Goal: Information Seeking & Learning: Learn about a topic

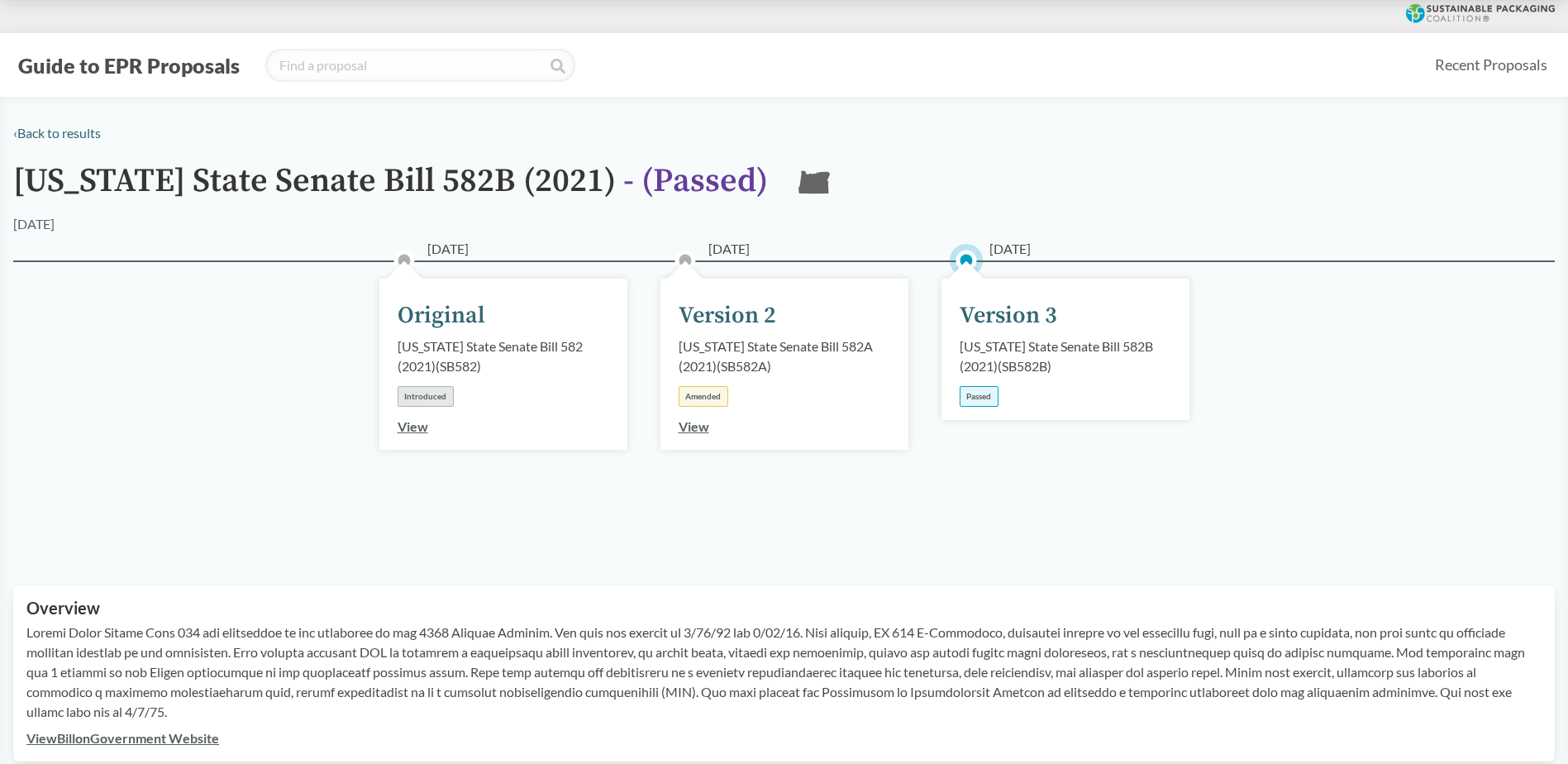
drag, startPoint x: 93, startPoint y: 176, endPoint x: 31, endPoint y: 187, distance: 63.0
click at [93, 176] on h1 "[US_STATE] State Senate Bill 582B (2021) - ( Passed )" at bounding box center [391, 188] width 755 height 51
click at [40, 183] on h1 "[US_STATE] State Senate Bill 582B (2021) - ( Passed )" at bounding box center [391, 188] width 755 height 51
copy h1 "[US_STATE]"
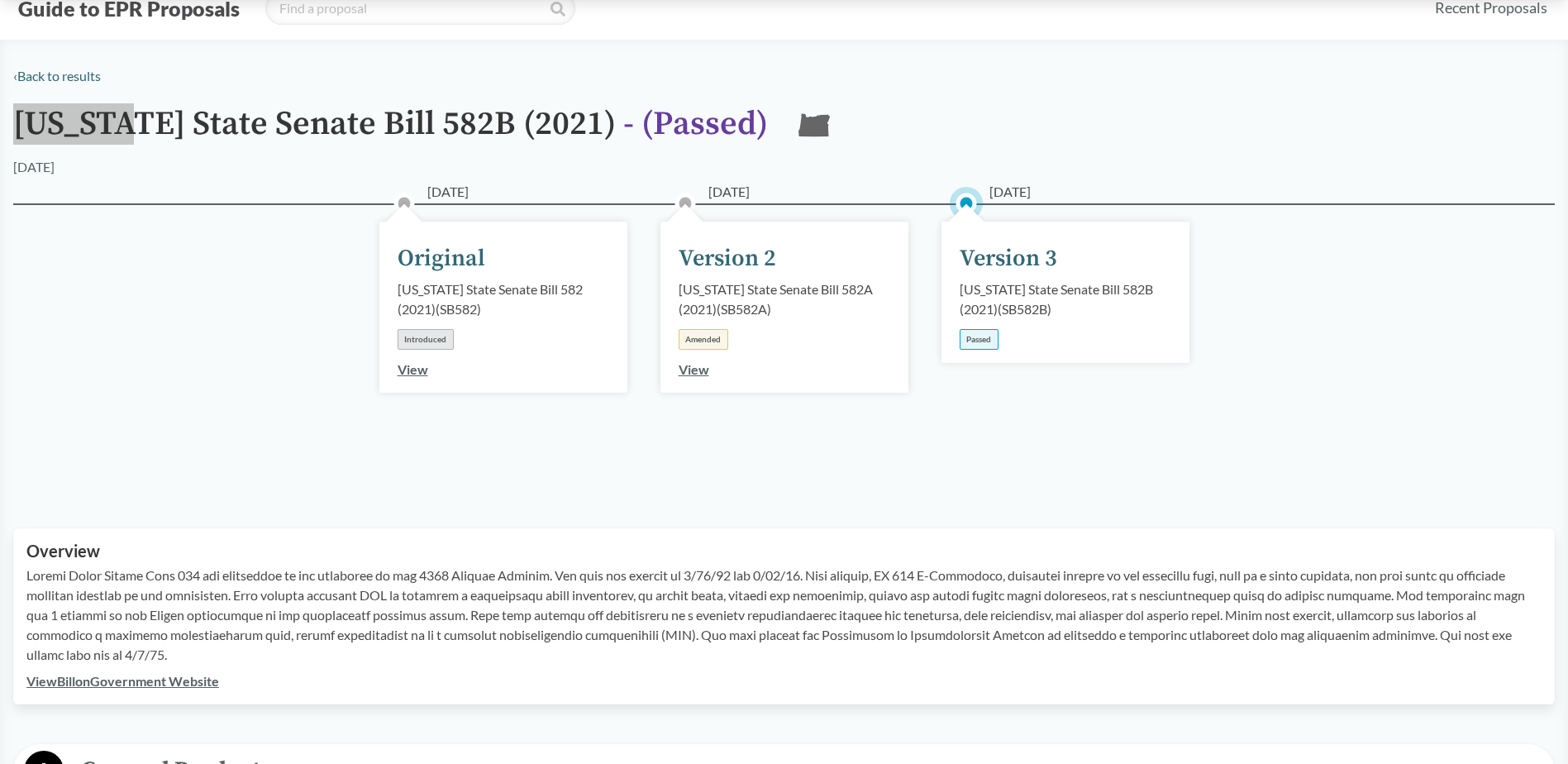
scroll to position [83, 0]
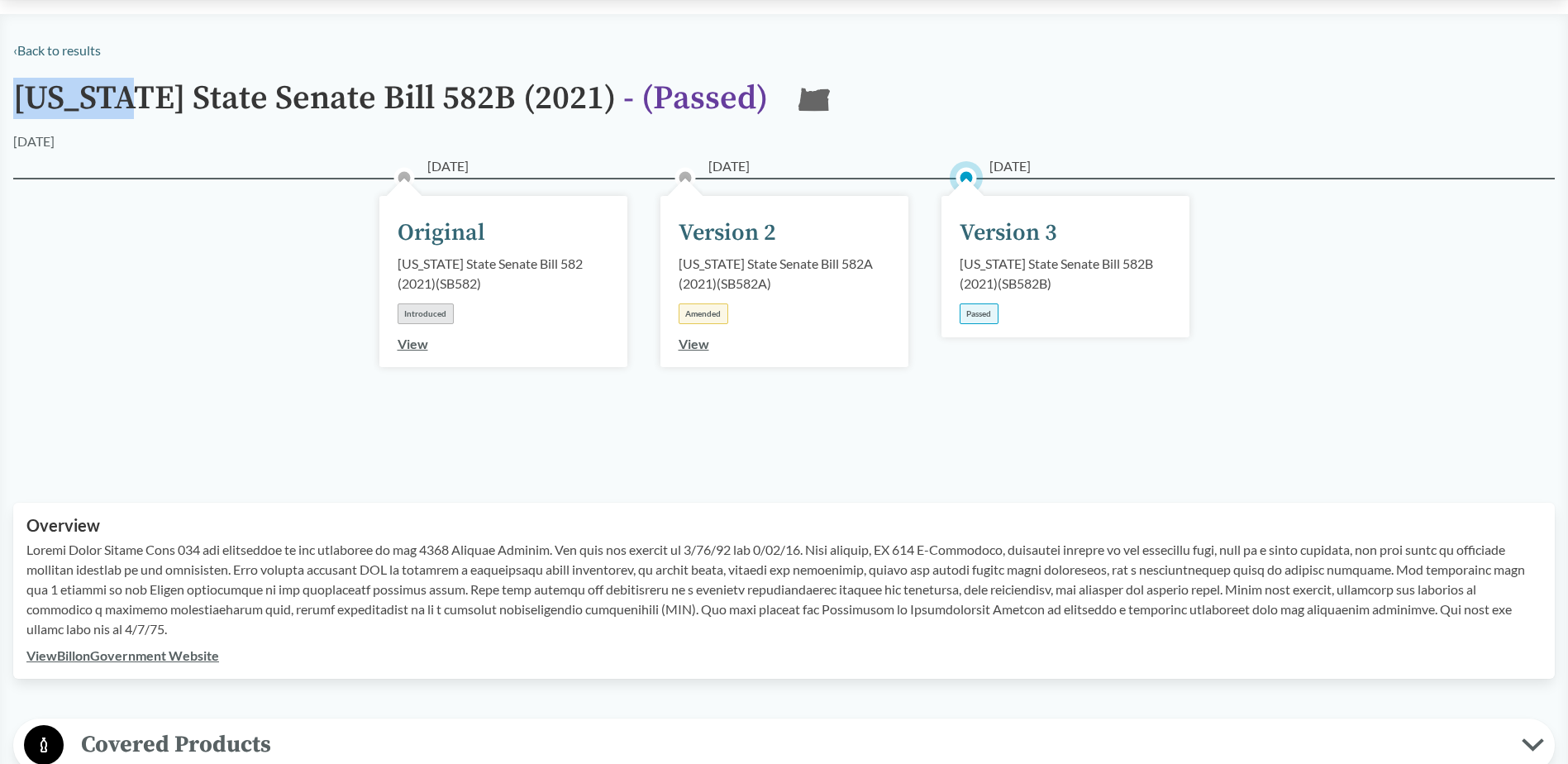
click at [121, 648] on link "View Bill on Government Website" at bounding box center [122, 655] width 193 height 16
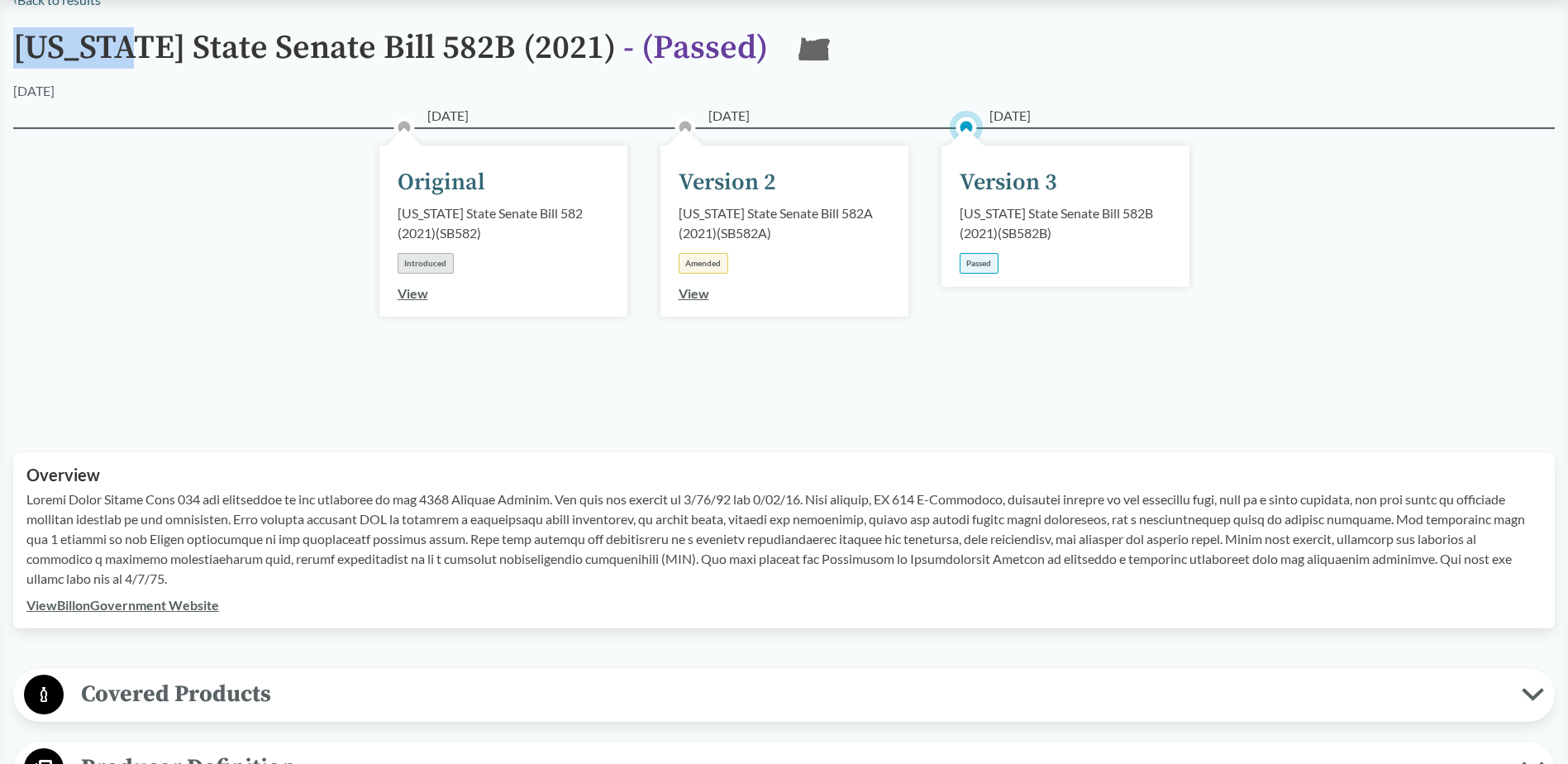
scroll to position [0, 0]
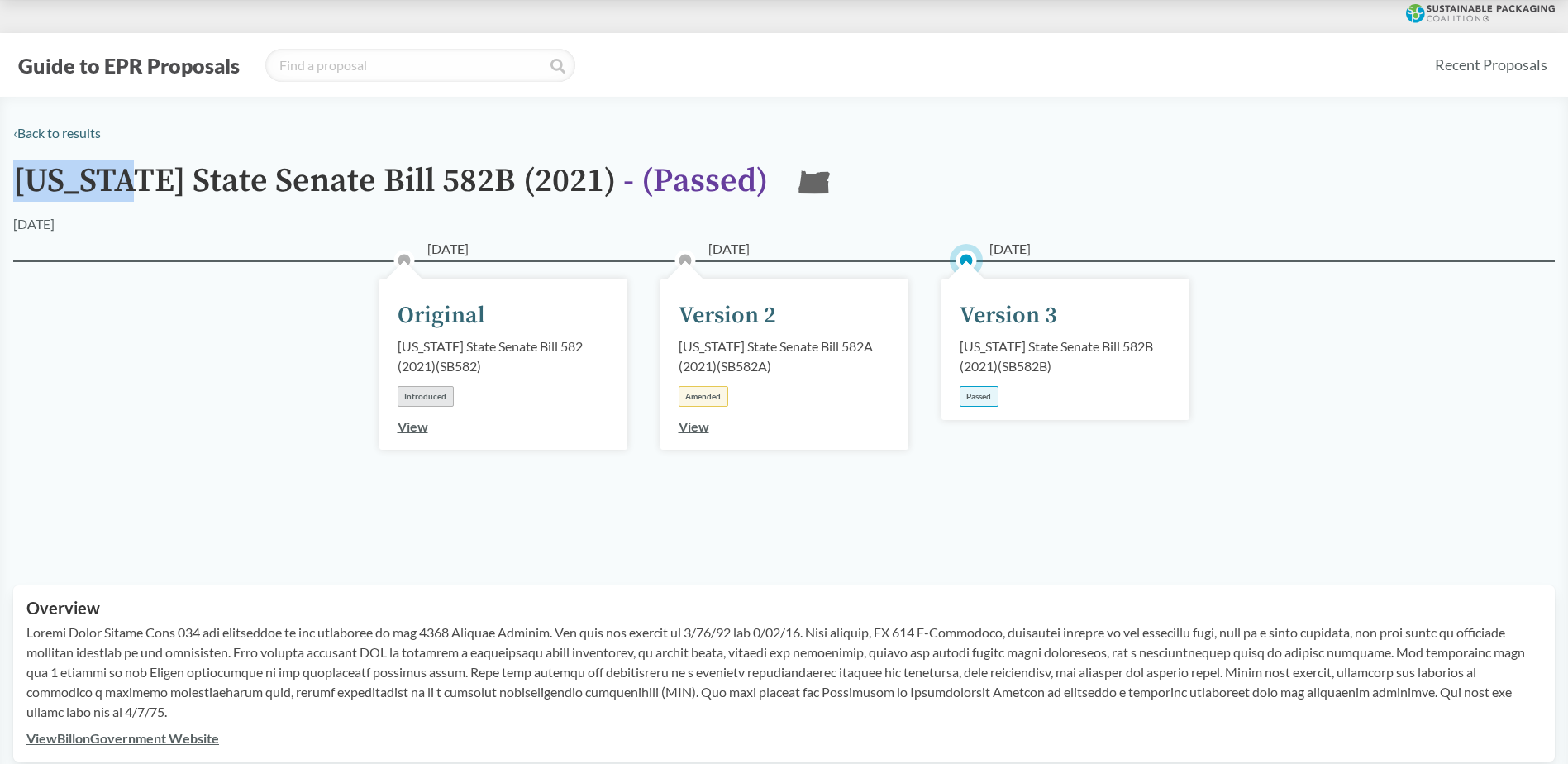
click at [697, 430] on link "View" at bounding box center [694, 426] width 30 height 16
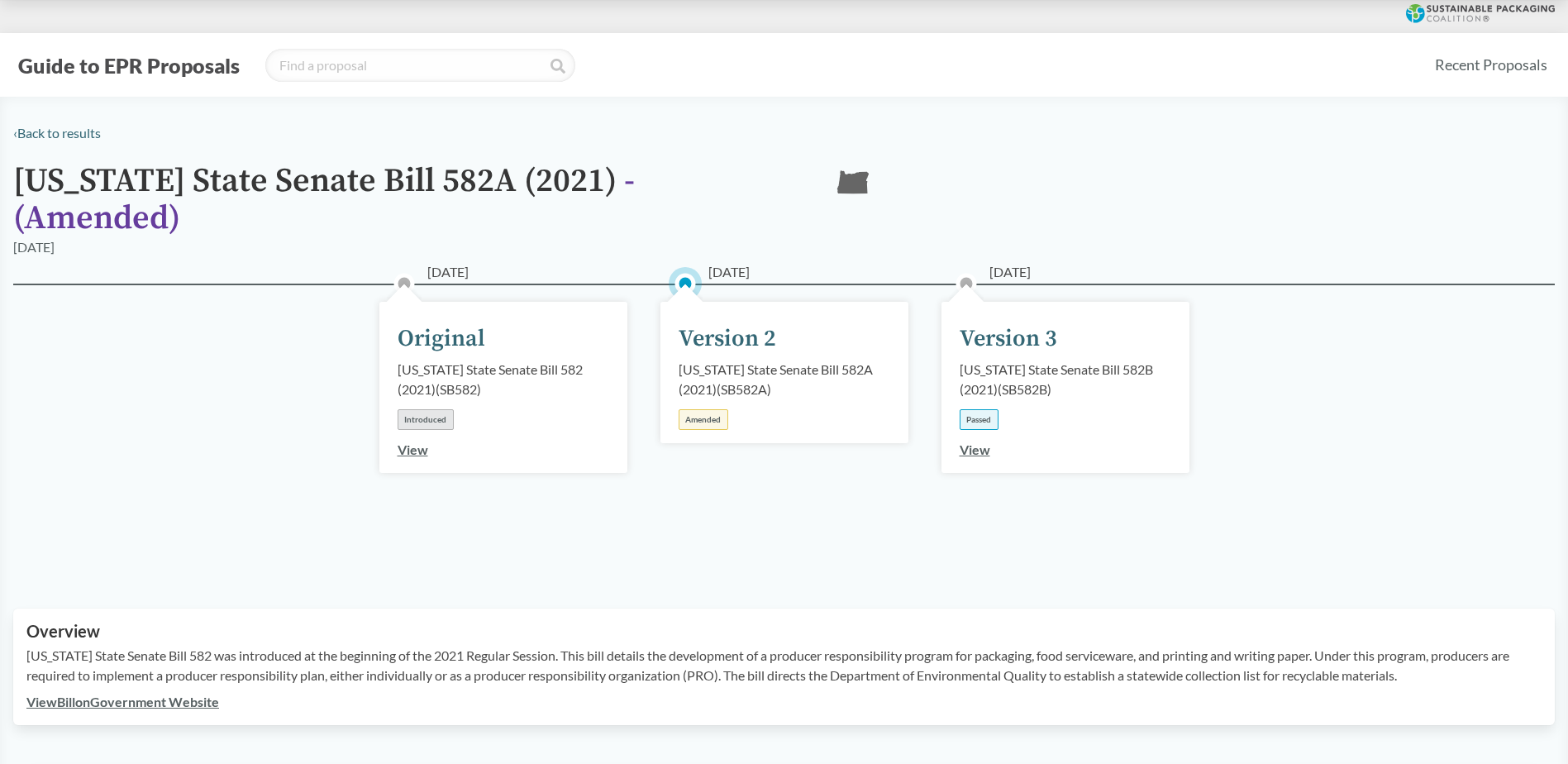
click at [984, 442] on link "View" at bounding box center [975, 449] width 30 height 16
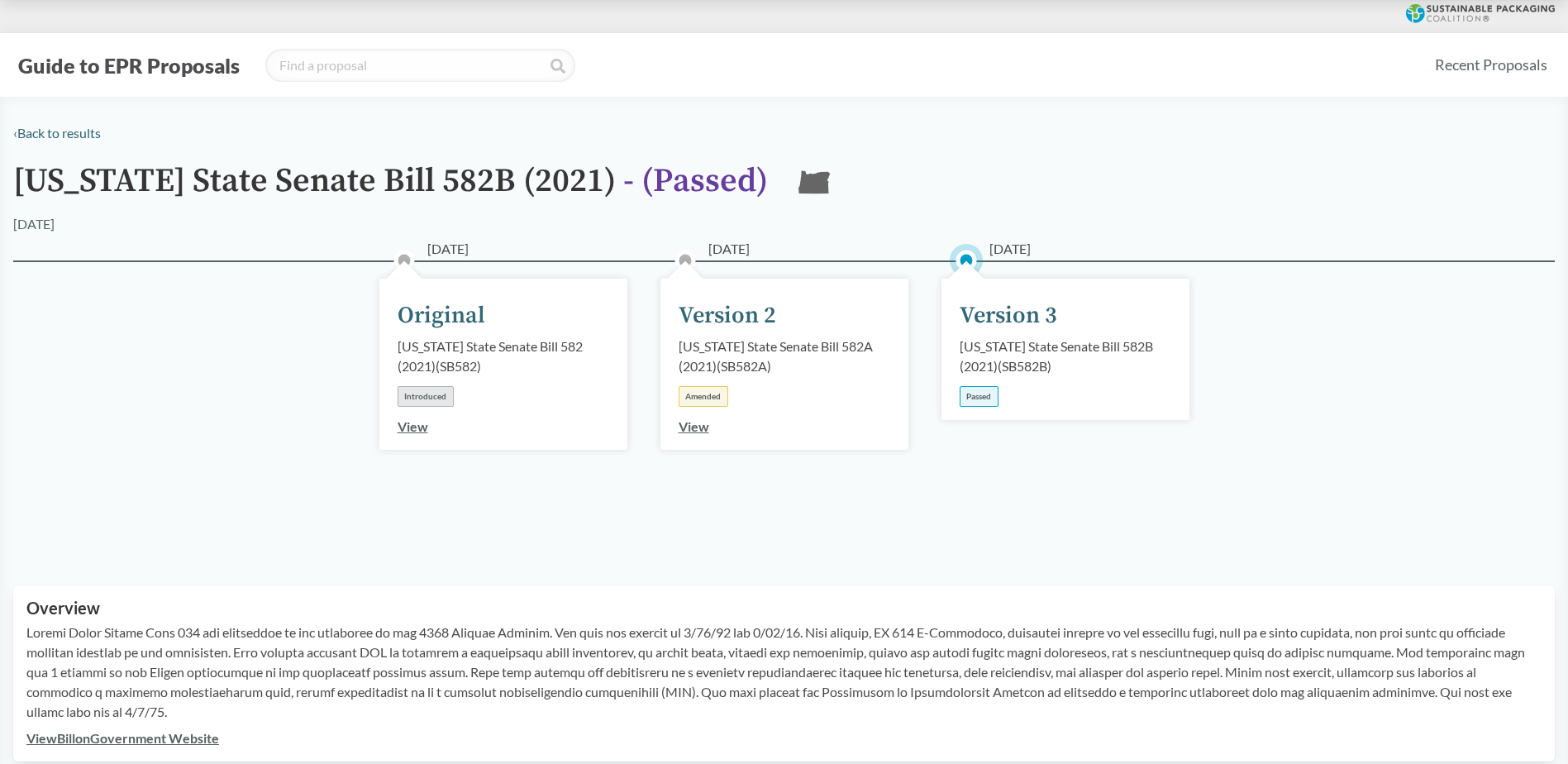
scroll to position [248, 0]
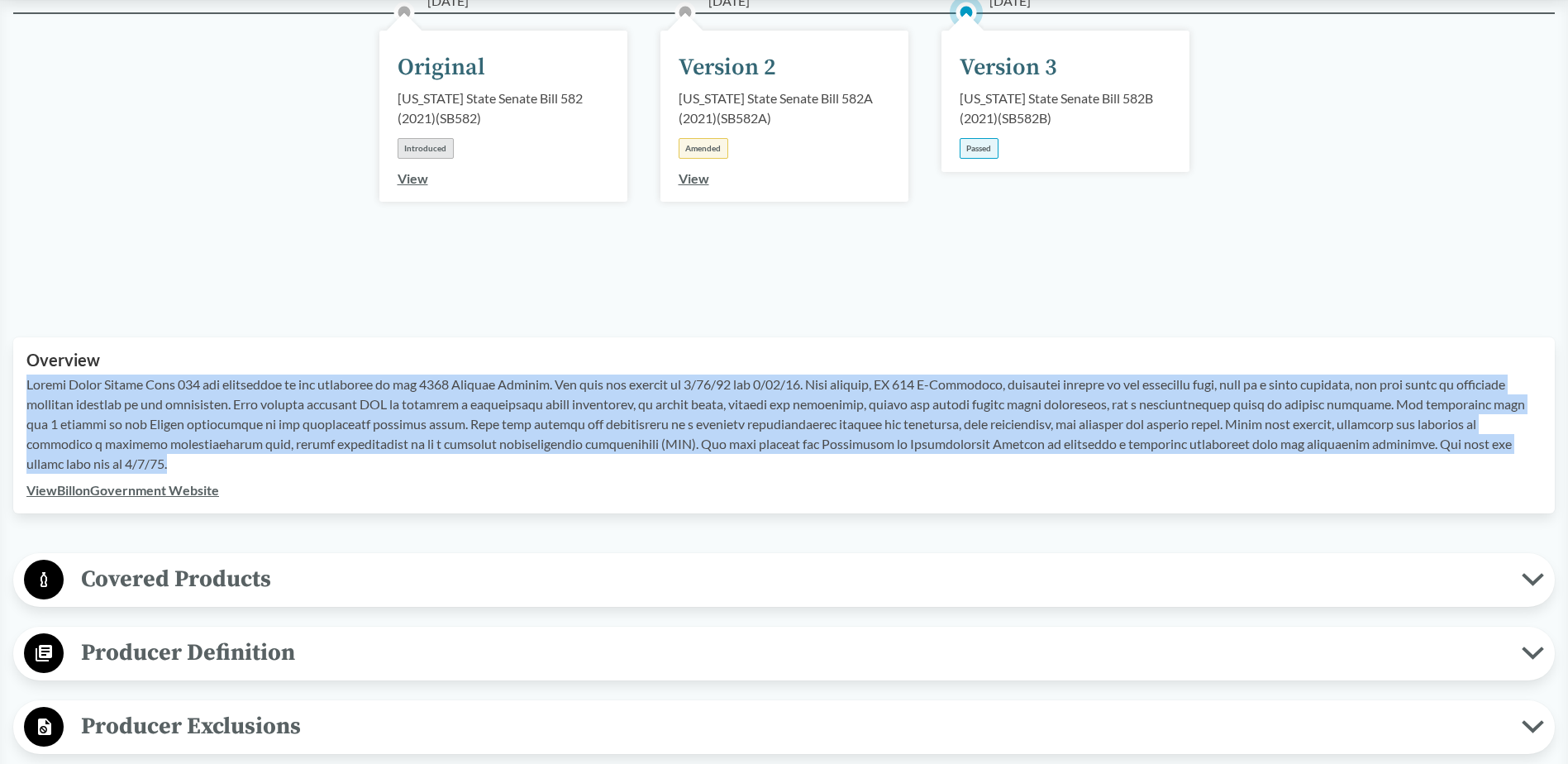
drag, startPoint x: 121, startPoint y: 461, endPoint x: 26, endPoint y: 391, distance: 118.0
click at [26, 391] on p at bounding box center [784, 424] width 1515 height 99
click at [832, 451] on p at bounding box center [784, 424] width 1515 height 99
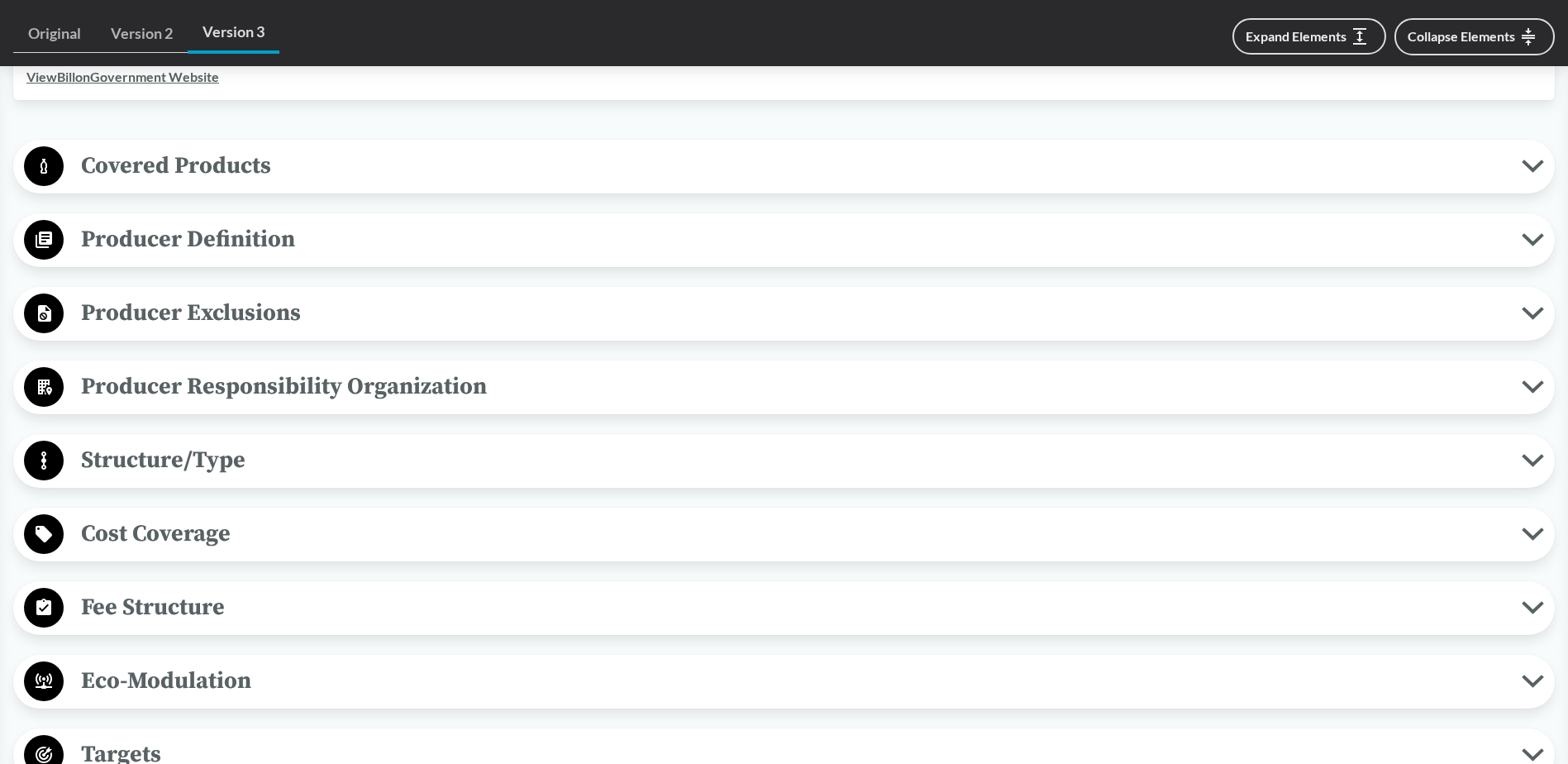
scroll to position [496, 0]
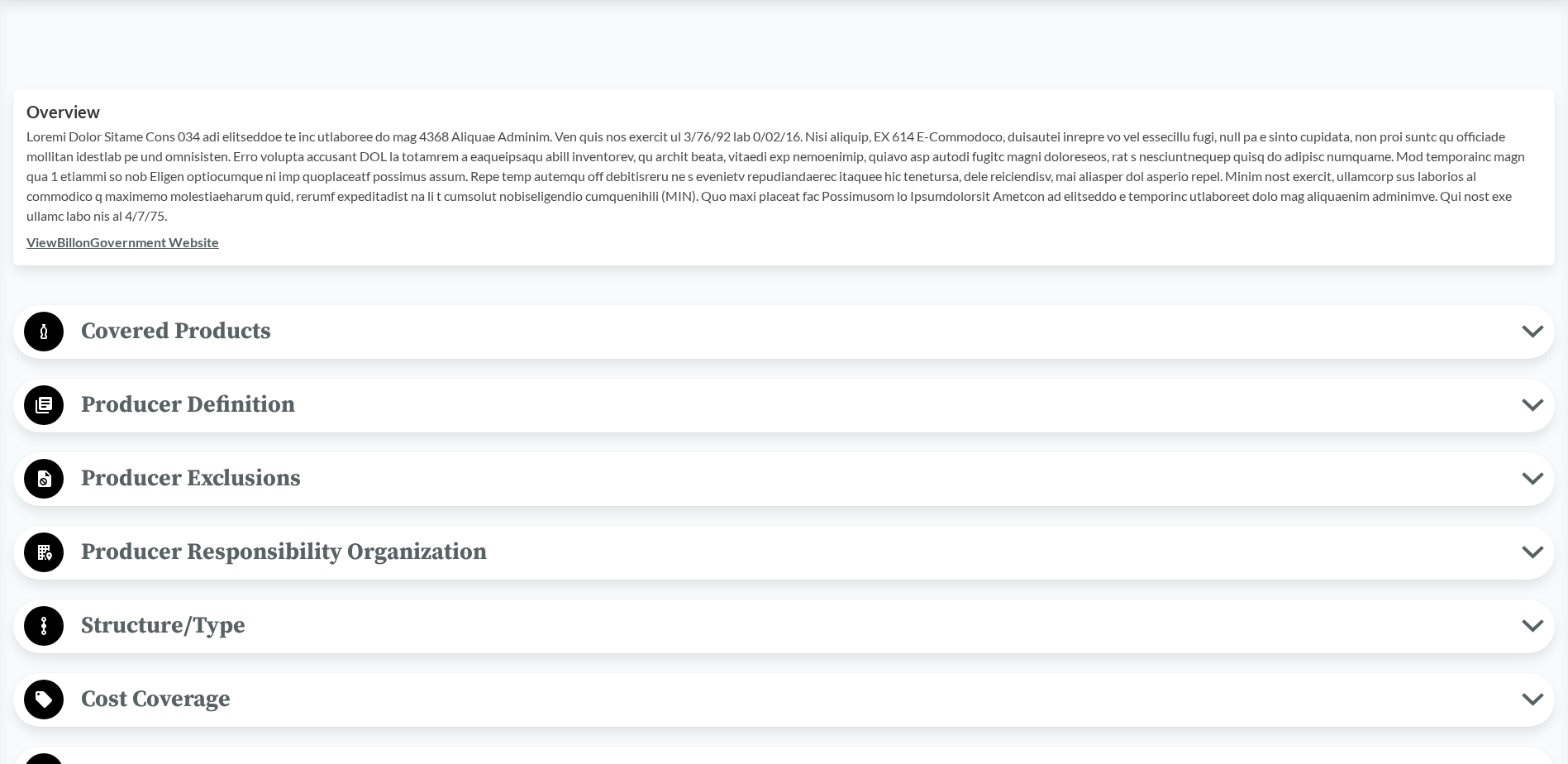
click at [154, 345] on span "Covered Products" at bounding box center [793, 332] width 1459 height 38
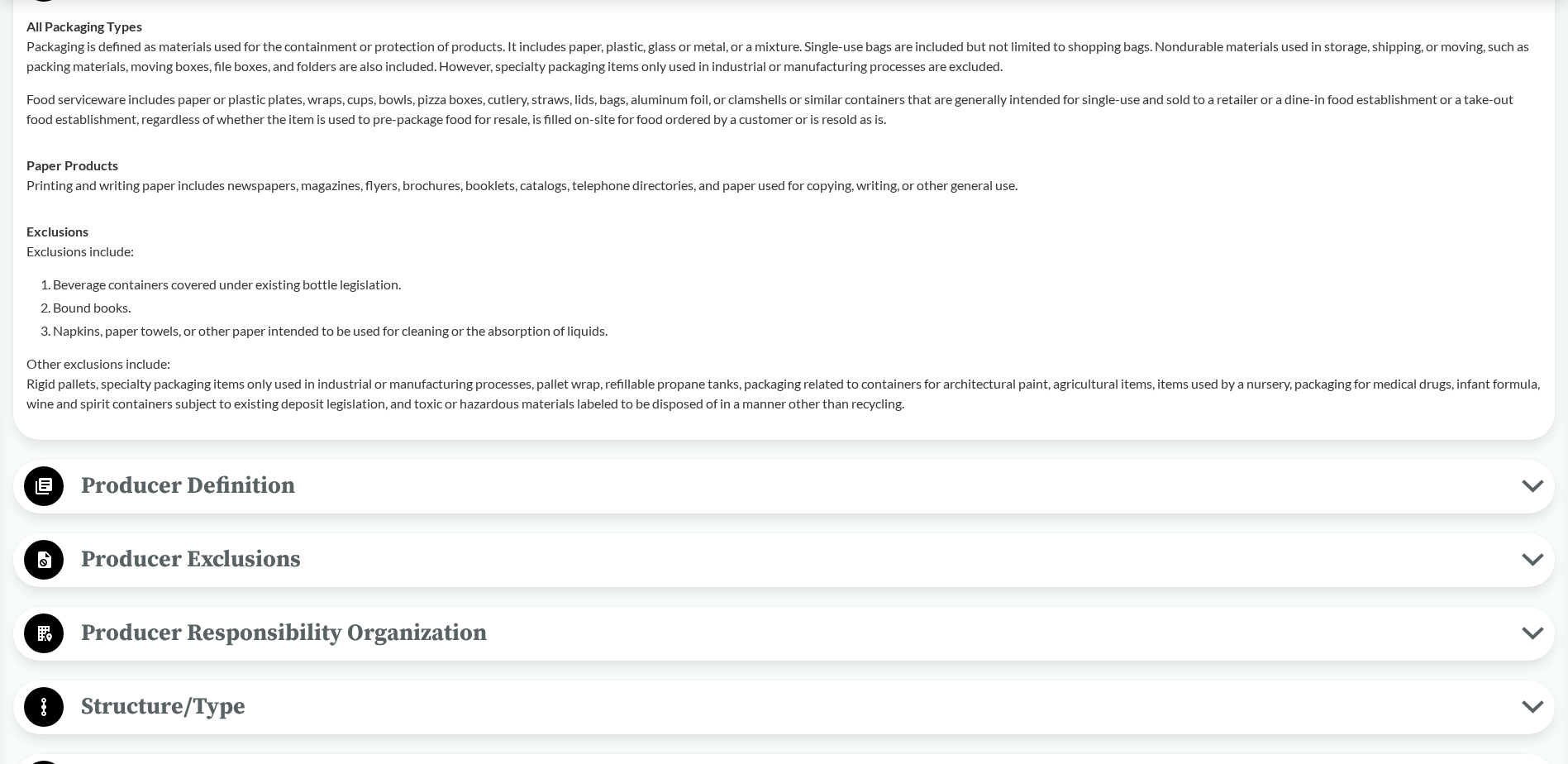
scroll to position [993, 0]
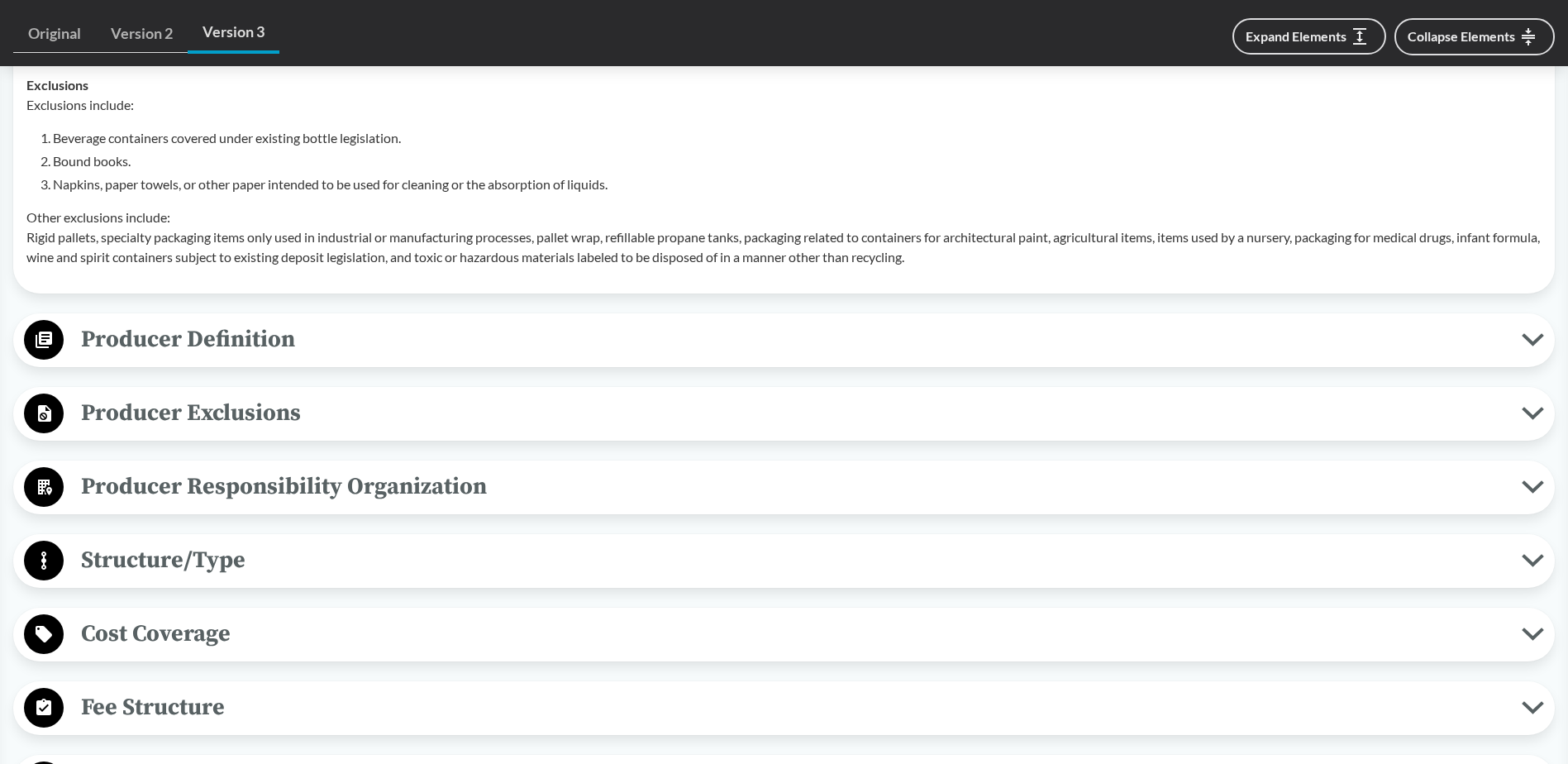
click at [176, 513] on div "Producer Responsibility Organization Collective Producer Responsibility Each pr…" at bounding box center [784, 487] width 1542 height 54
click at [174, 492] on span "Producer Responsibility Organization" at bounding box center [793, 487] width 1459 height 38
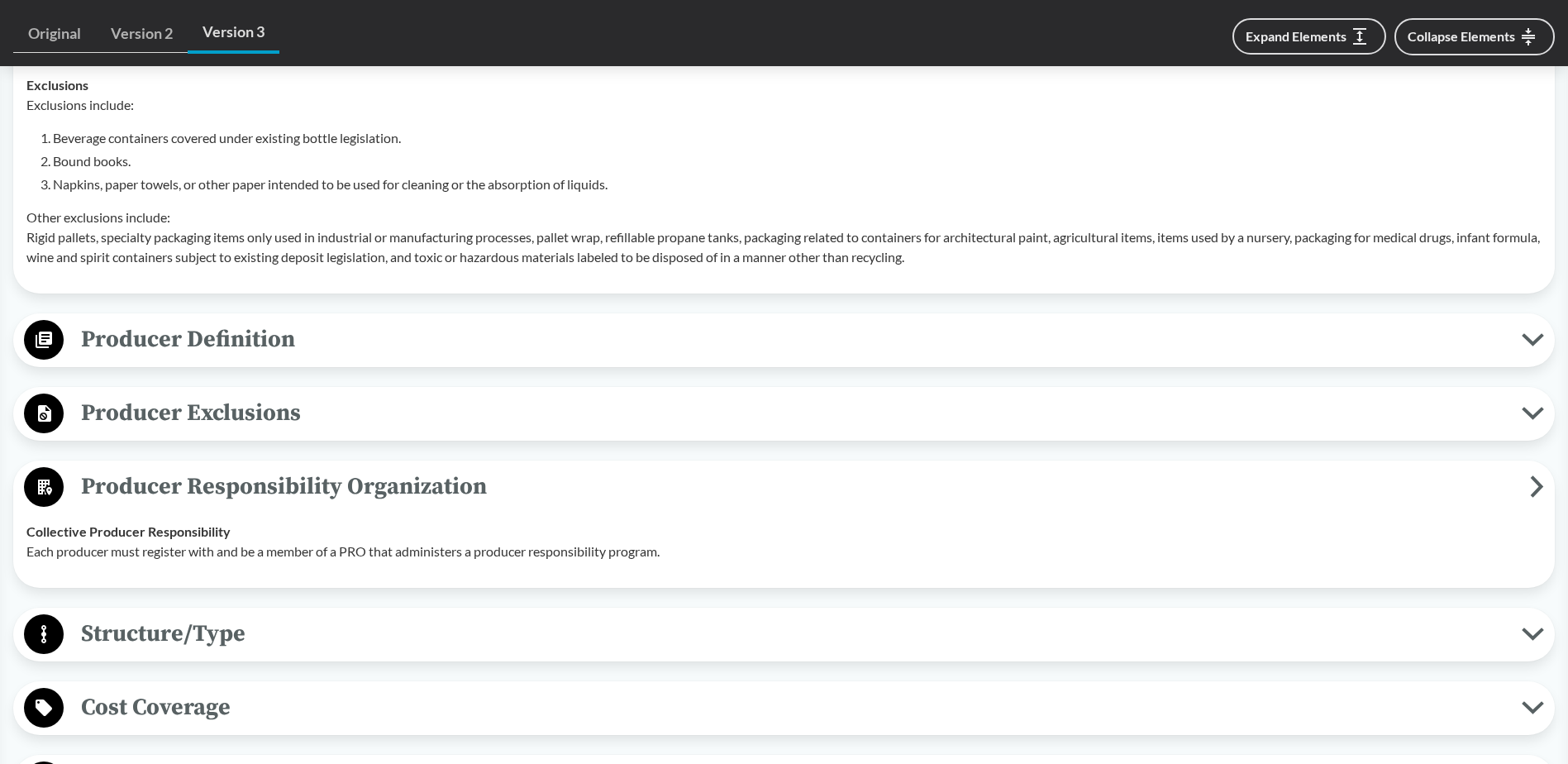
click at [181, 424] on span "Producer Exclusions" at bounding box center [793, 414] width 1459 height 38
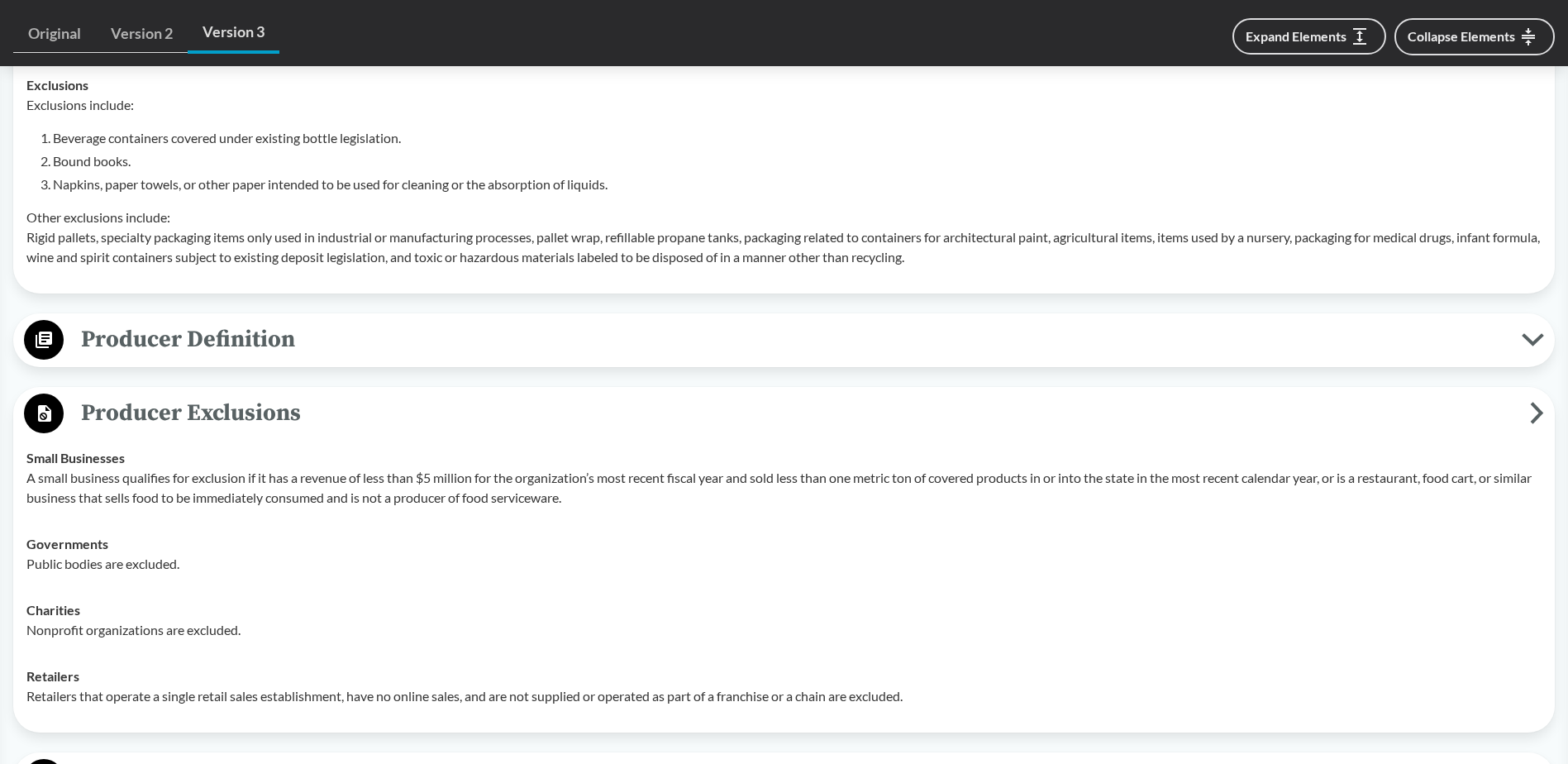
click at [191, 327] on span "Producer Definition" at bounding box center [793, 340] width 1459 height 38
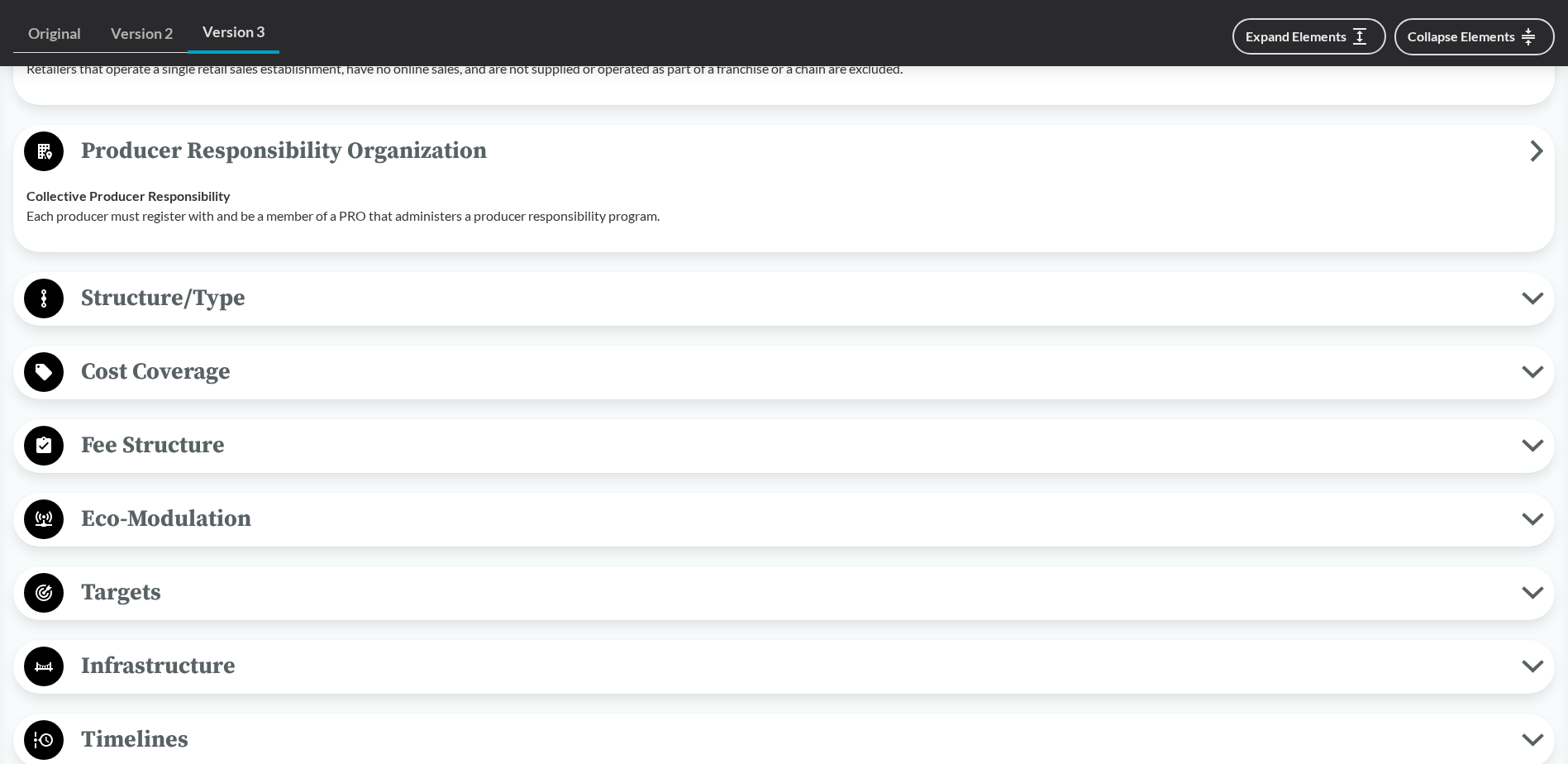
scroll to position [1985, 0]
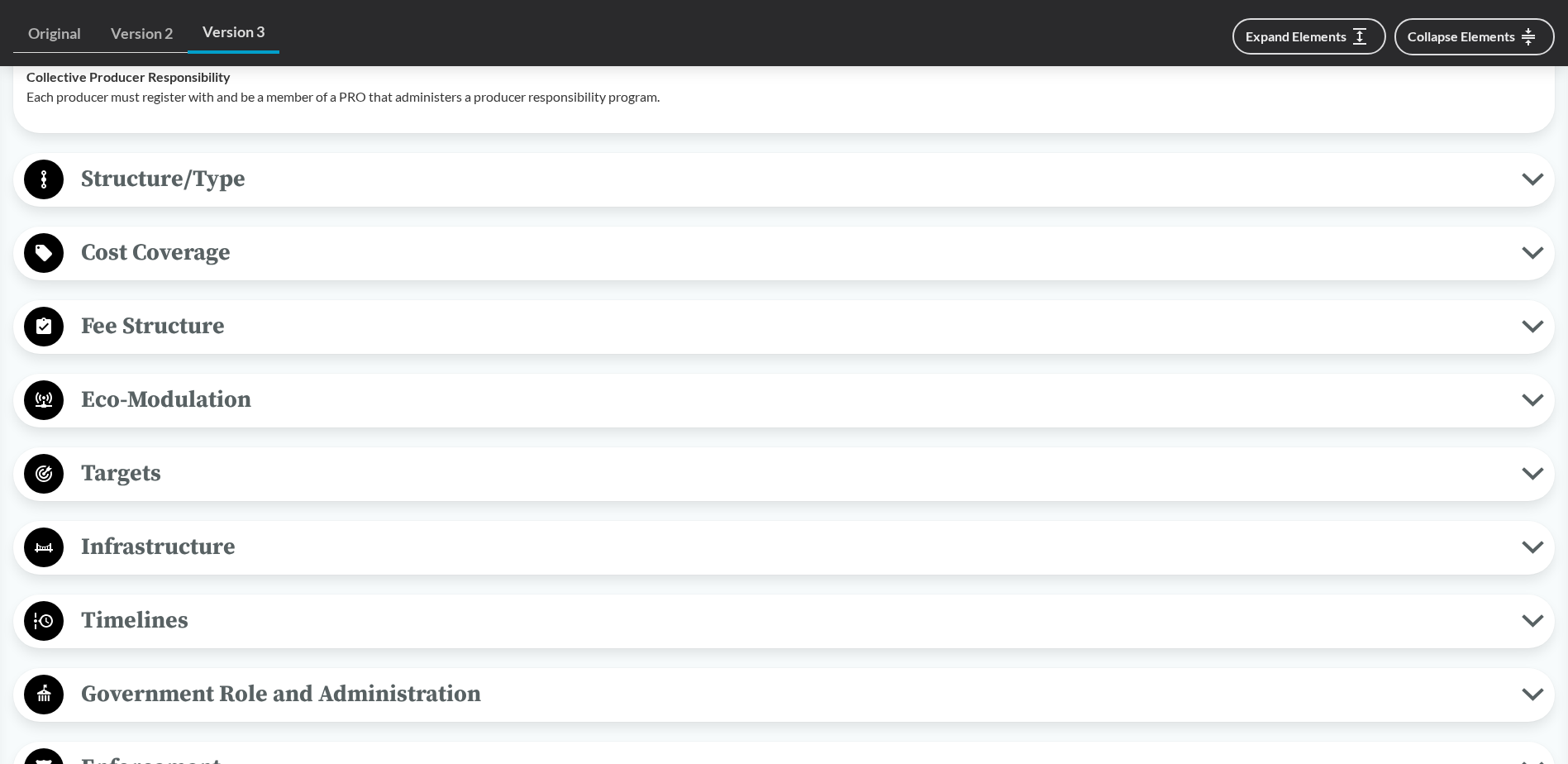
click at [145, 183] on span "Structure/Type" at bounding box center [793, 179] width 1459 height 38
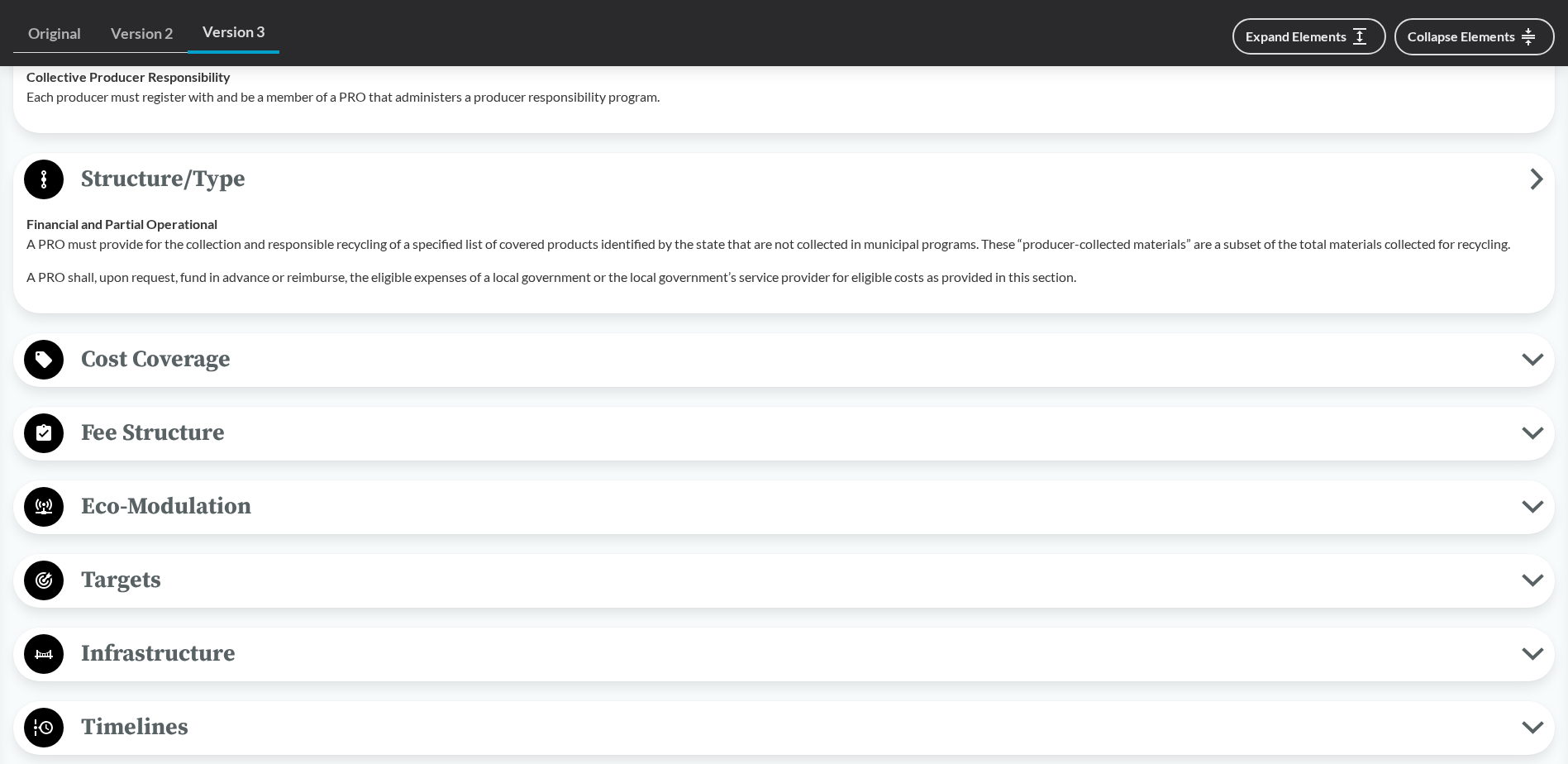
click at [146, 355] on span "Cost Coverage" at bounding box center [793, 360] width 1459 height 38
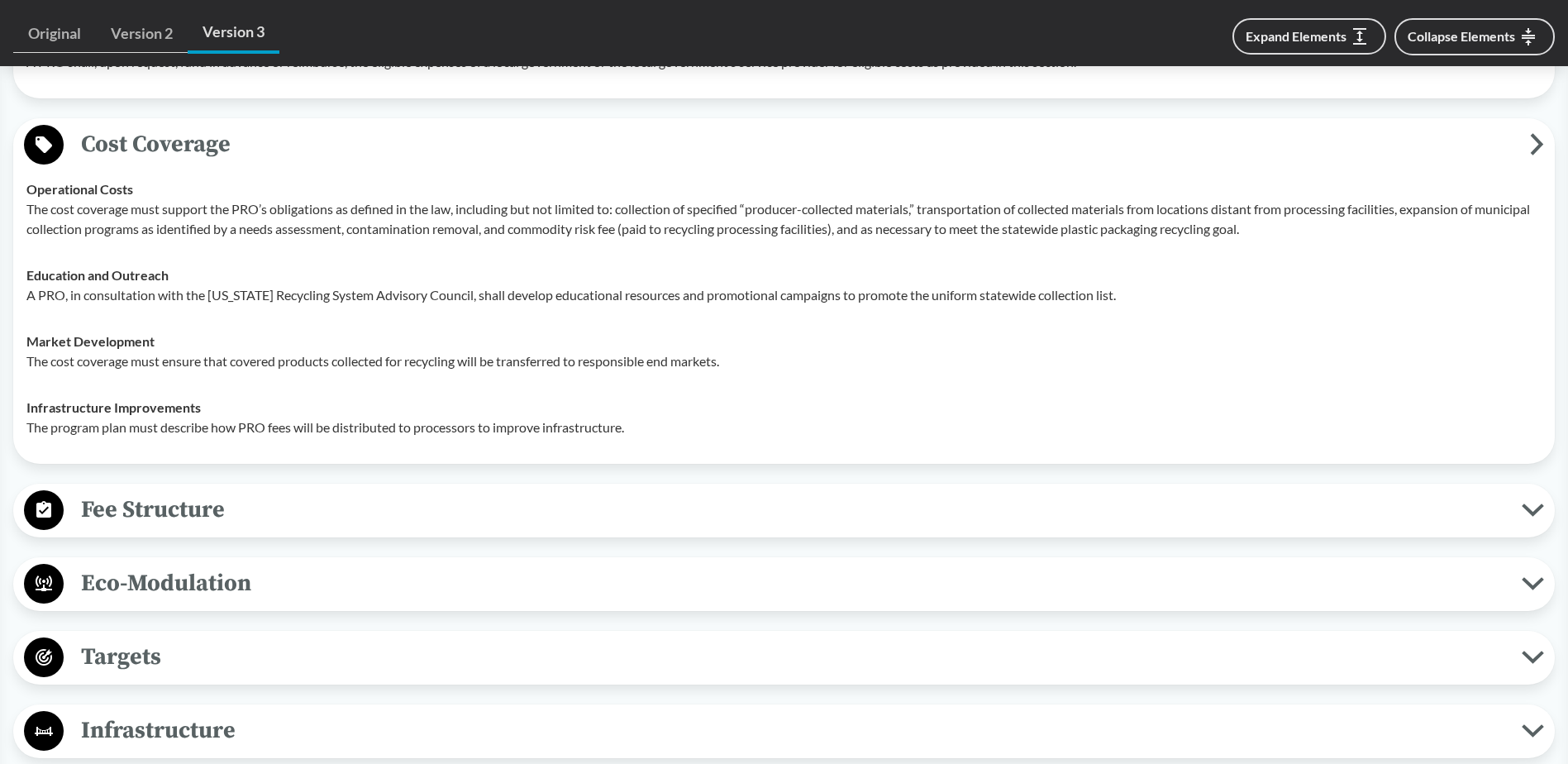
scroll to position [2481, 0]
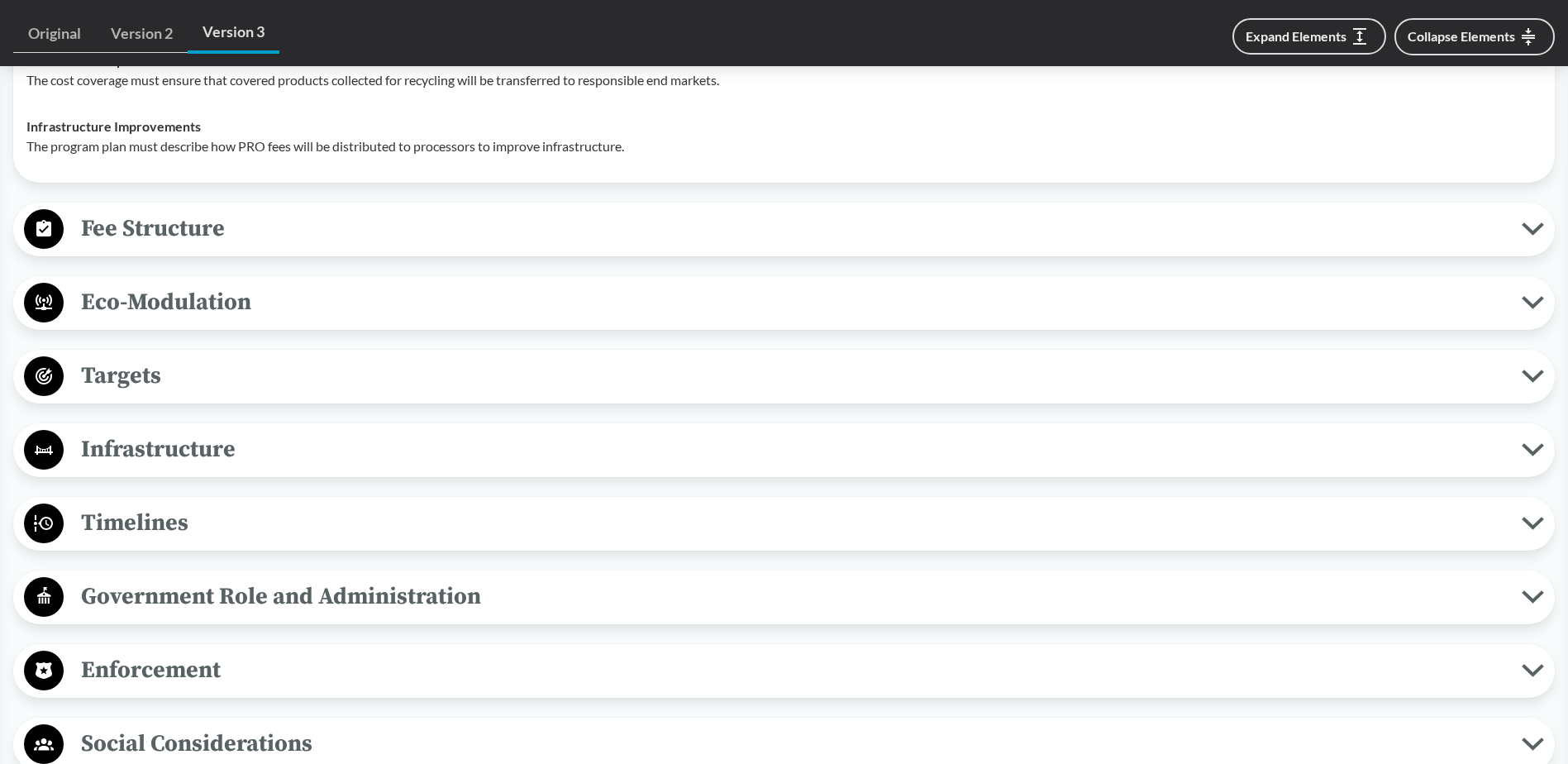
click at [148, 246] on span "Fee Structure" at bounding box center [793, 229] width 1459 height 38
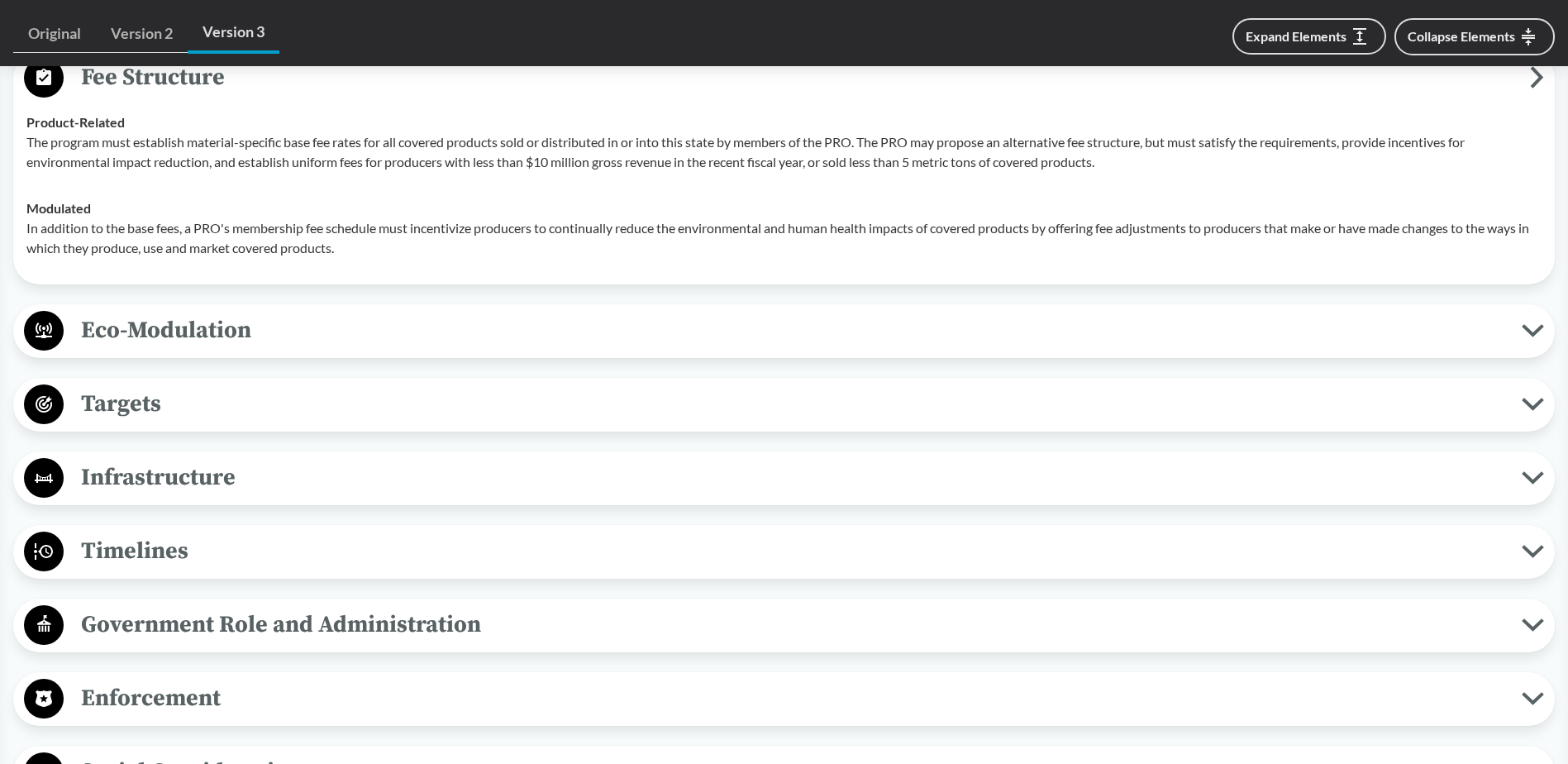
scroll to position [2812, 0]
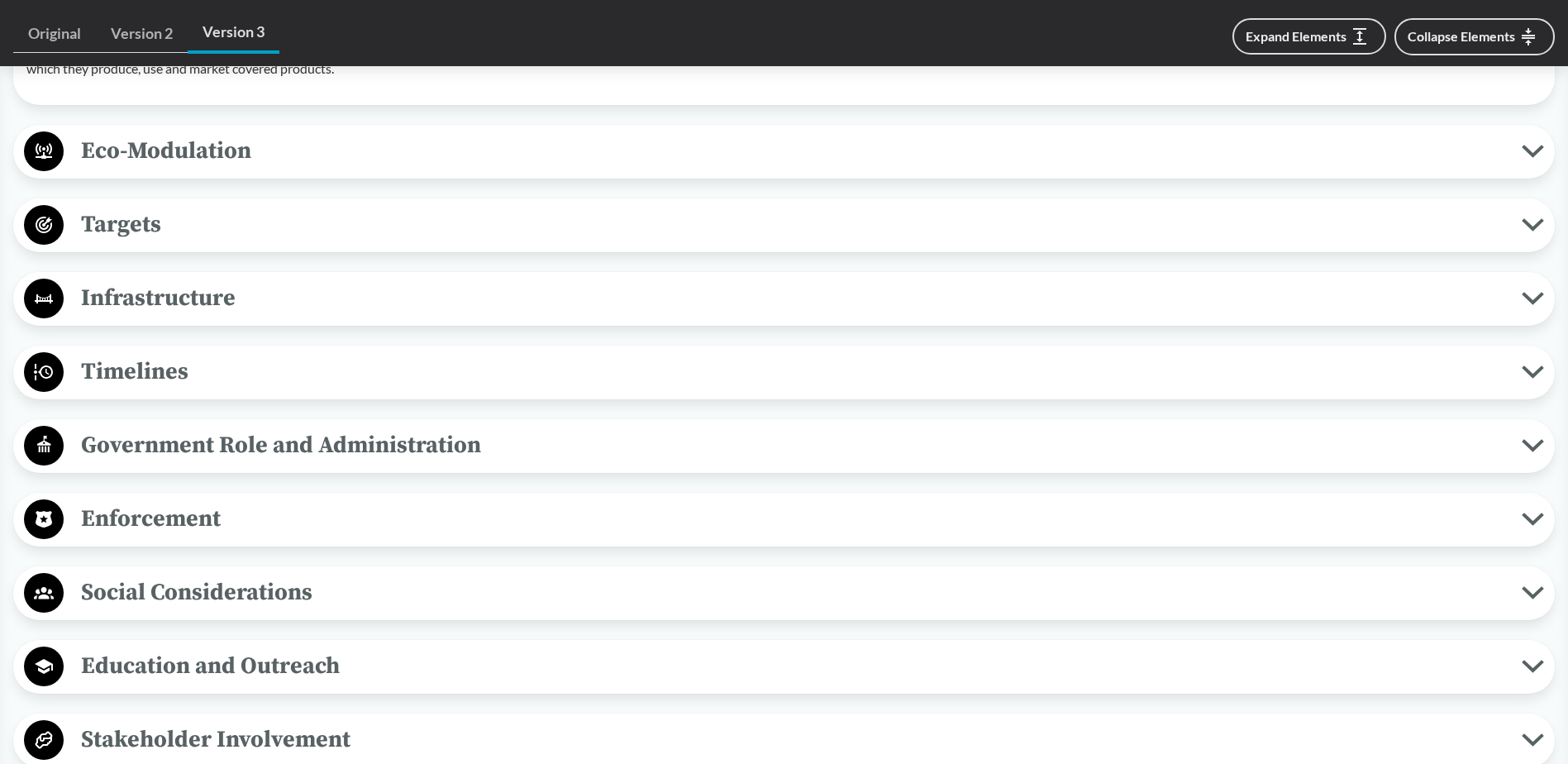
click at [137, 363] on span "Timelines" at bounding box center [793, 372] width 1459 height 38
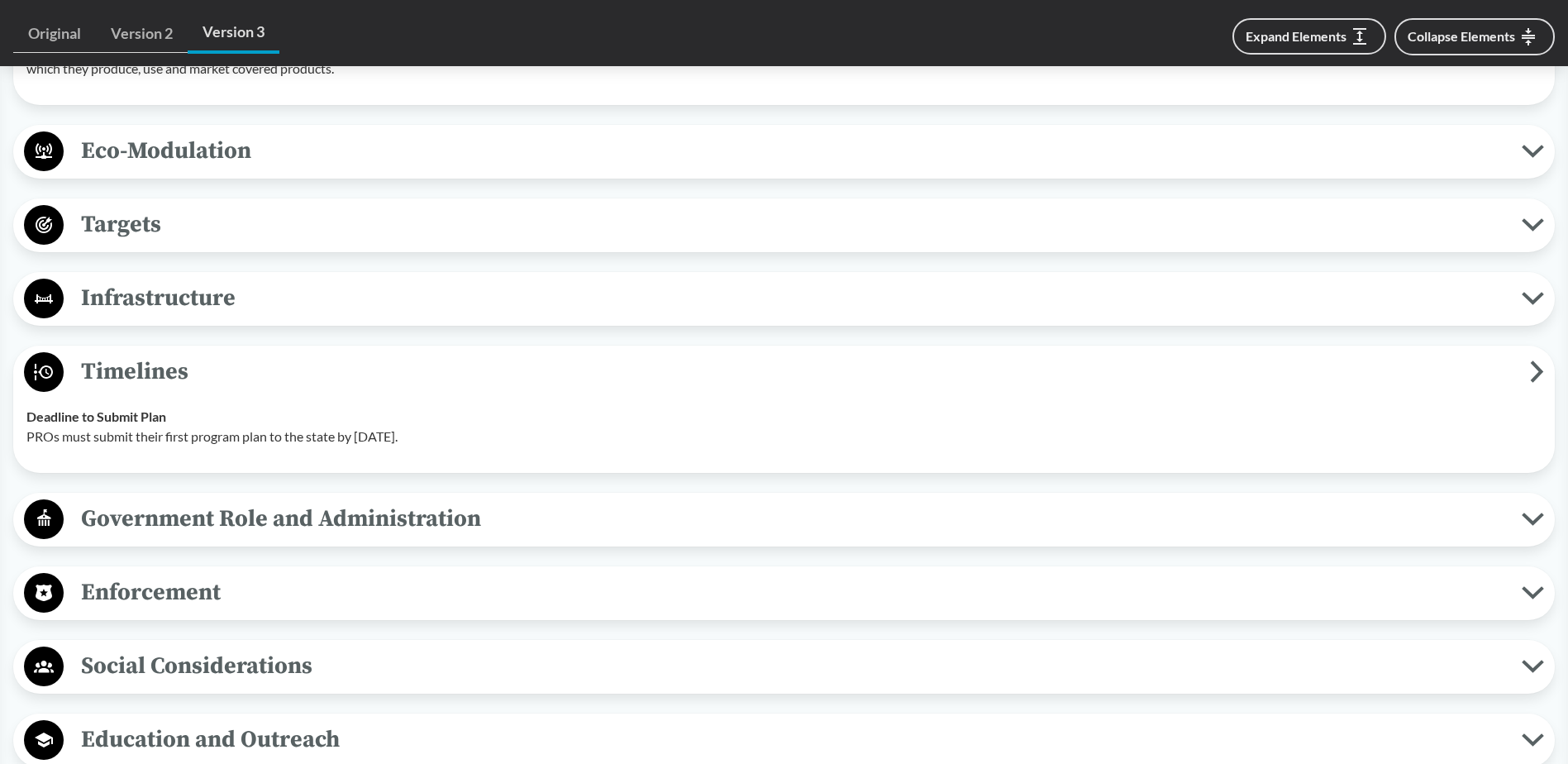
click at [326, 503] on span "Government Role and Administration" at bounding box center [793, 519] width 1459 height 38
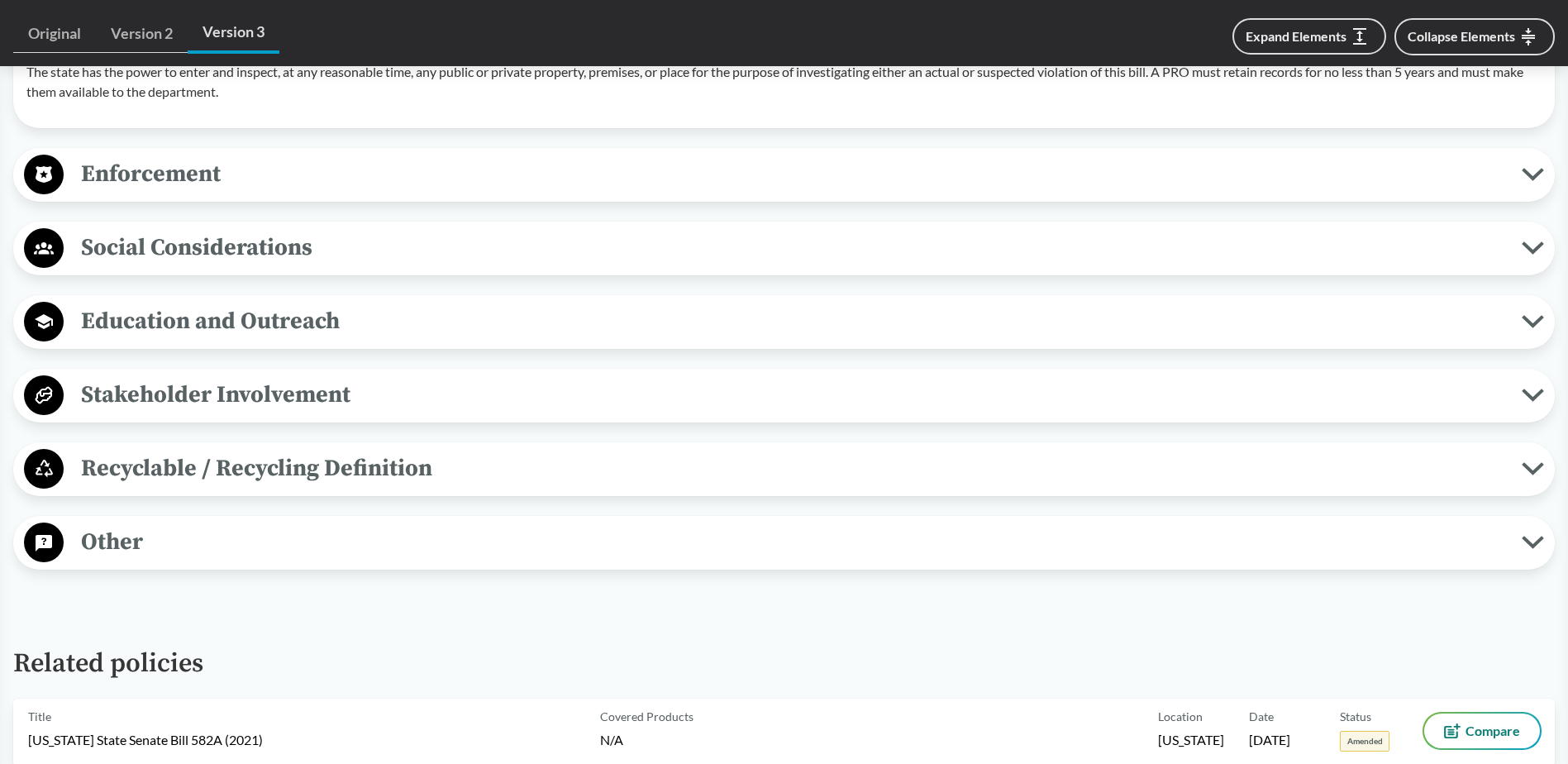
scroll to position [3391, 0]
click at [155, 161] on span "Enforcement" at bounding box center [793, 173] width 1459 height 38
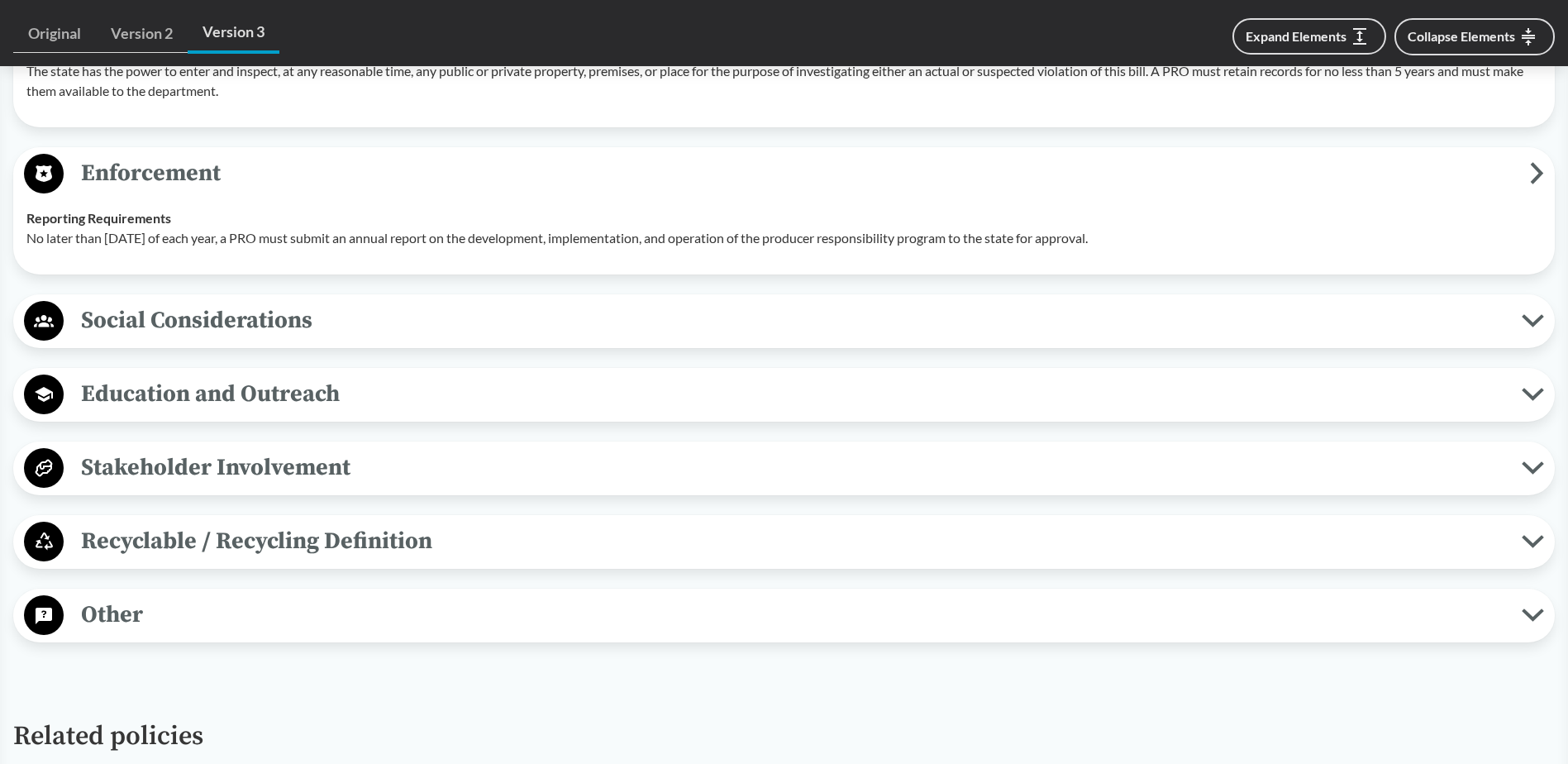
click at [172, 315] on span "Social Considerations" at bounding box center [793, 320] width 1459 height 38
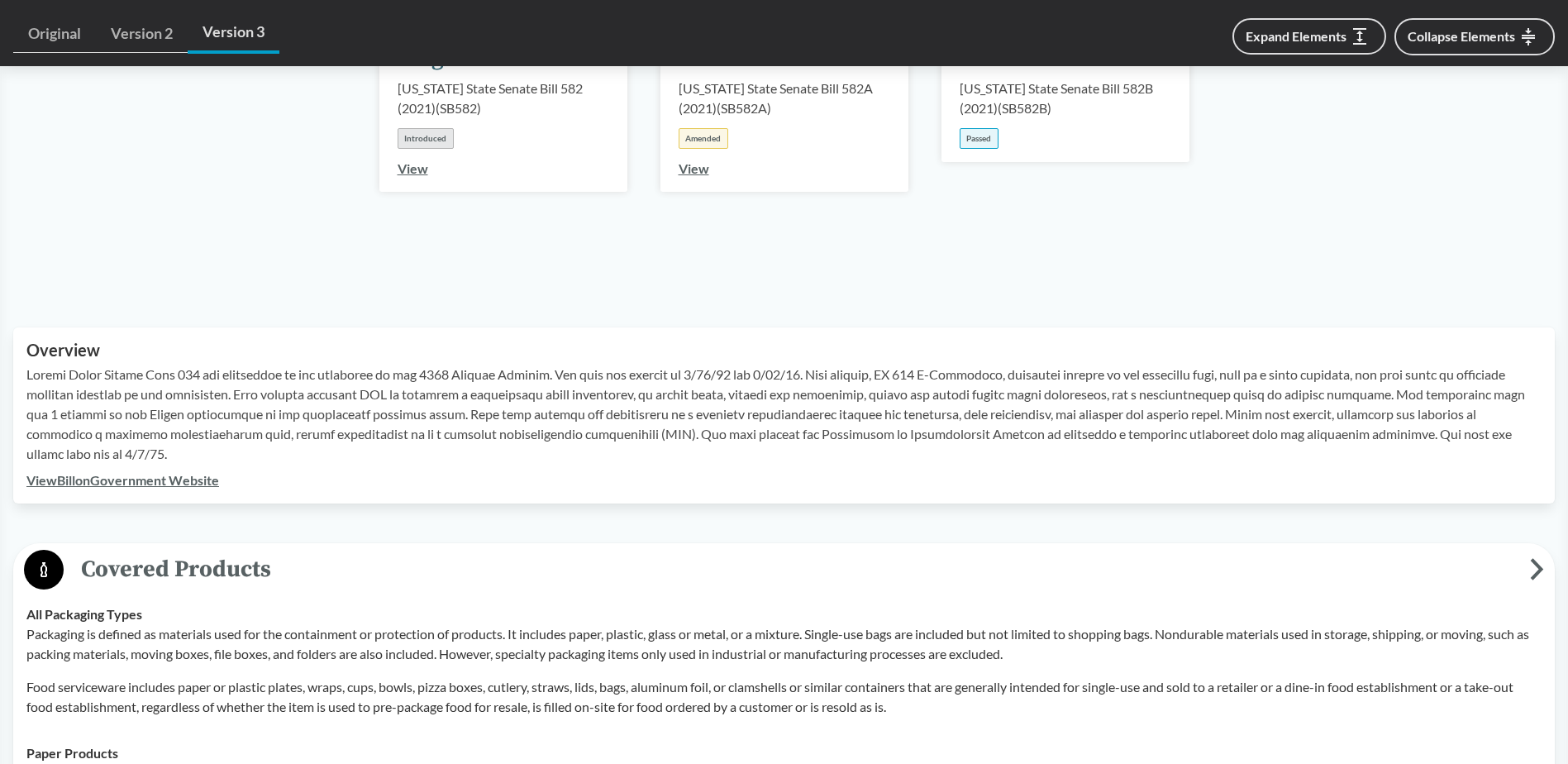
scroll to position [248, 0]
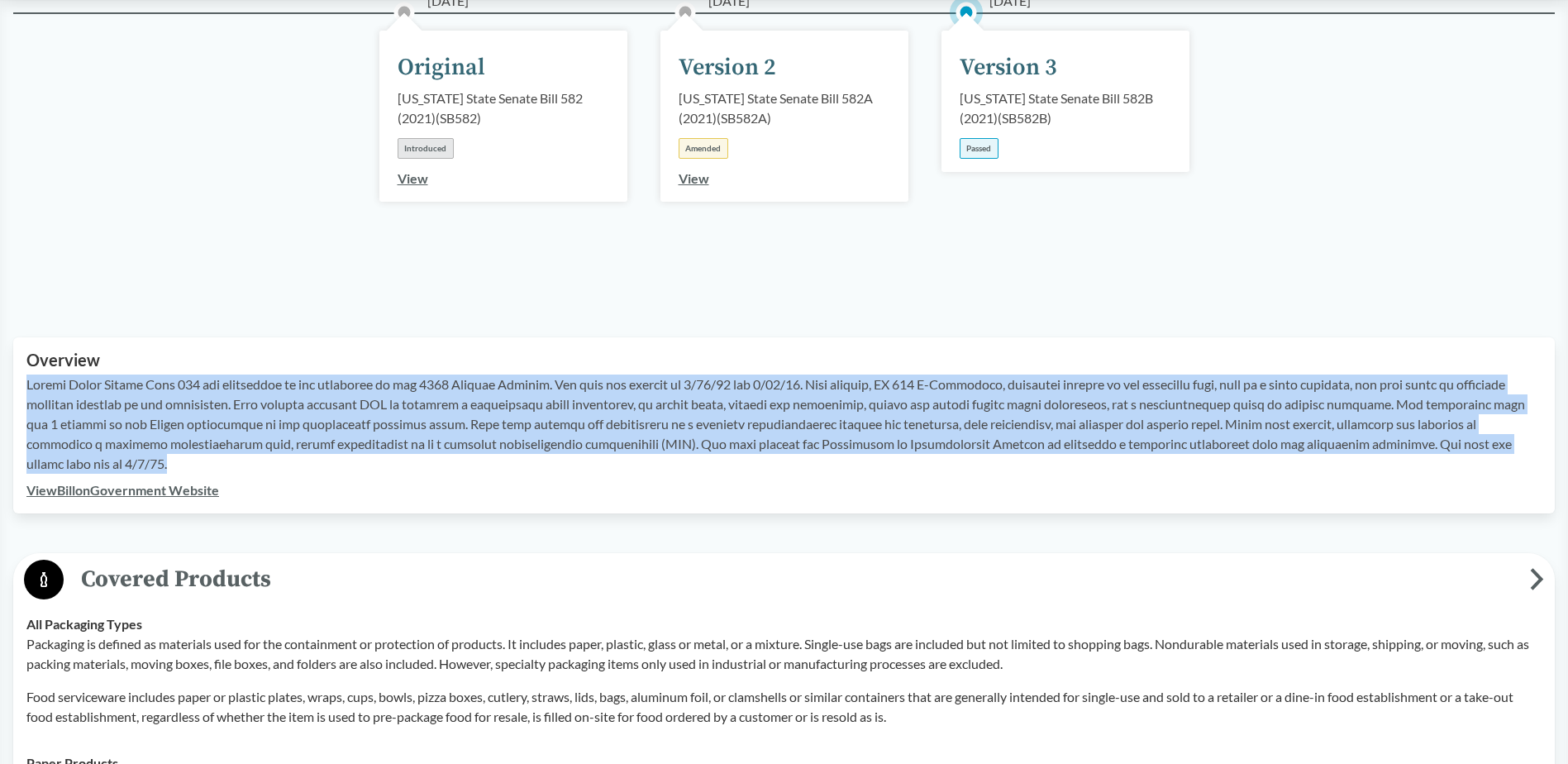
drag, startPoint x: 72, startPoint y: 443, endPoint x: 12, endPoint y: 383, distance: 84.9
copy p "[US_STATE] State Senate Bill 582 was introduced at the beginning of the 2021 Re…"
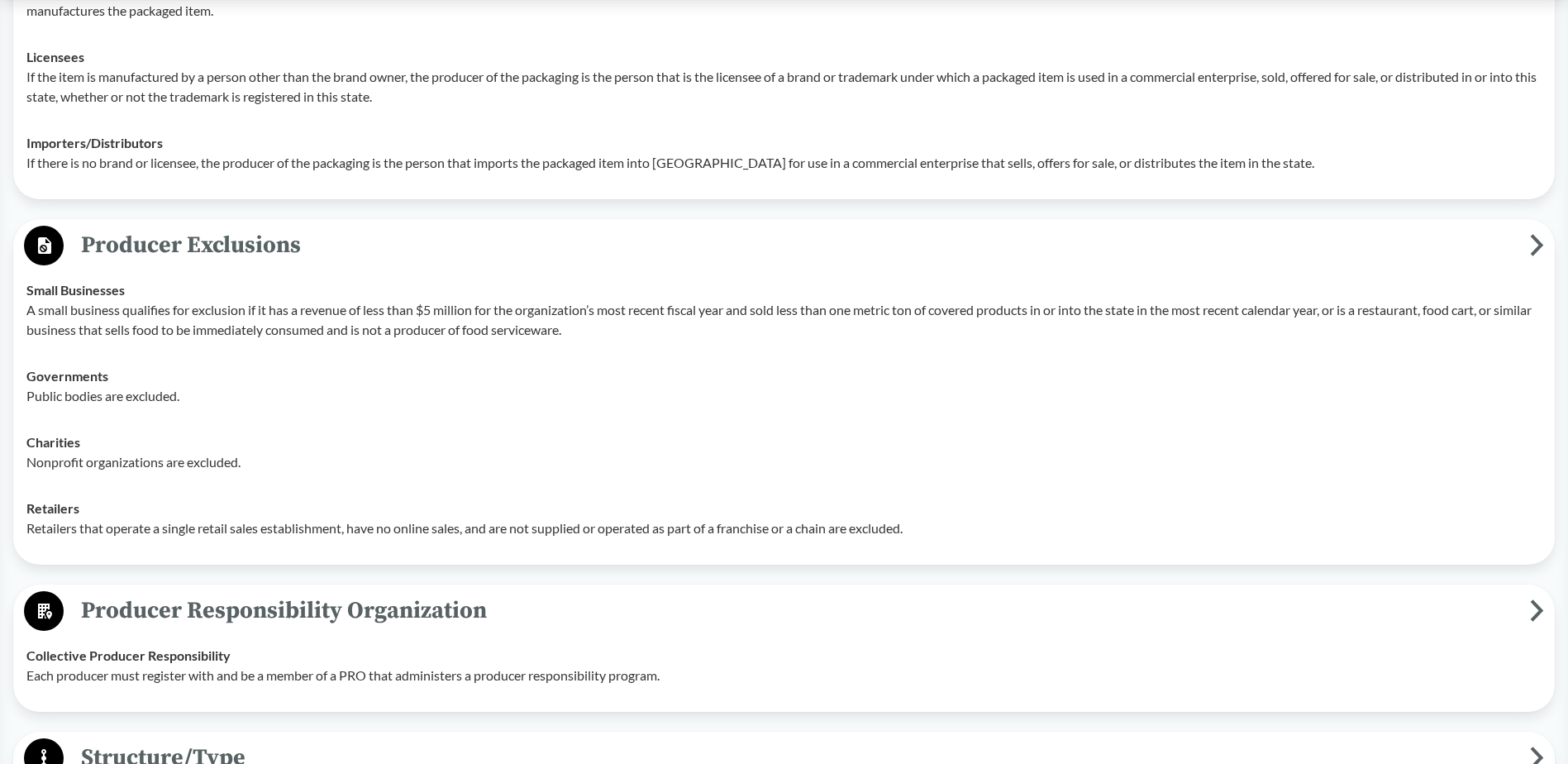
scroll to position [250, 0]
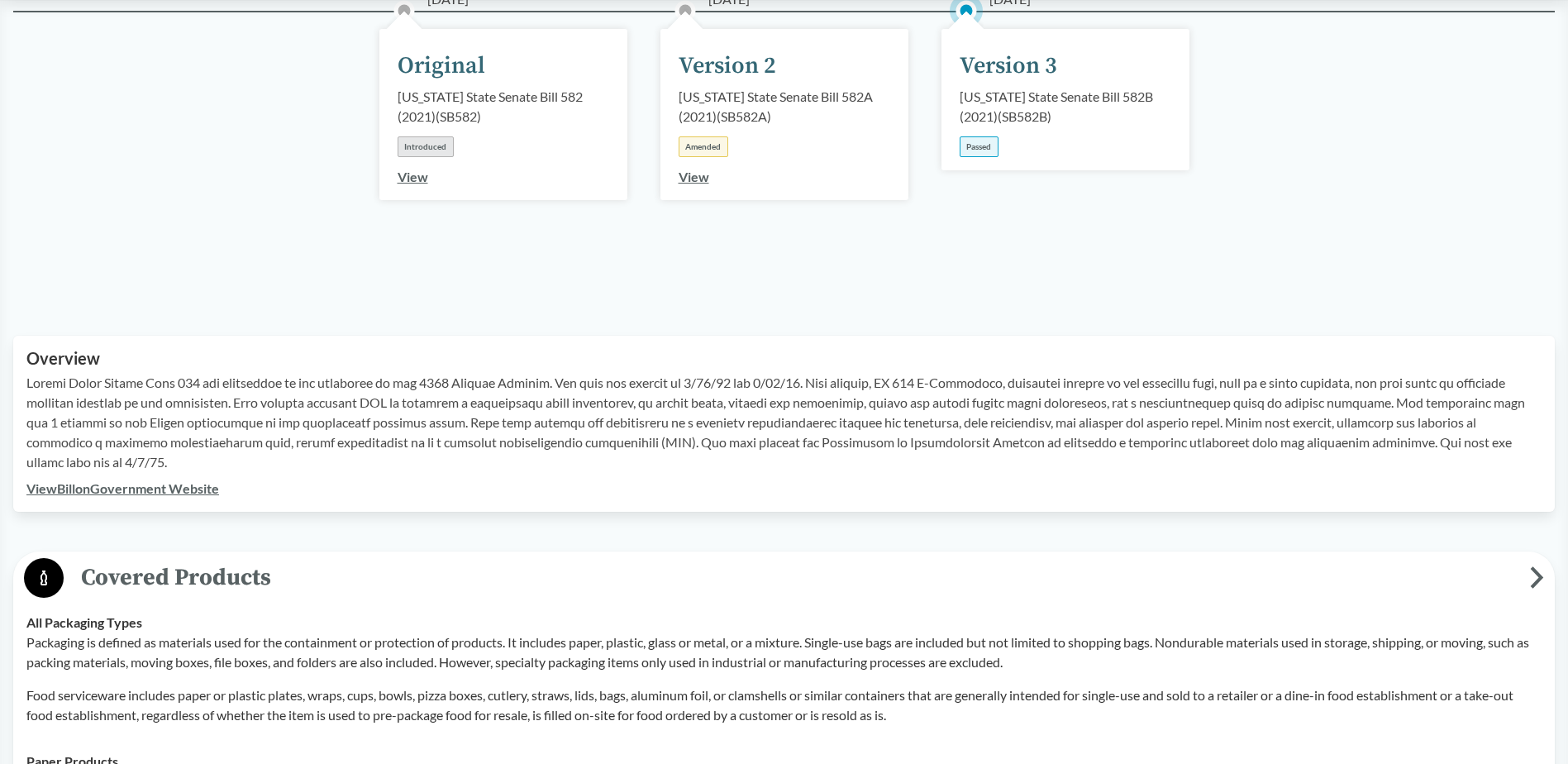
click at [689, 384] on p at bounding box center [784, 422] width 1515 height 99
click at [673, 423] on p at bounding box center [784, 422] width 1515 height 99
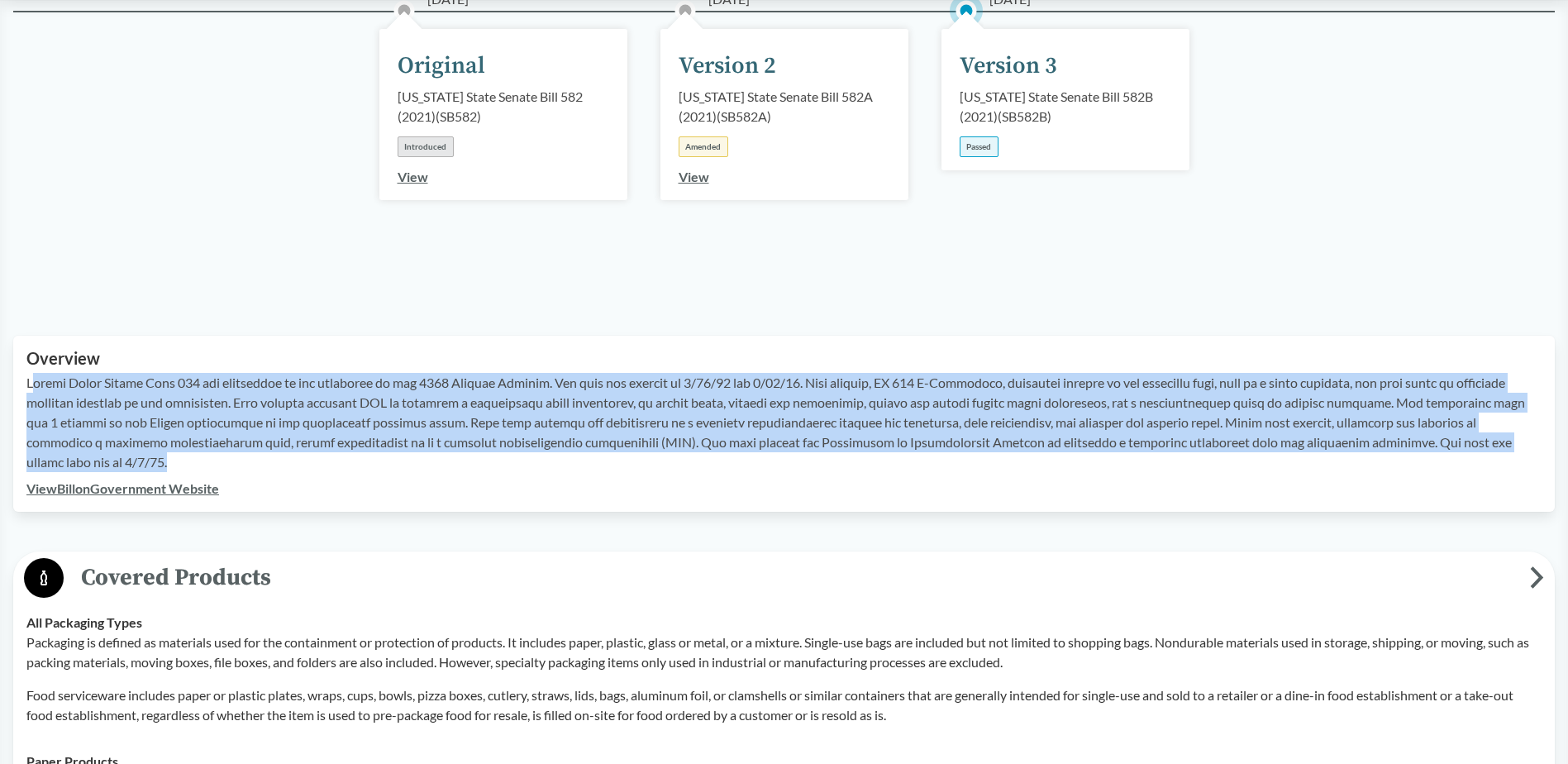
drag, startPoint x: 97, startPoint y: 463, endPoint x: 36, endPoint y: 379, distance: 103.8
click at [36, 379] on p at bounding box center [784, 422] width 1515 height 99
copy p "regon State Senate Bill 582 was introduced at the beginning of the 2021 Regular…"
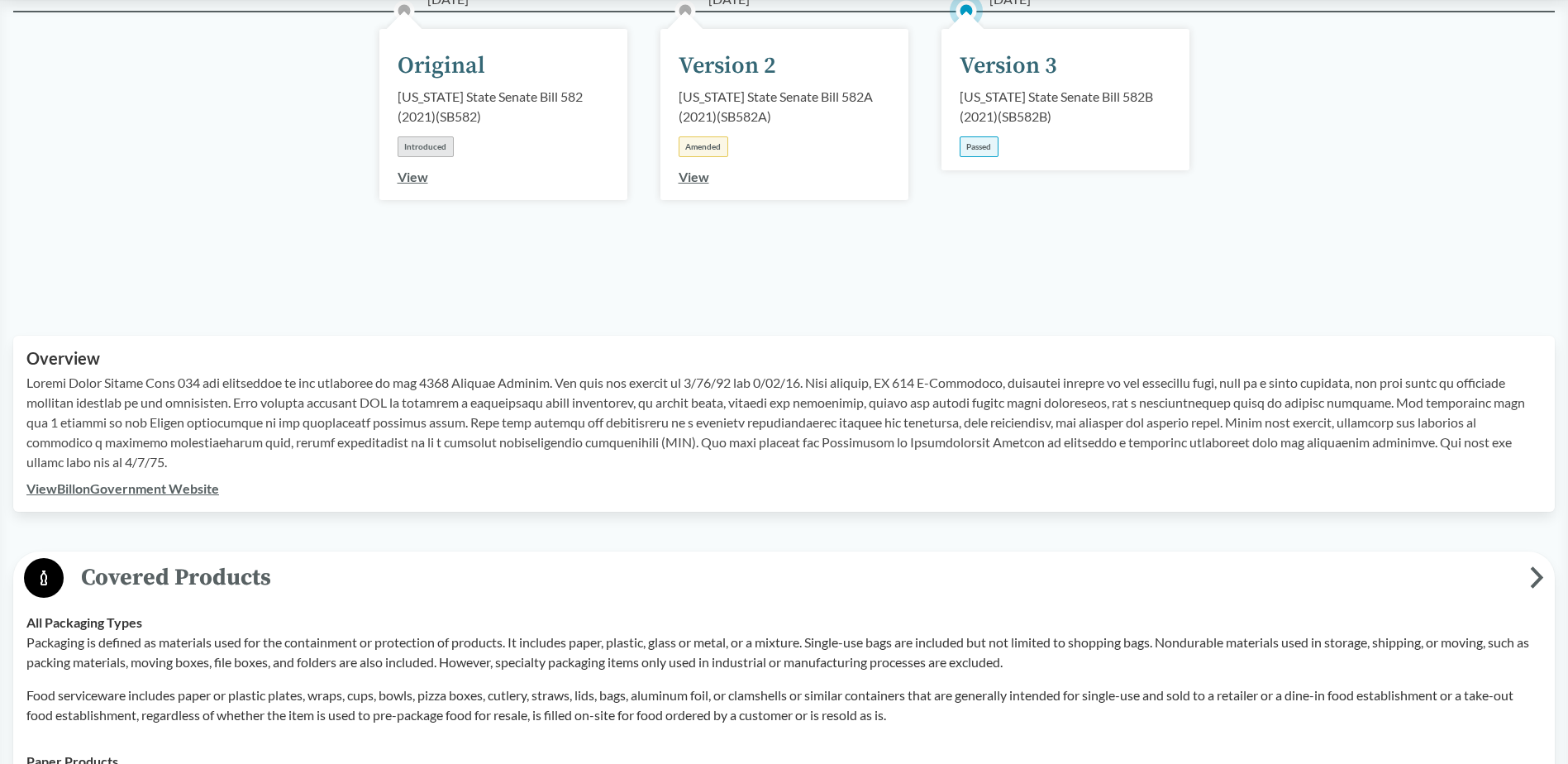
drag, startPoint x: 155, startPoint y: 382, endPoint x: 184, endPoint y: 382, distance: 29.0
click at [184, 382] on p at bounding box center [784, 422] width 1515 height 99
click at [30, 382] on p at bounding box center [784, 422] width 1515 height 99
drag, startPoint x: 28, startPoint y: 382, endPoint x: 182, endPoint y: 382, distance: 154.0
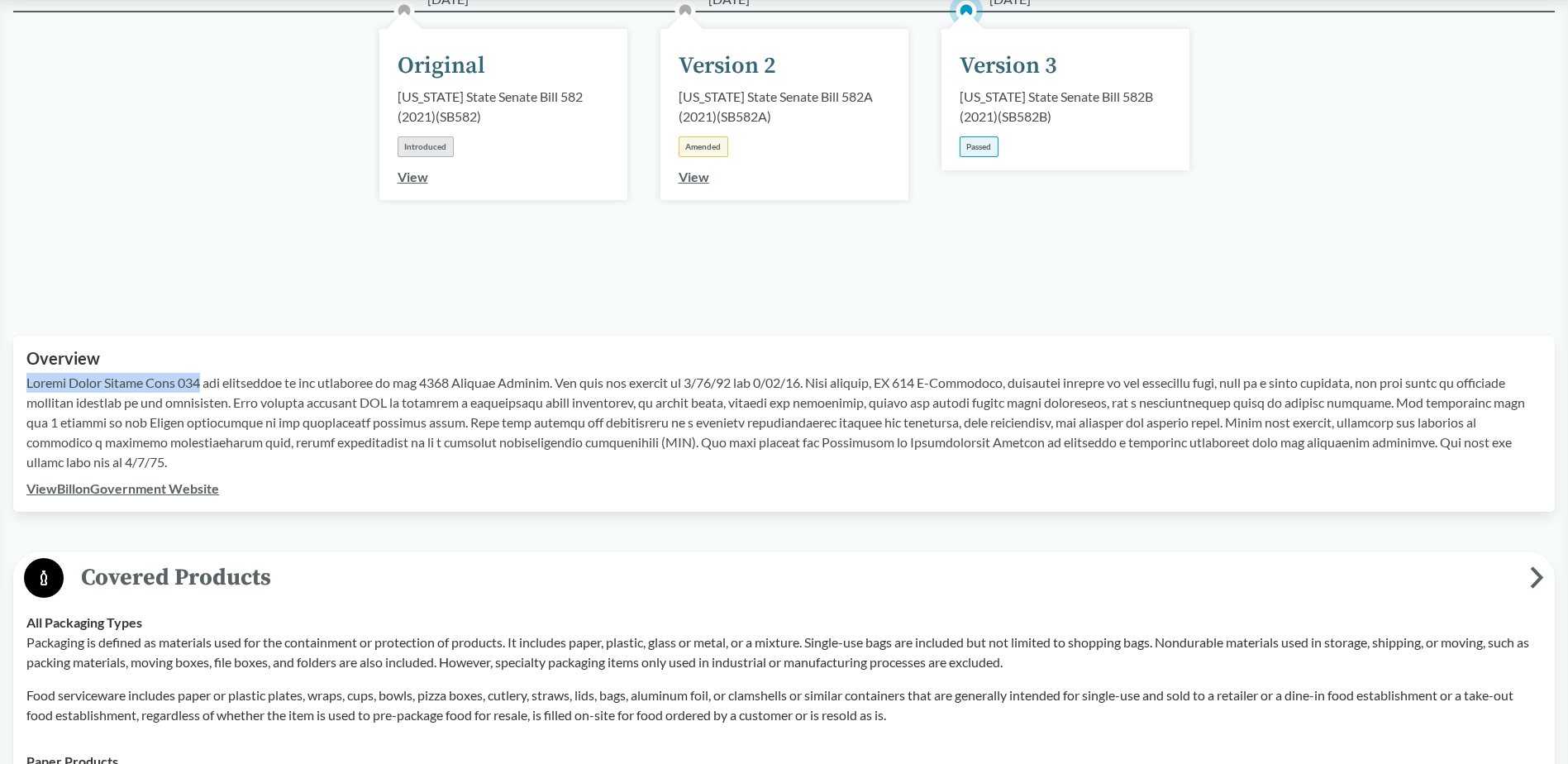
click at [182, 382] on p at bounding box center [784, 422] width 1515 height 99
copy p "[US_STATE] State Senate Bill 582"
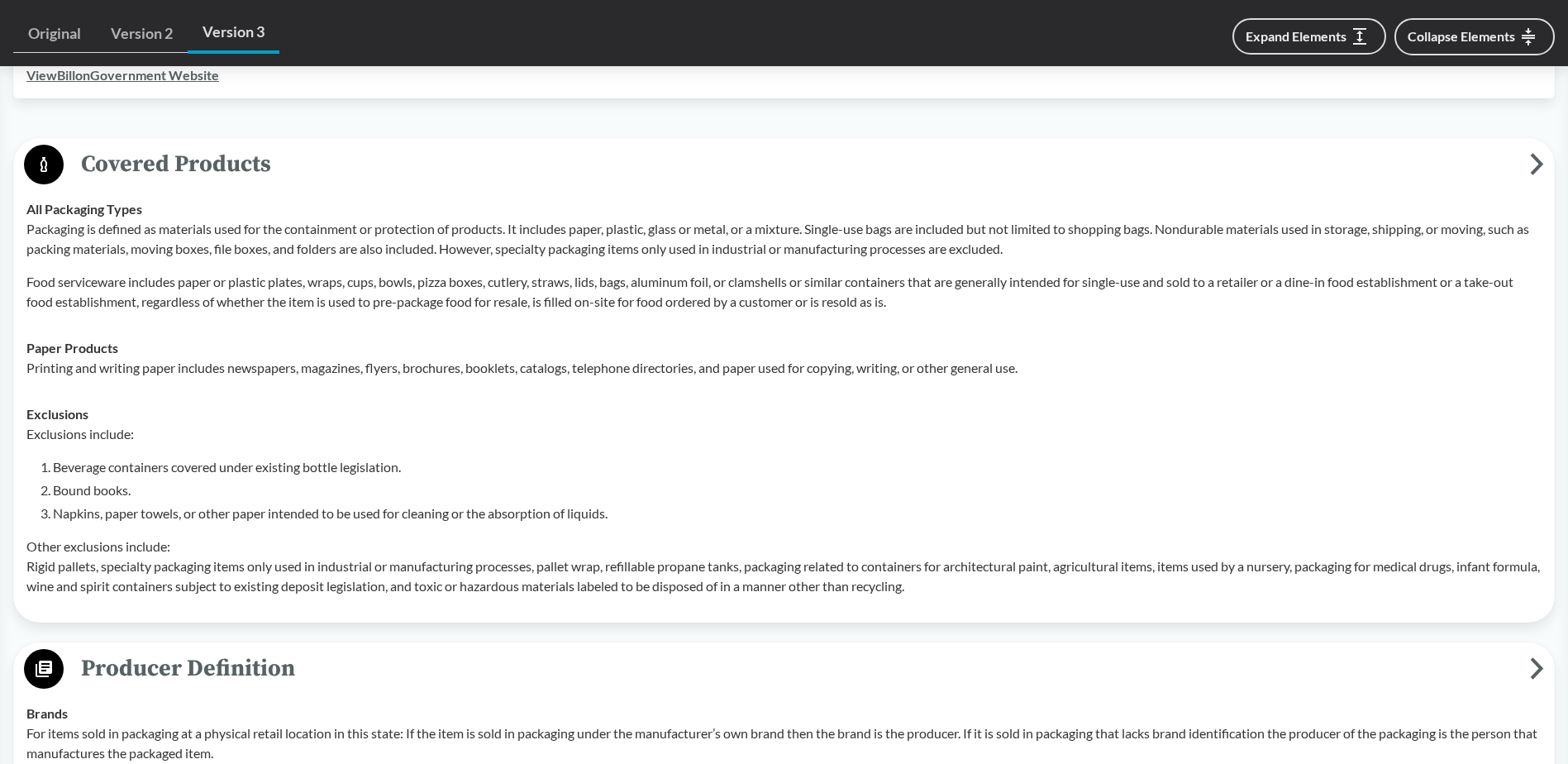
scroll to position [746, 0]
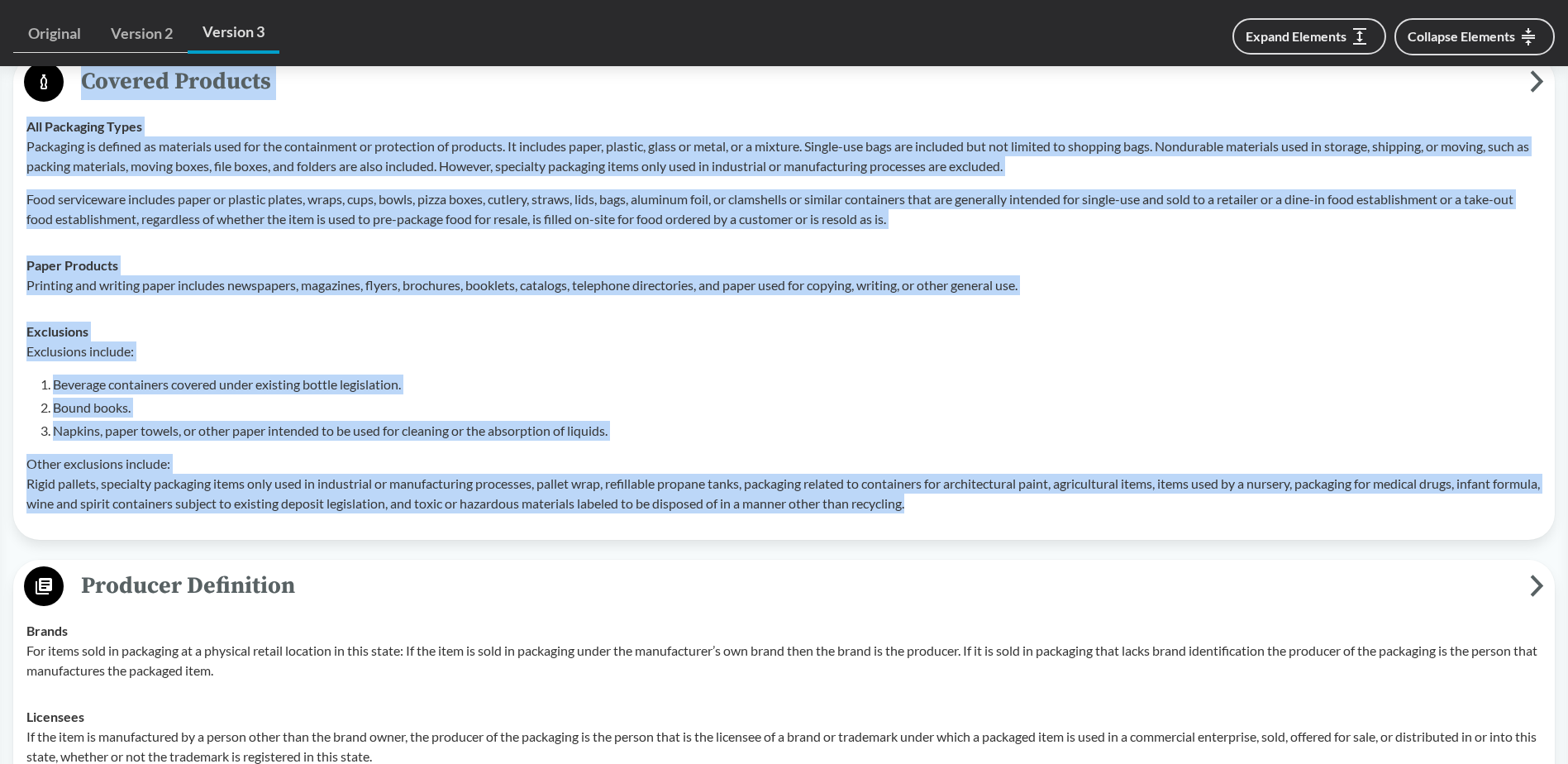
drag, startPoint x: 1032, startPoint y: 507, endPoint x: 83, endPoint y: 101, distance: 1032.2
click at [83, 101] on div "Covered Products All Packaging Types Packaging is defined as materials used for…" at bounding box center [784, 298] width 1542 height 484
copy div "Covered Products All Packaging Types Packaging is defined as materials used for…"
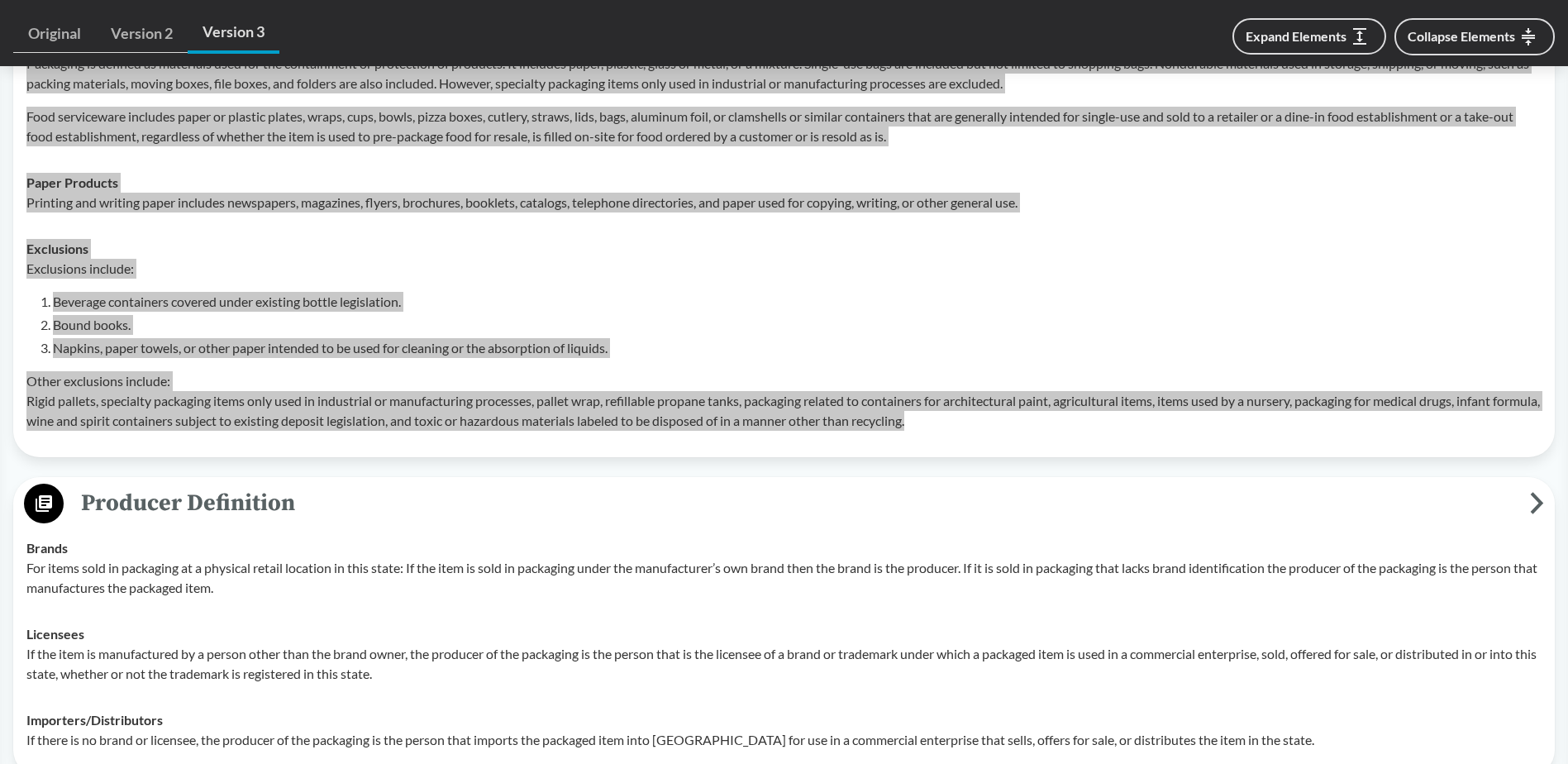
scroll to position [663, 0]
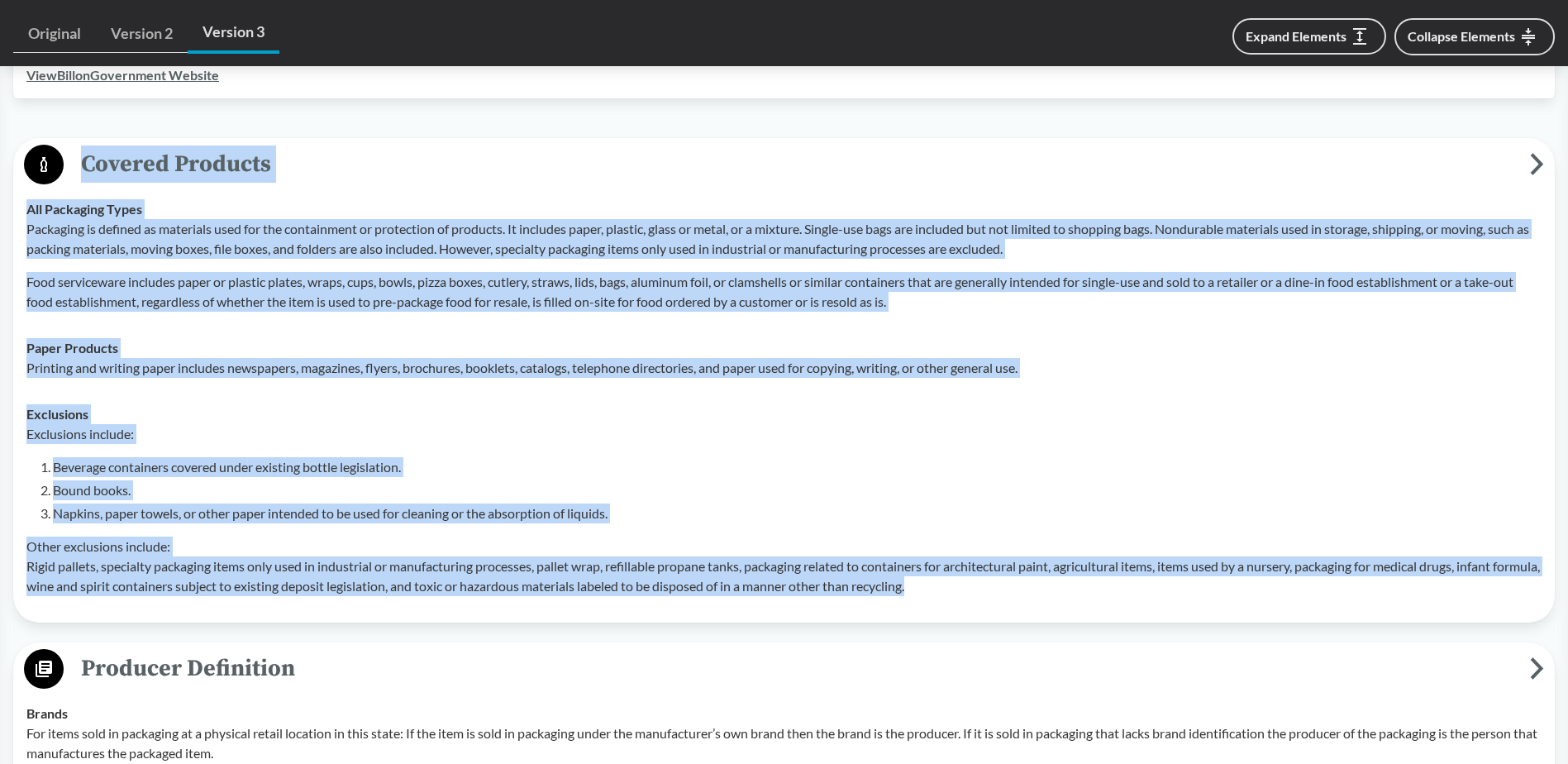
click at [79, 254] on p "Packaging is defined as materials used for the containment or protection of pro…" at bounding box center [784, 239] width 1515 height 40
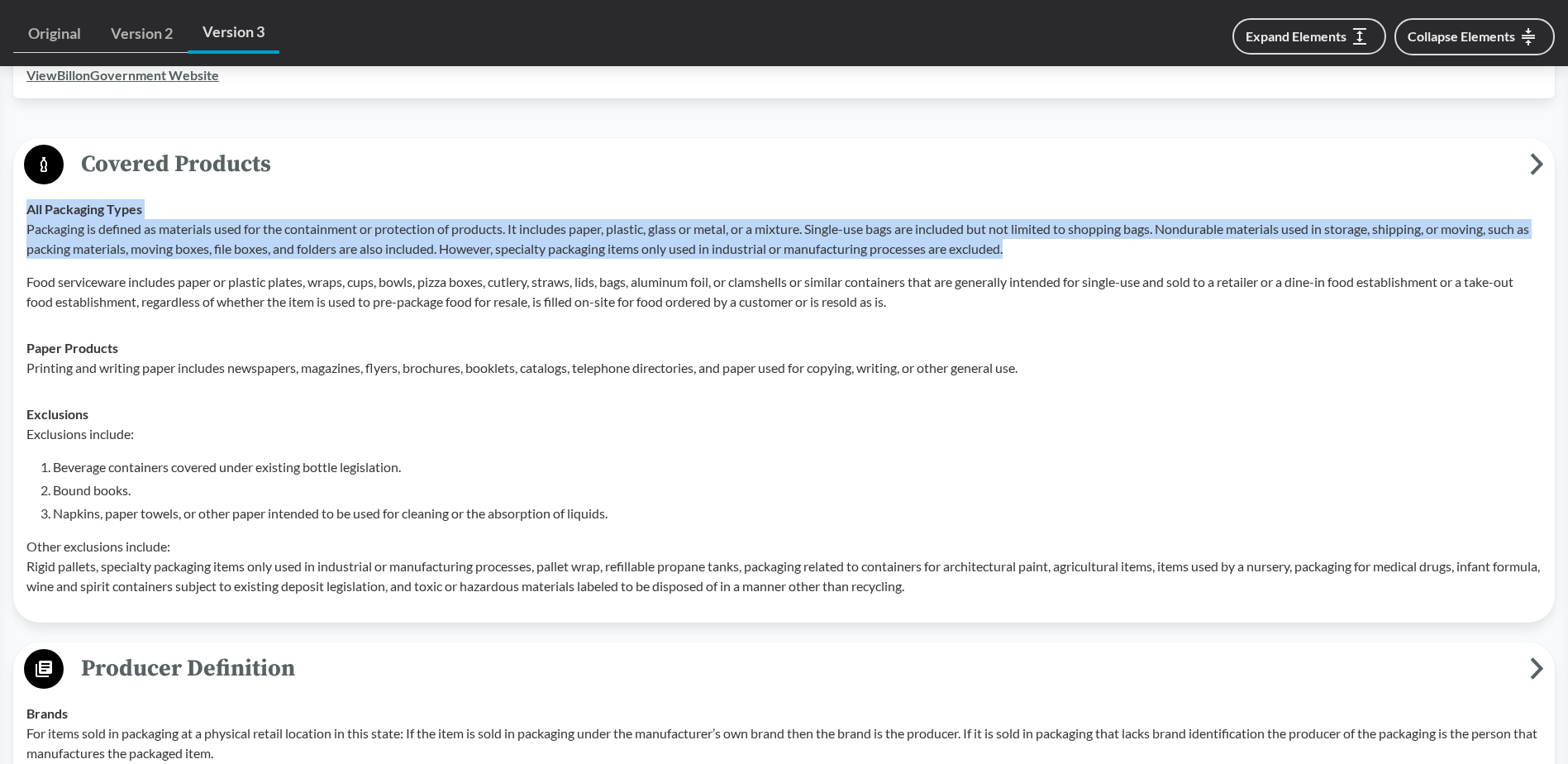
drag, startPoint x: 25, startPoint y: 204, endPoint x: 1100, endPoint y: 245, distance: 1075.8
click at [1100, 245] on td "All Packaging Types Packaging is defined as materials used for the containment …" at bounding box center [784, 255] width 1530 height 138
copy div "All Packaging Types Packaging is defined as materials used for the containment …"
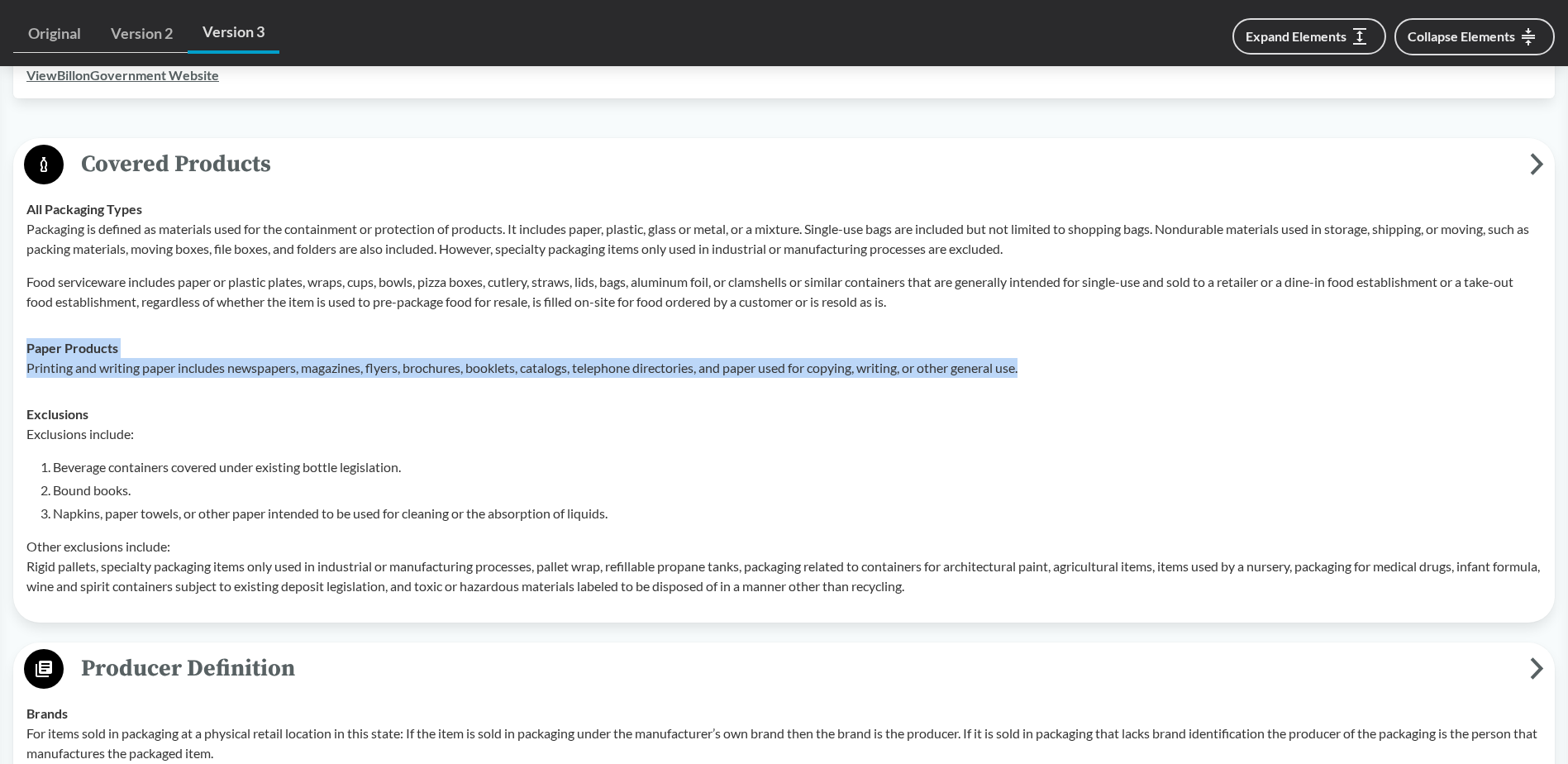
drag, startPoint x: 28, startPoint y: 348, endPoint x: 1100, endPoint y: 385, distance: 1072.6
click at [1100, 385] on td "Paper Products Printing and writing paper includes newspapers, magazines, flyer…" at bounding box center [784, 358] width 1530 height 66
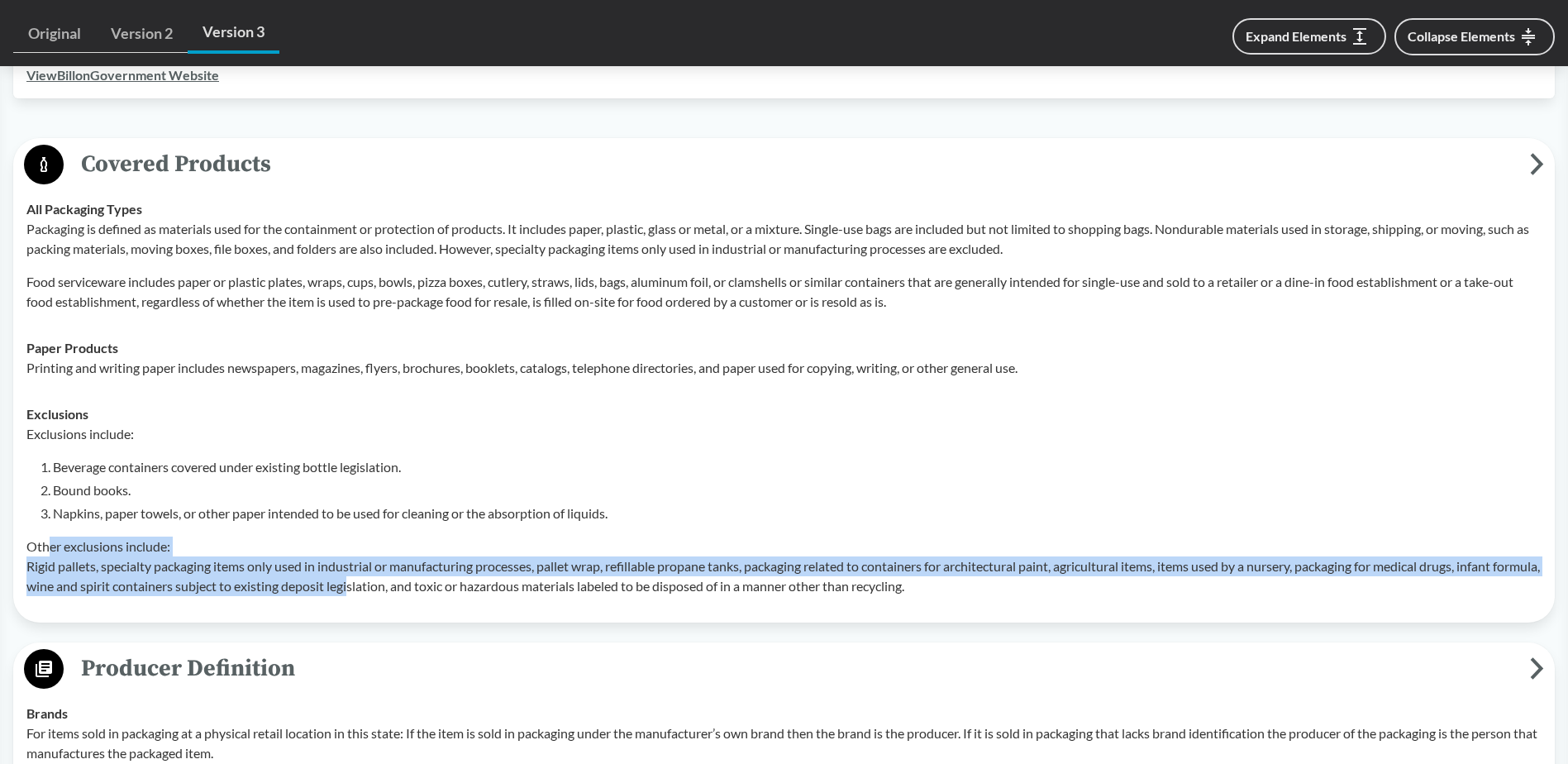
drag, startPoint x: 48, startPoint y: 545, endPoint x: 403, endPoint y: 608, distance: 360.5
click at [403, 608] on td "Exclusions Exclusions include: Beverage containers covered under existing bottl…" at bounding box center [784, 500] width 1530 height 219
drag, startPoint x: 403, startPoint y: 608, endPoint x: 382, endPoint y: 603, distance: 21.6
click at [382, 603] on td "Exclusions Exclusions include: Beverage containers covered under existing bottl…" at bounding box center [784, 500] width 1530 height 219
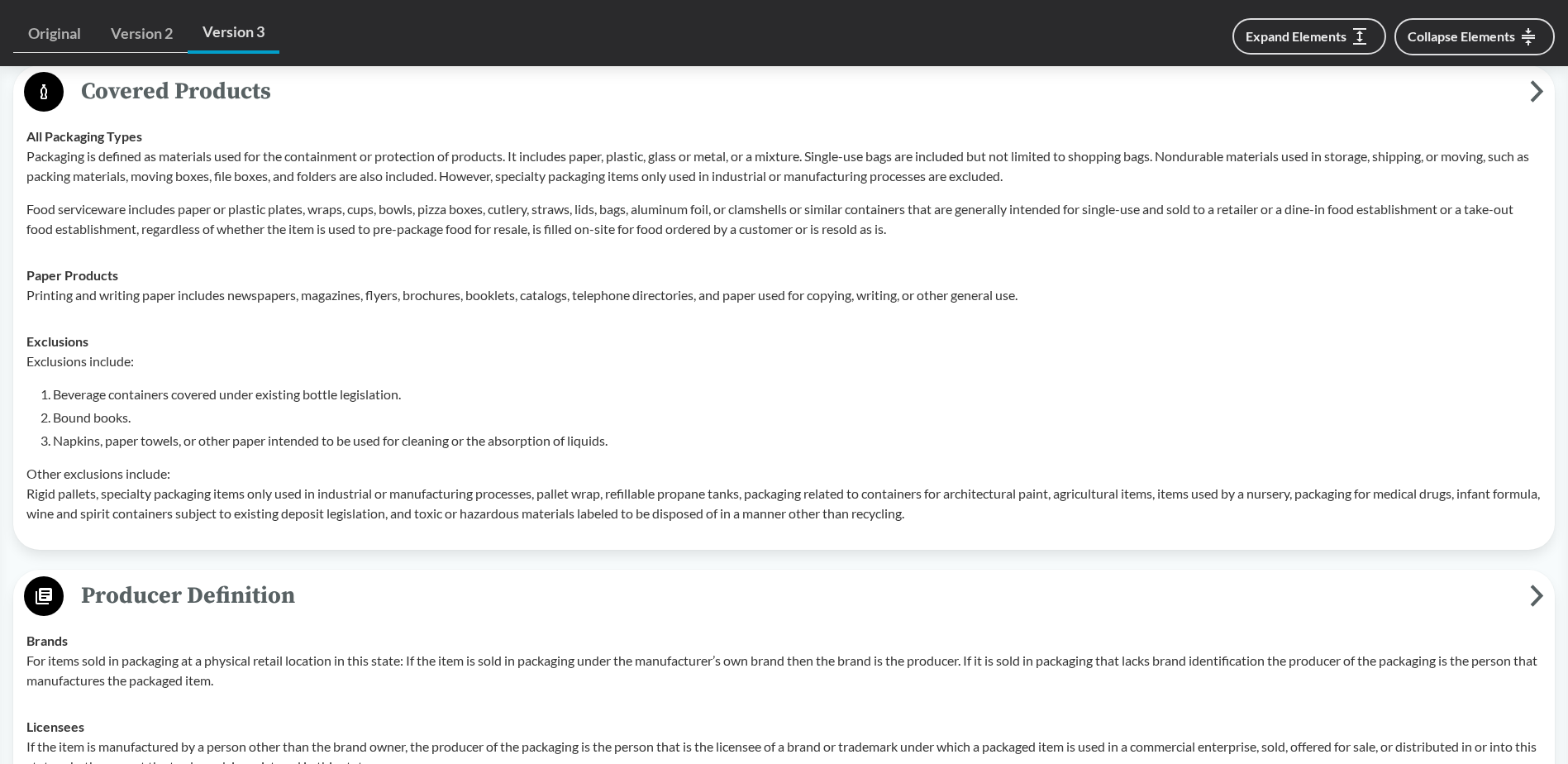
scroll to position [580, 0]
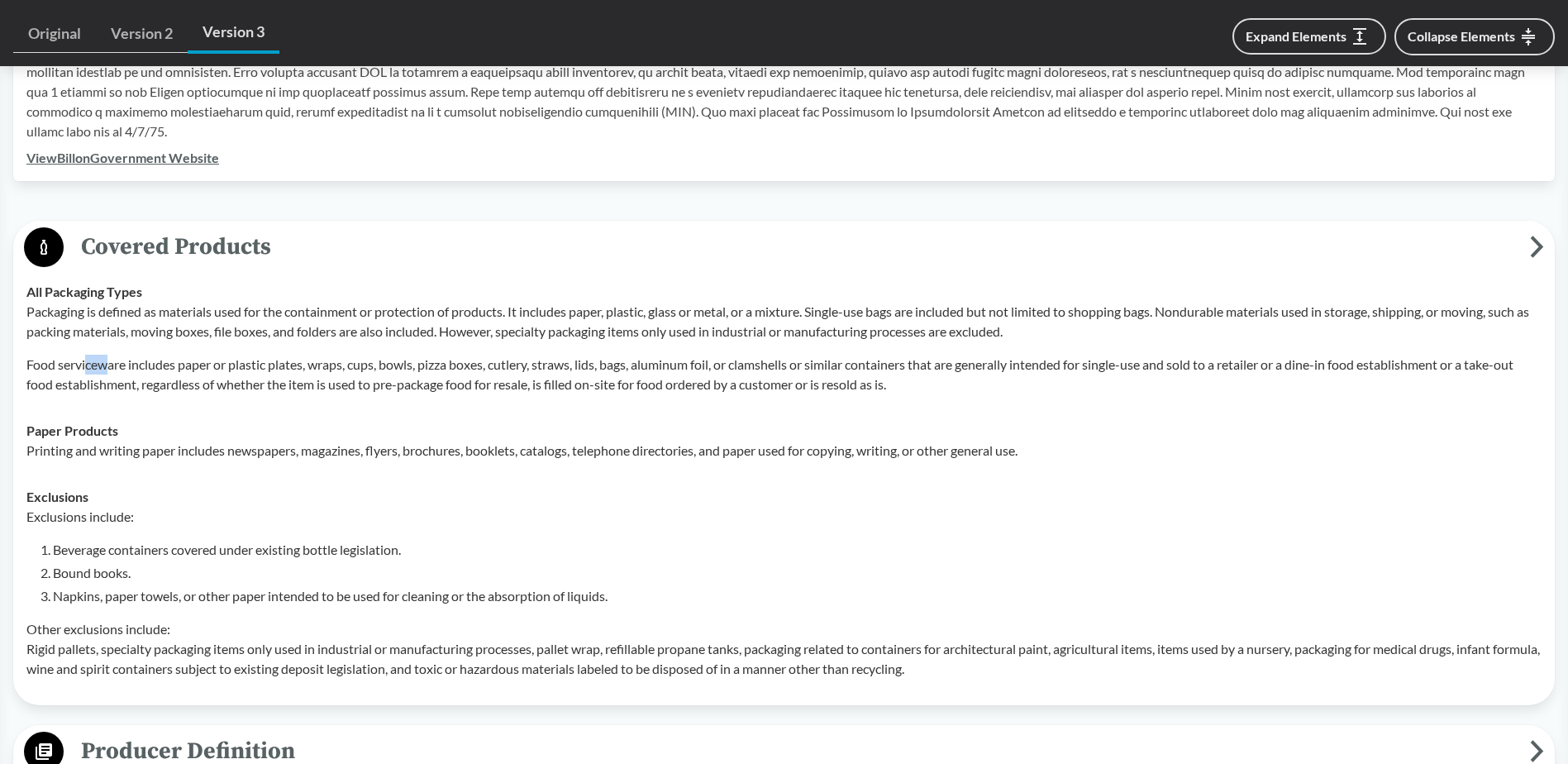
drag, startPoint x: 89, startPoint y: 358, endPoint x: 105, endPoint y: 359, distance: 16.0
click at [105, 359] on p "Food serviceware includes paper or plastic plates, wraps, cups, bowls, pizza bo…" at bounding box center [784, 375] width 1515 height 40
click at [523, 343] on div "Packaging is defined as materials used for the containment or protection of pro…" at bounding box center [784, 348] width 1515 height 92
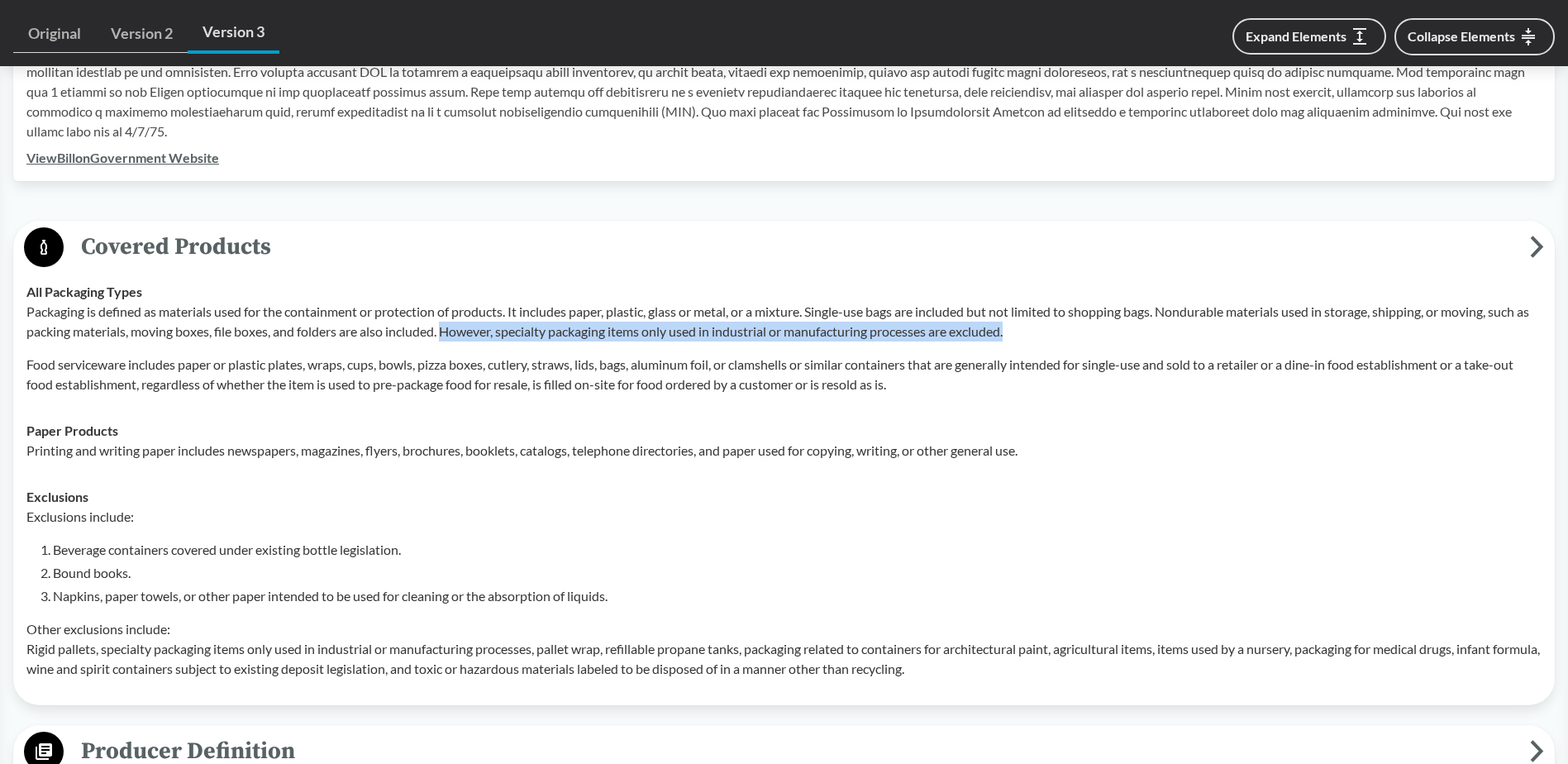
drag, startPoint x: 461, startPoint y: 331, endPoint x: 1073, endPoint y: 341, distance: 612.1
click at [1073, 341] on p "Packaging is defined as materials used for the containment or protection of pro…" at bounding box center [784, 321] width 1515 height 40
copy p "However, specialty packaging items only used in industrial or manufacturing pro…"
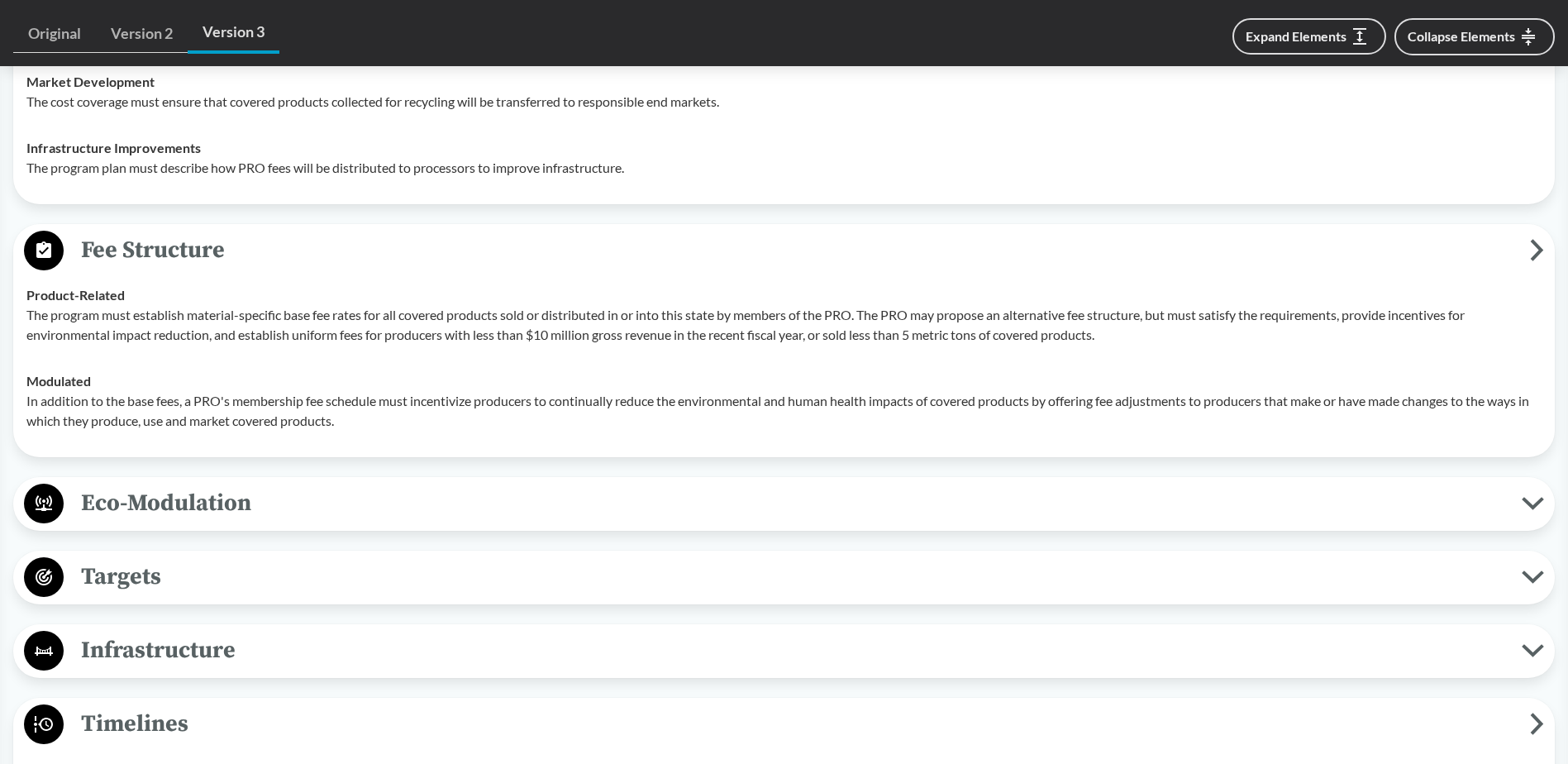
scroll to position [2731, 0]
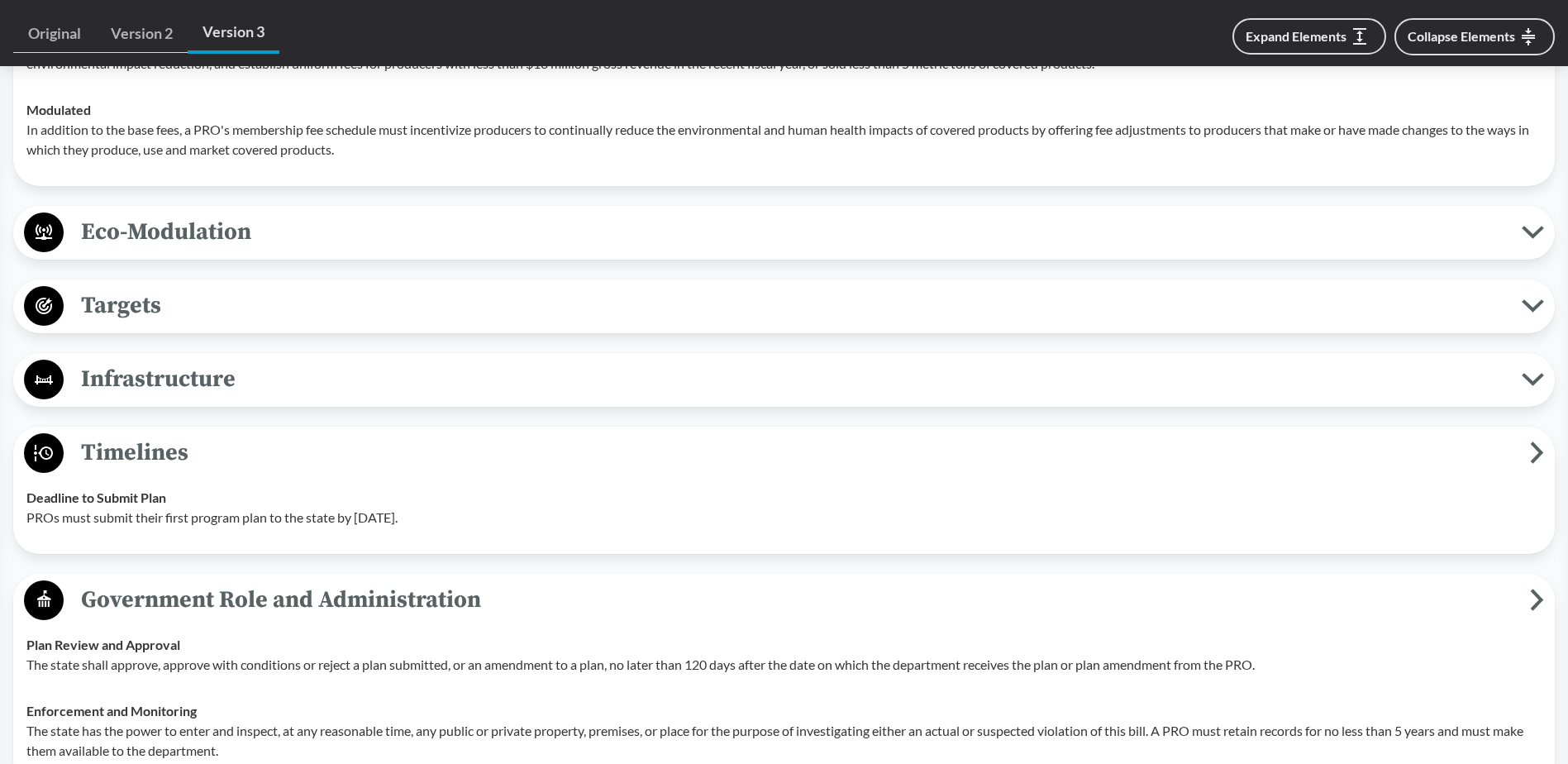
drag, startPoint x: 478, startPoint y: 518, endPoint x: 39, endPoint y: 485, distance: 440.2
click at [39, 485] on td "Deadline to Submit Plan PROs must submit their first program plan to the state …" at bounding box center [784, 508] width 1530 height 66
click at [489, 519] on p "PROs must submit their first program plan to the state by [DATE]." at bounding box center [784, 517] width 1515 height 20
drag, startPoint x: 478, startPoint y: 519, endPoint x: -19, endPoint y: 496, distance: 497.5
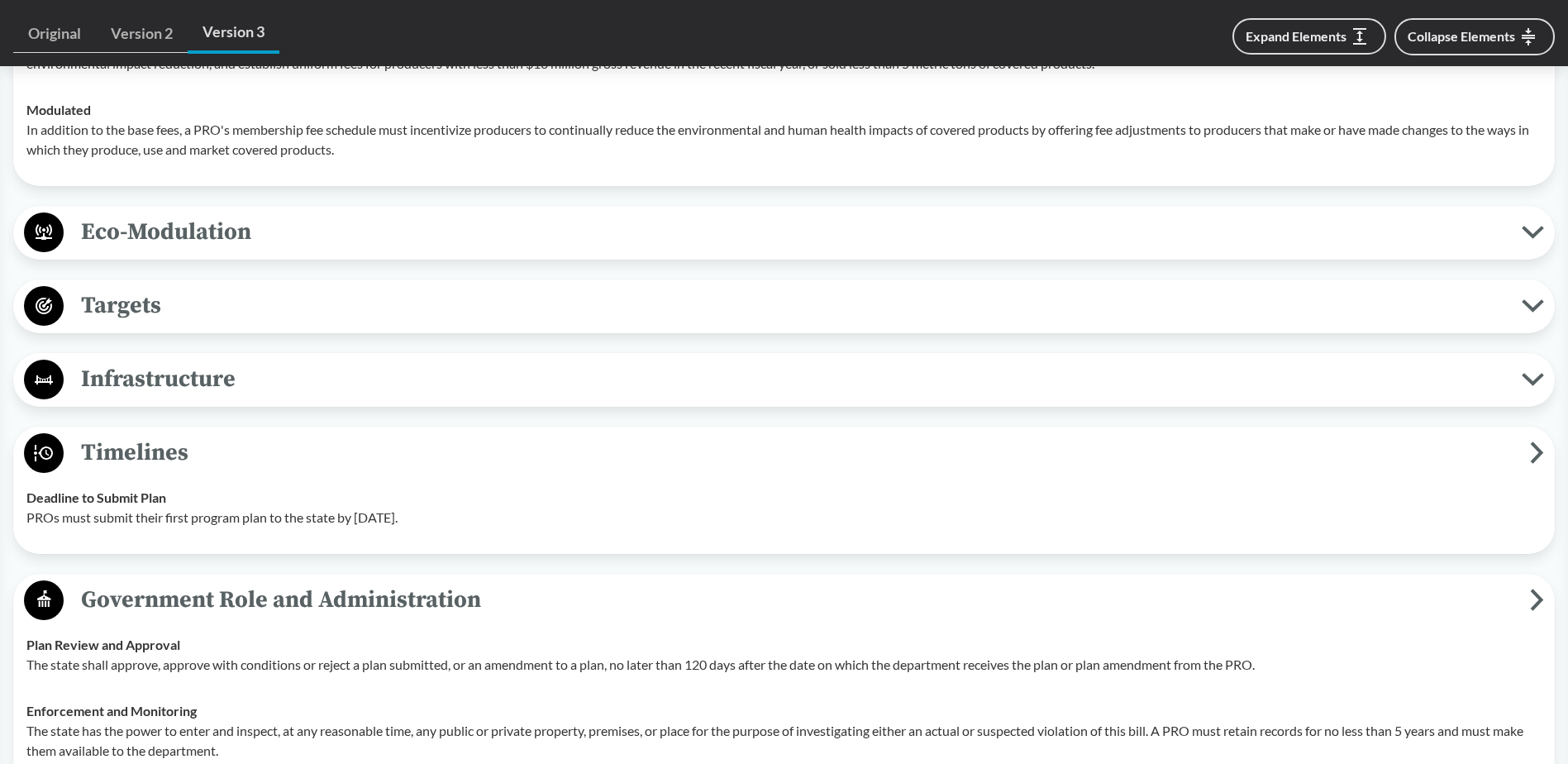
copy tbody "Deadline to Submit Plan PROs must submit their first program plan to the state …"
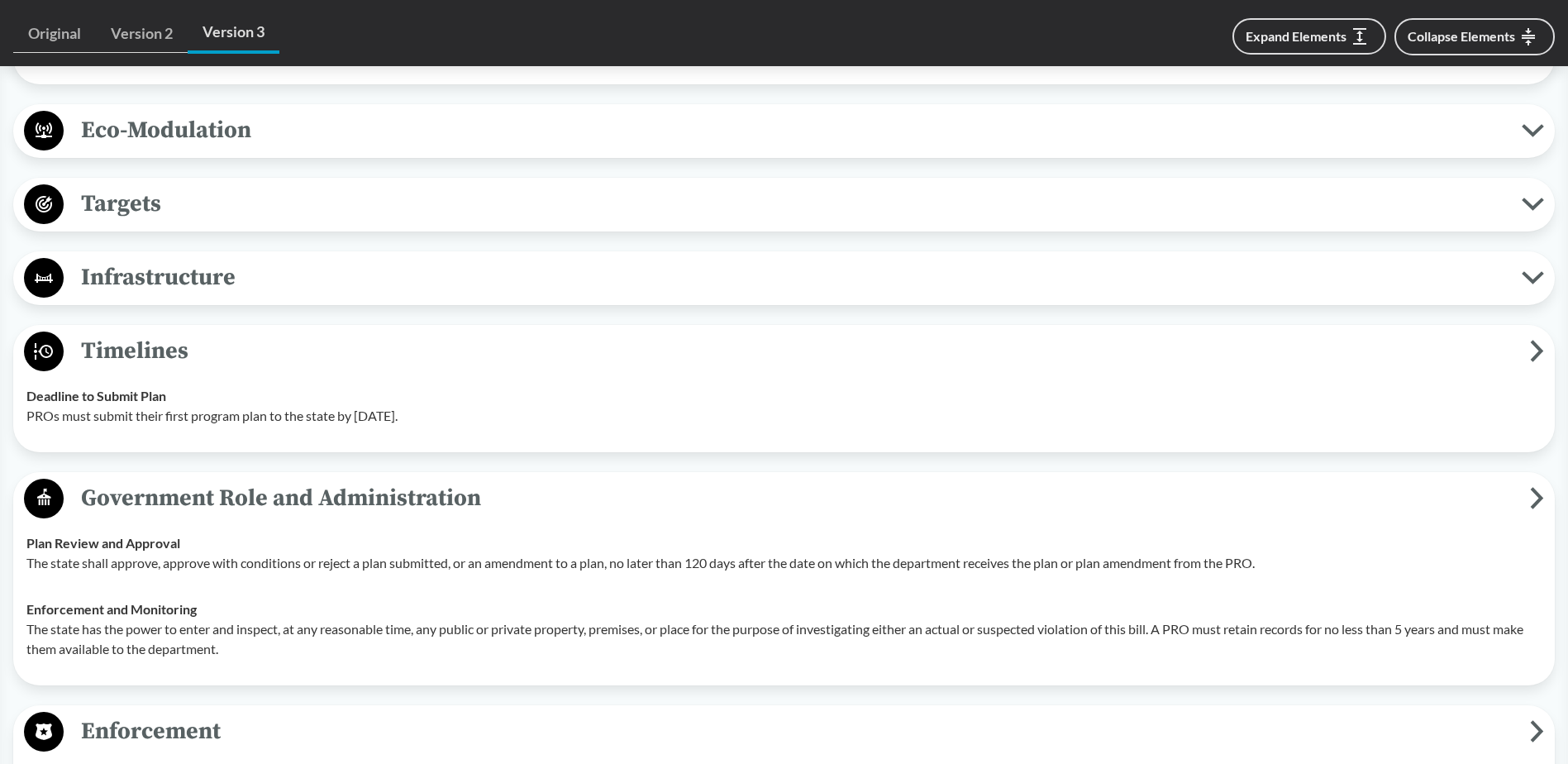
scroll to position [2979, 0]
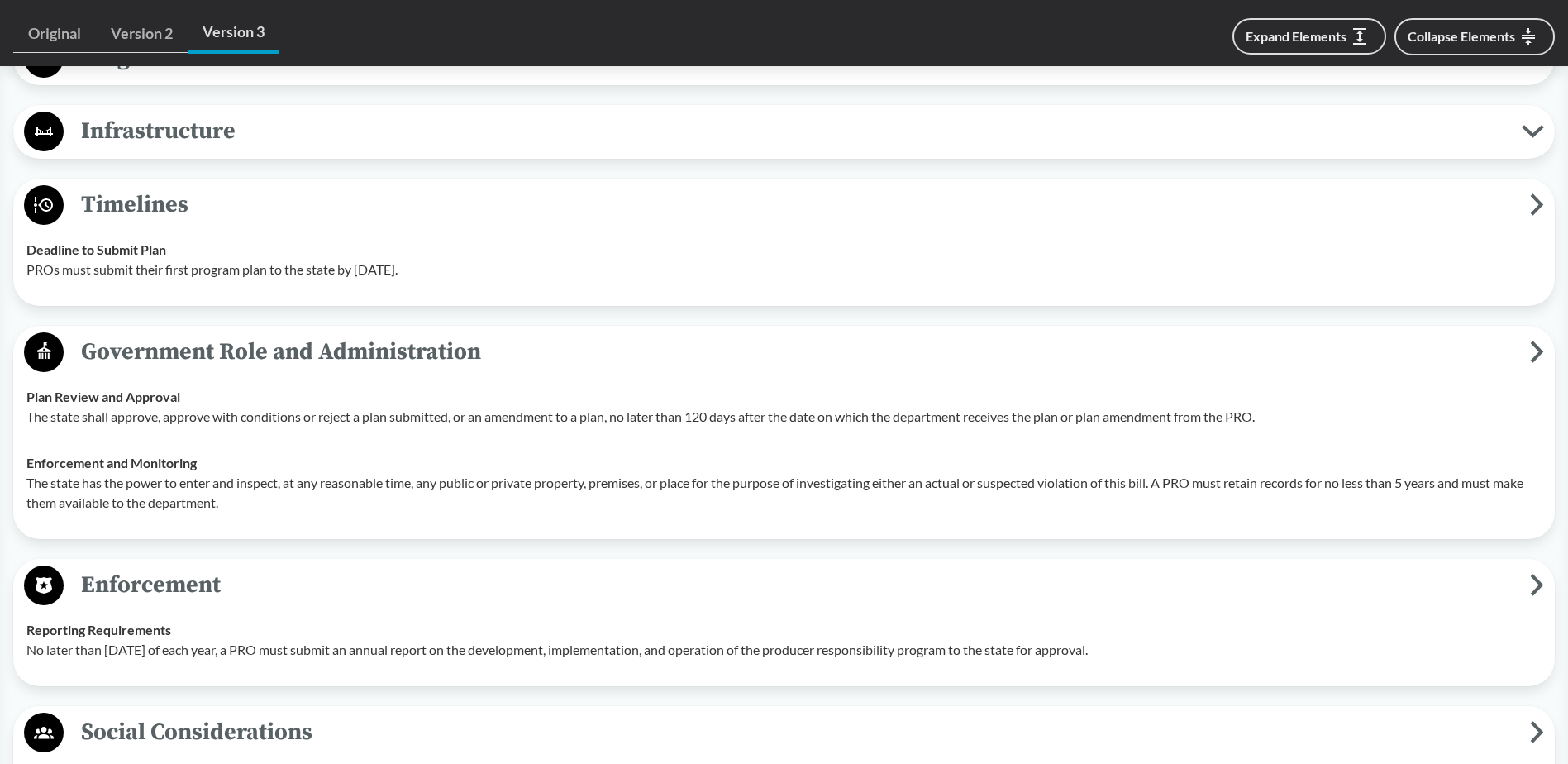
copy tbody "Deadline to Submit Plan PROs must submit their first program plan to the state …"
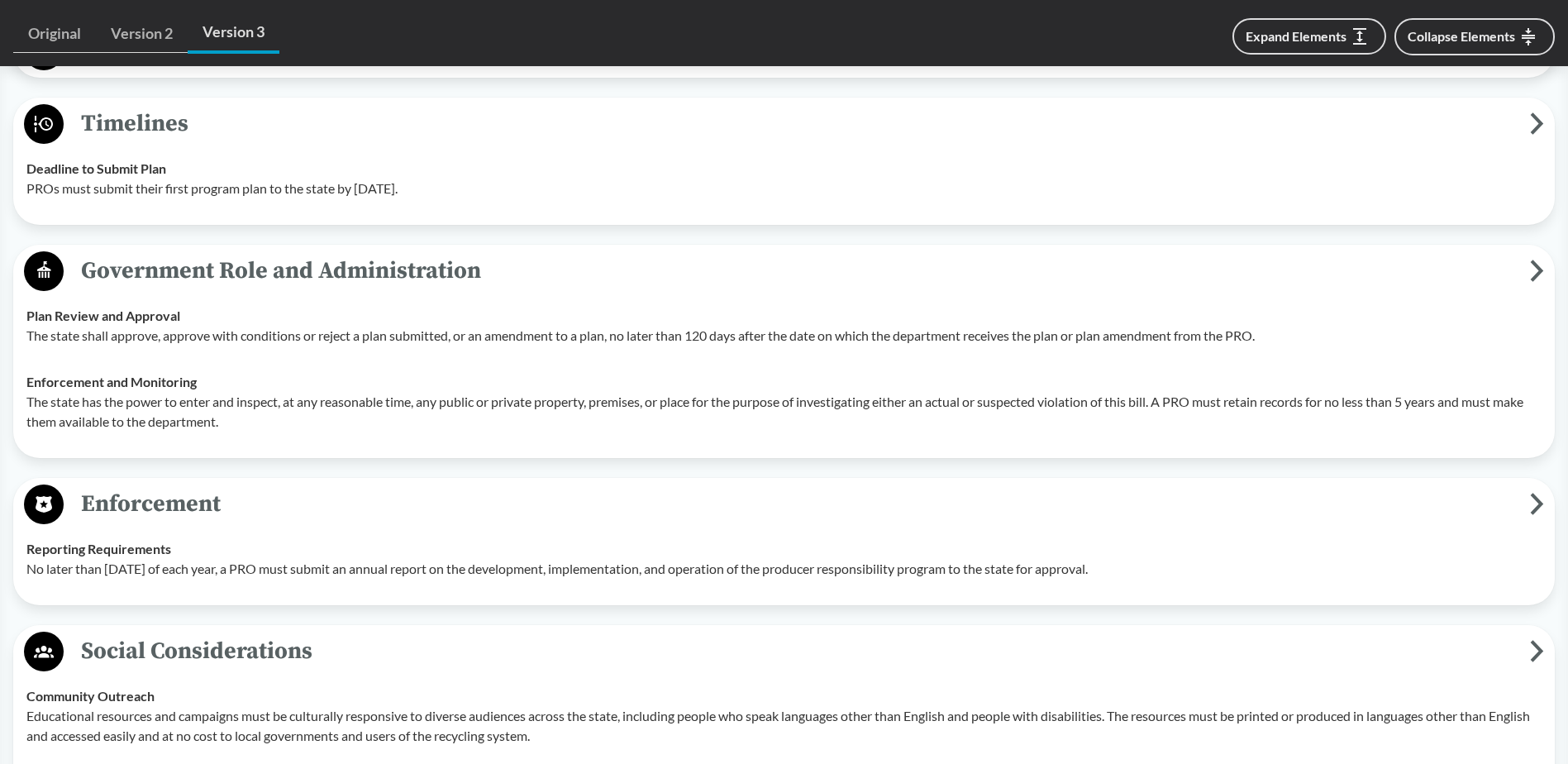
scroll to position [3145, 0]
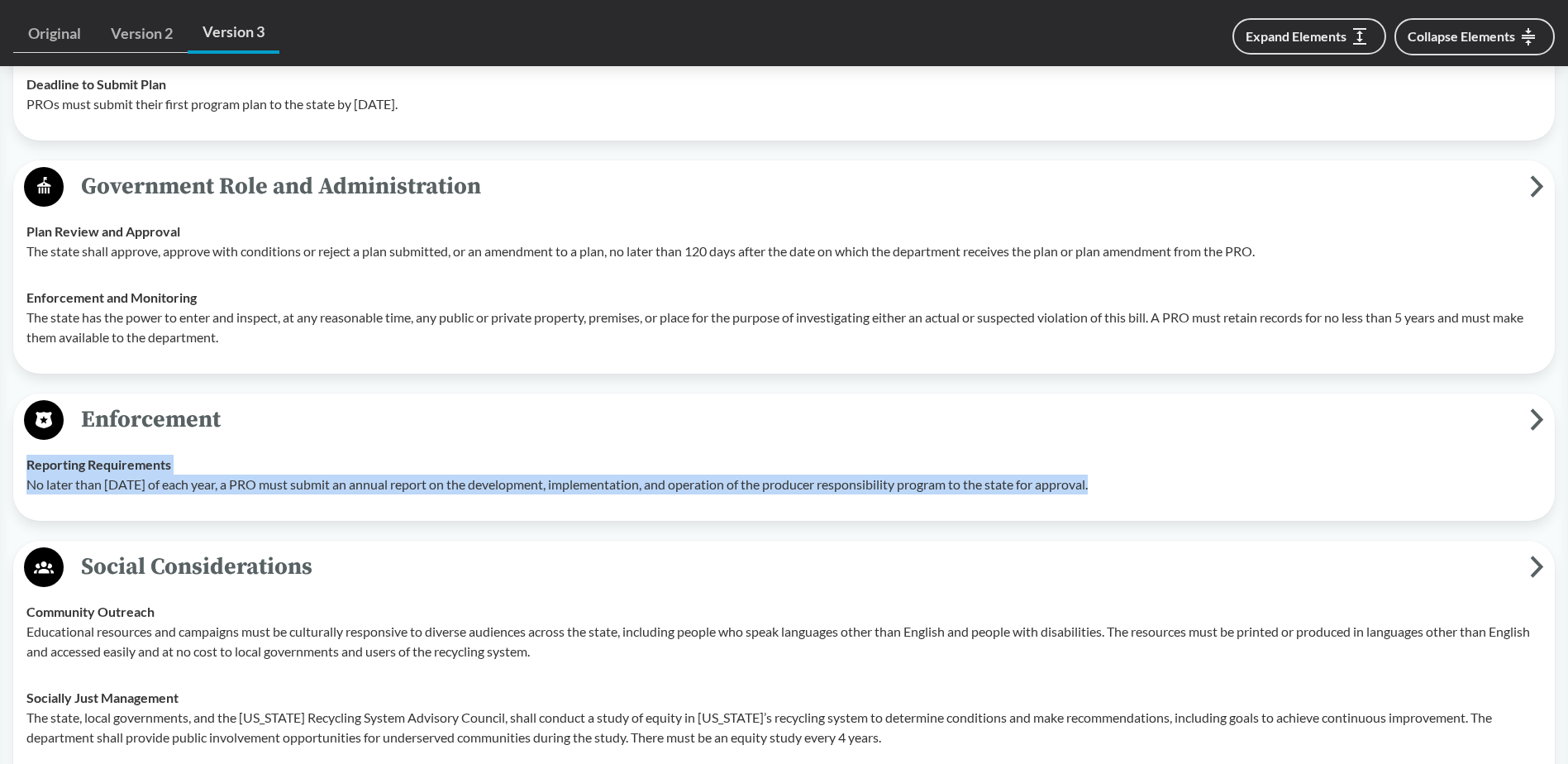
drag, startPoint x: 25, startPoint y: 464, endPoint x: 1149, endPoint y: 499, distance: 1124.5
click at [1149, 499] on td "Reporting Requirements No later than [DATE] of each year, a PRO must submit an …" at bounding box center [784, 475] width 1530 height 66
copy div "Reporting Requirements No later than [DATE] of each year, a PRO must submit an …"
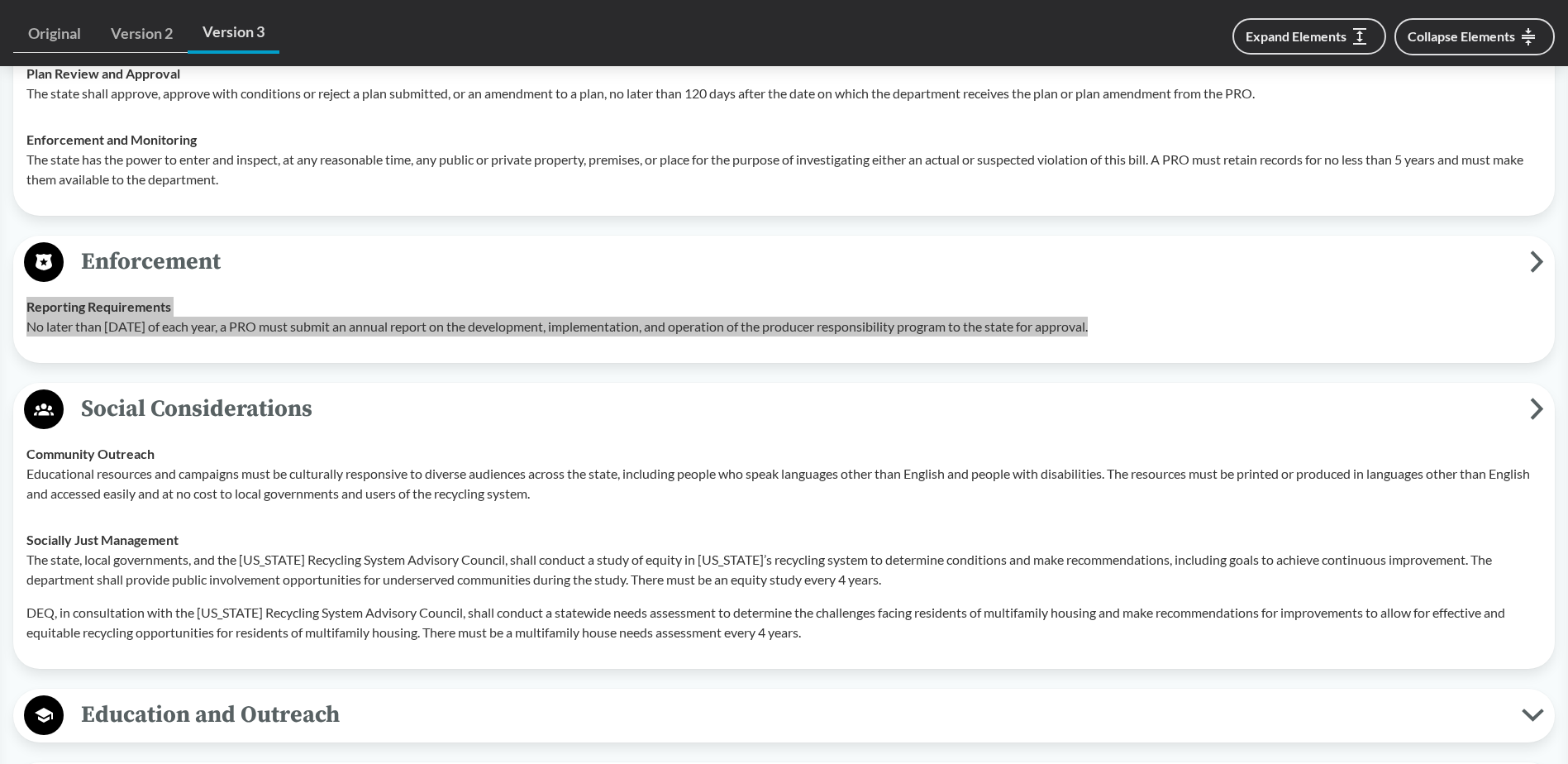
scroll to position [3558, 0]
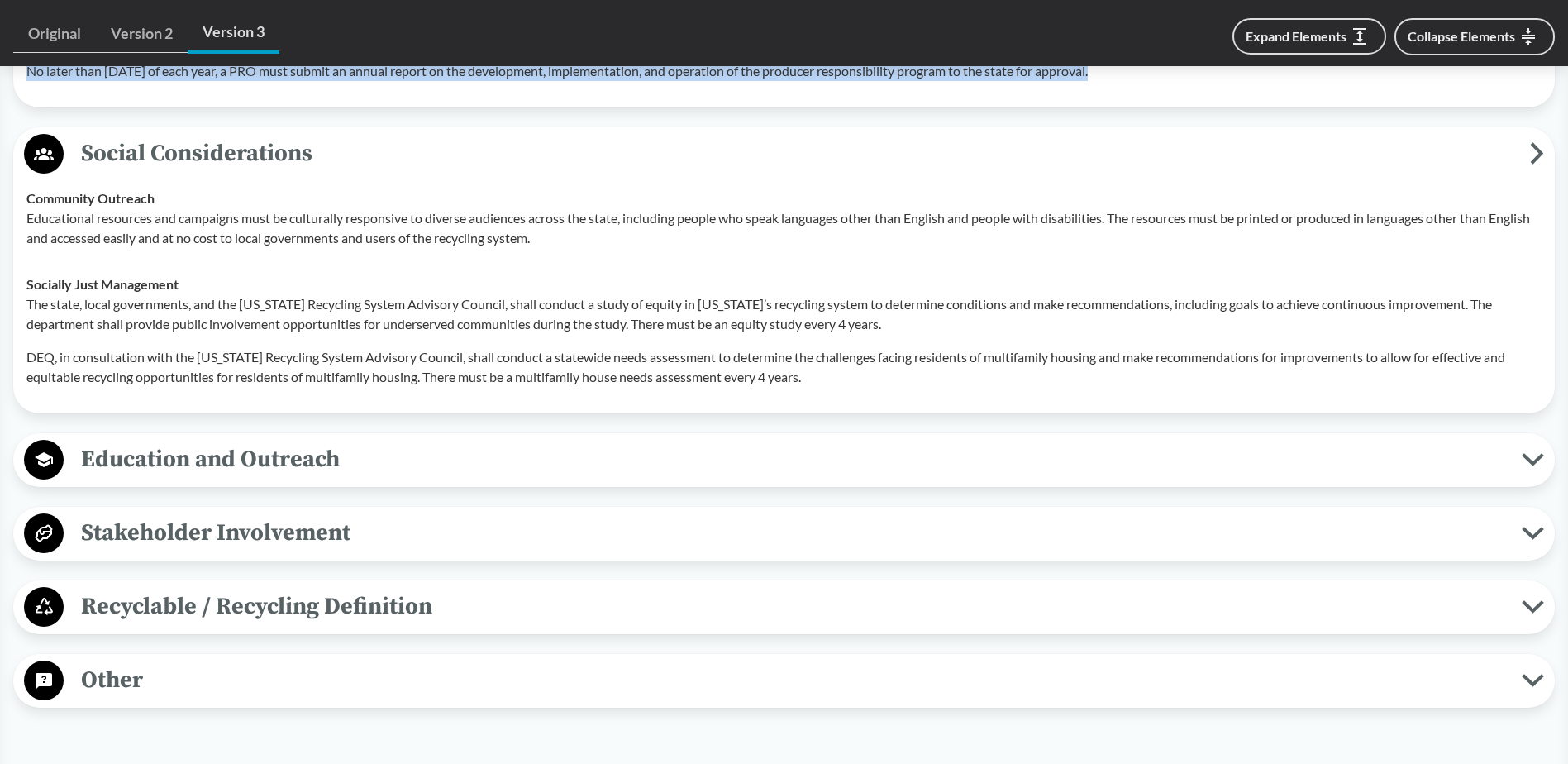
click at [220, 524] on span "Stakeholder Involvement" at bounding box center [793, 533] width 1459 height 38
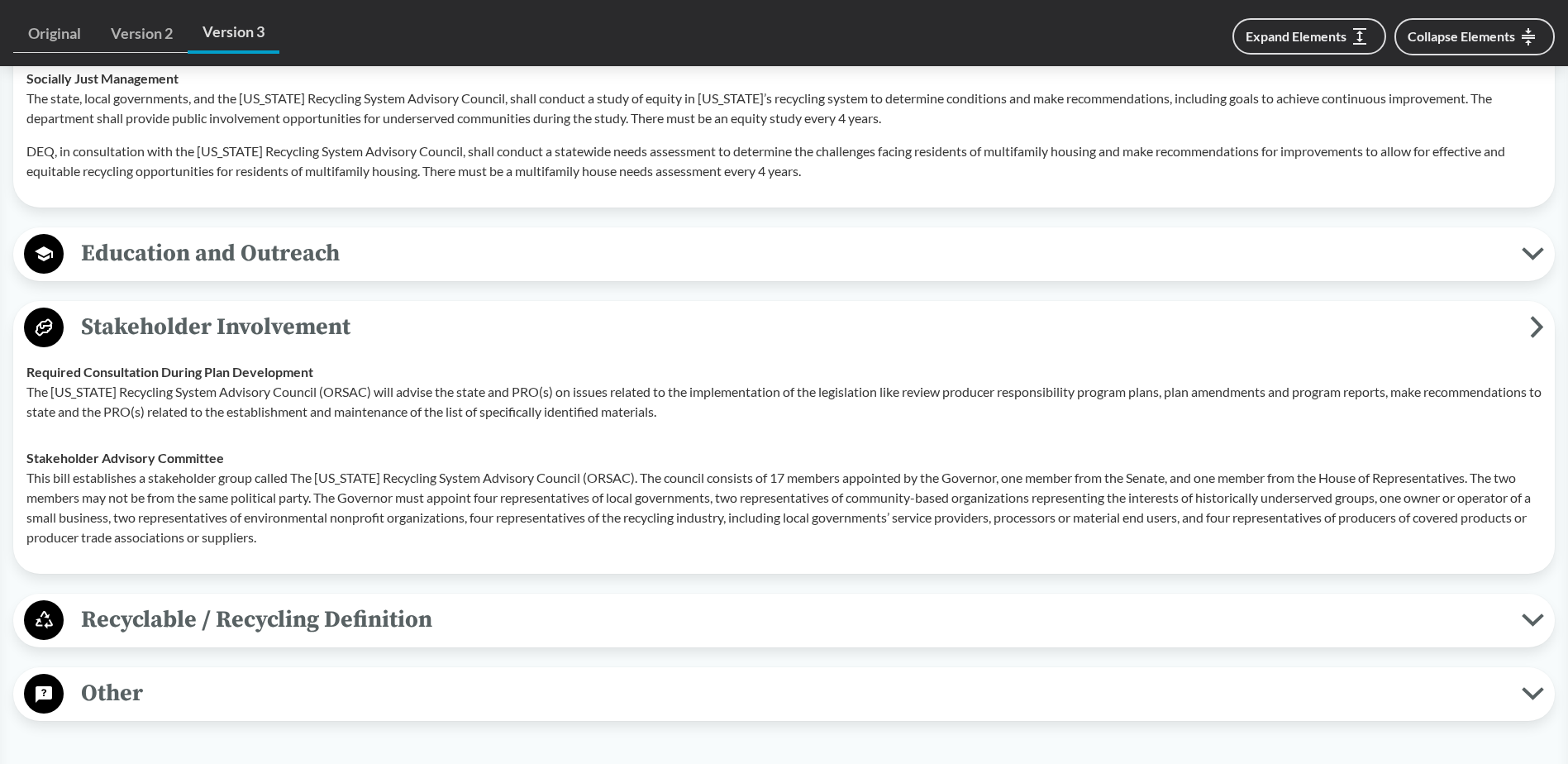
scroll to position [3806, 0]
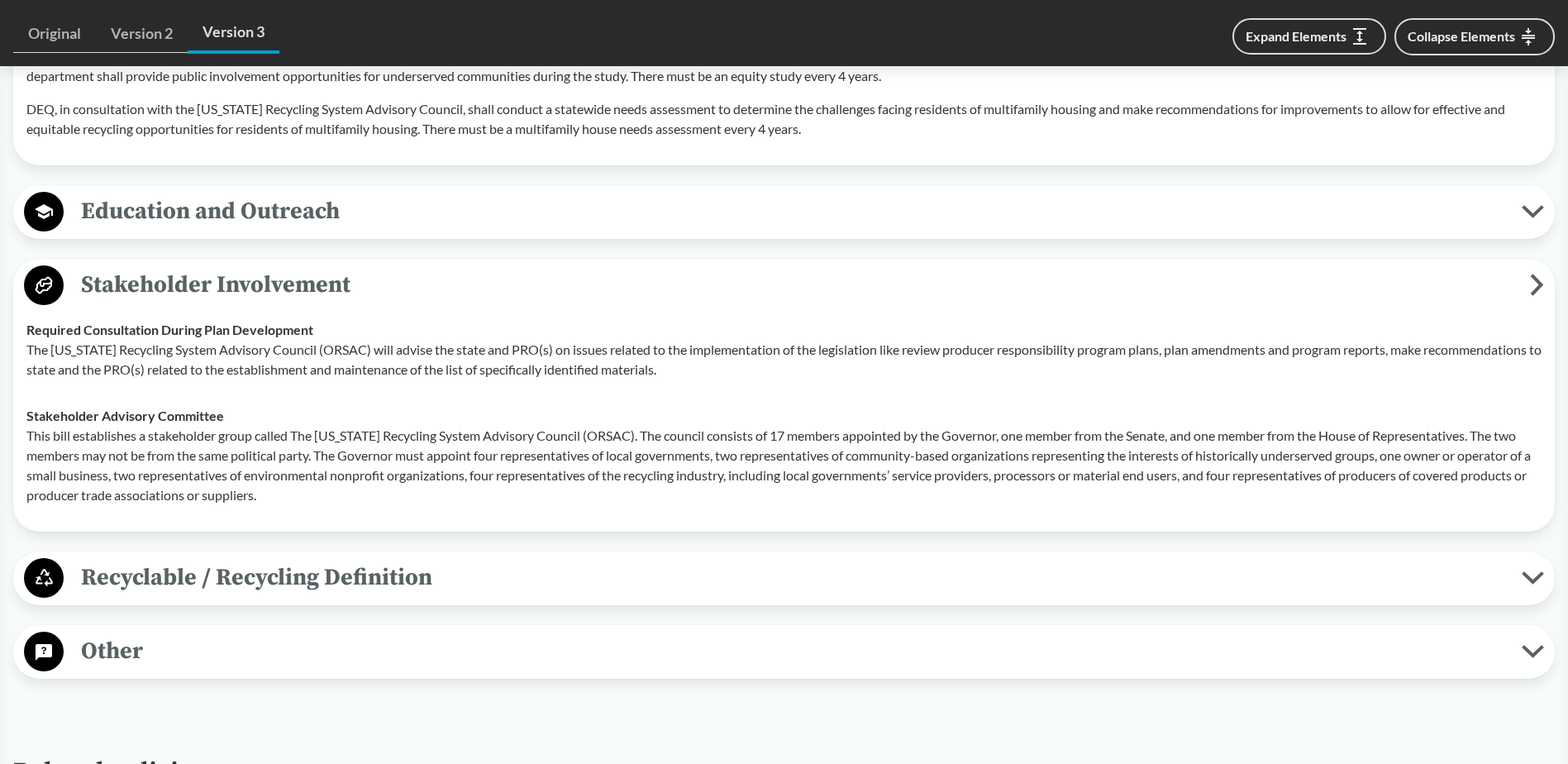
click at [364, 565] on span "Recyclable / Recycling Definition" at bounding box center [793, 578] width 1459 height 38
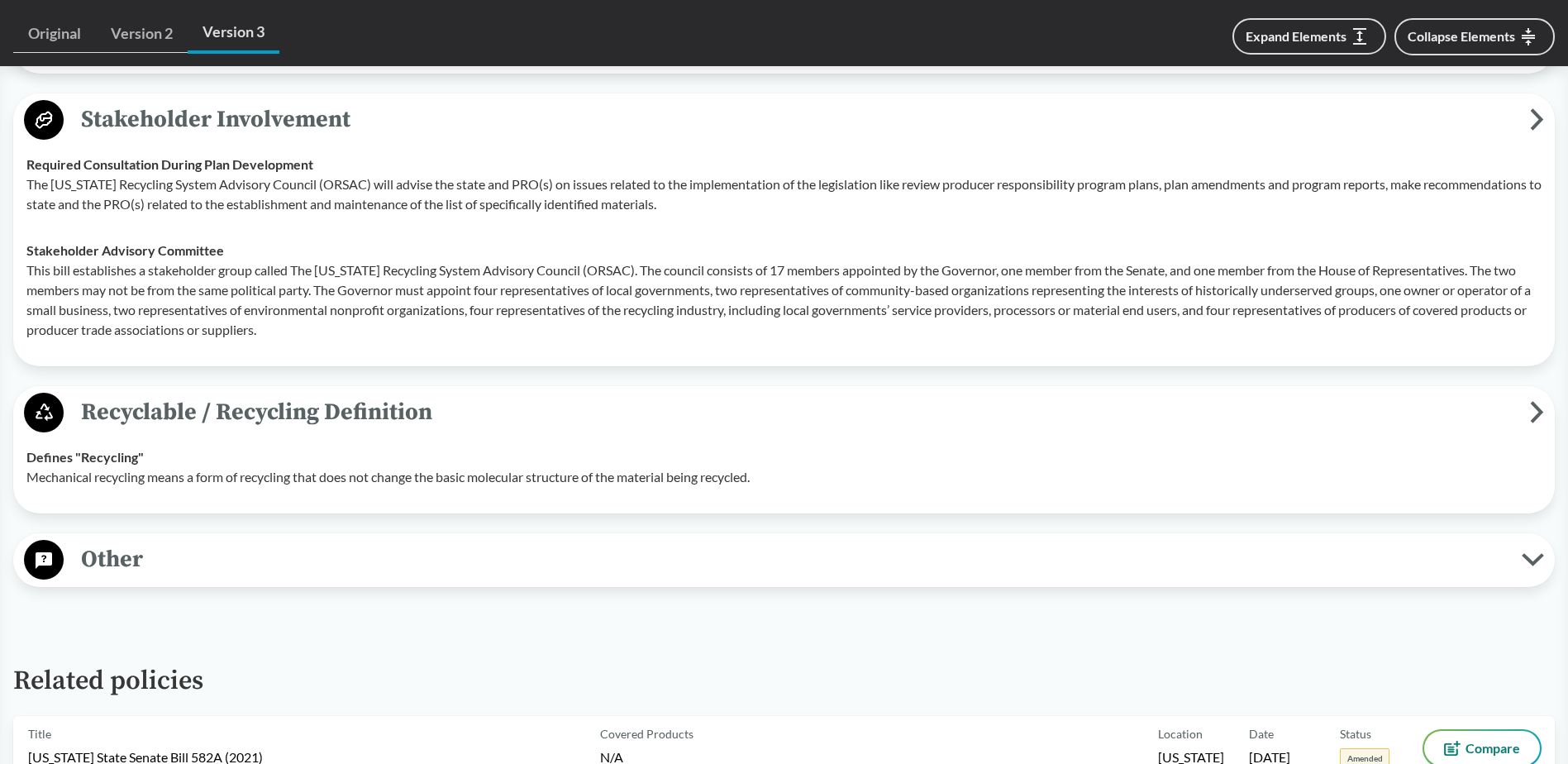
click at [153, 552] on span "Other" at bounding box center [793, 560] width 1459 height 38
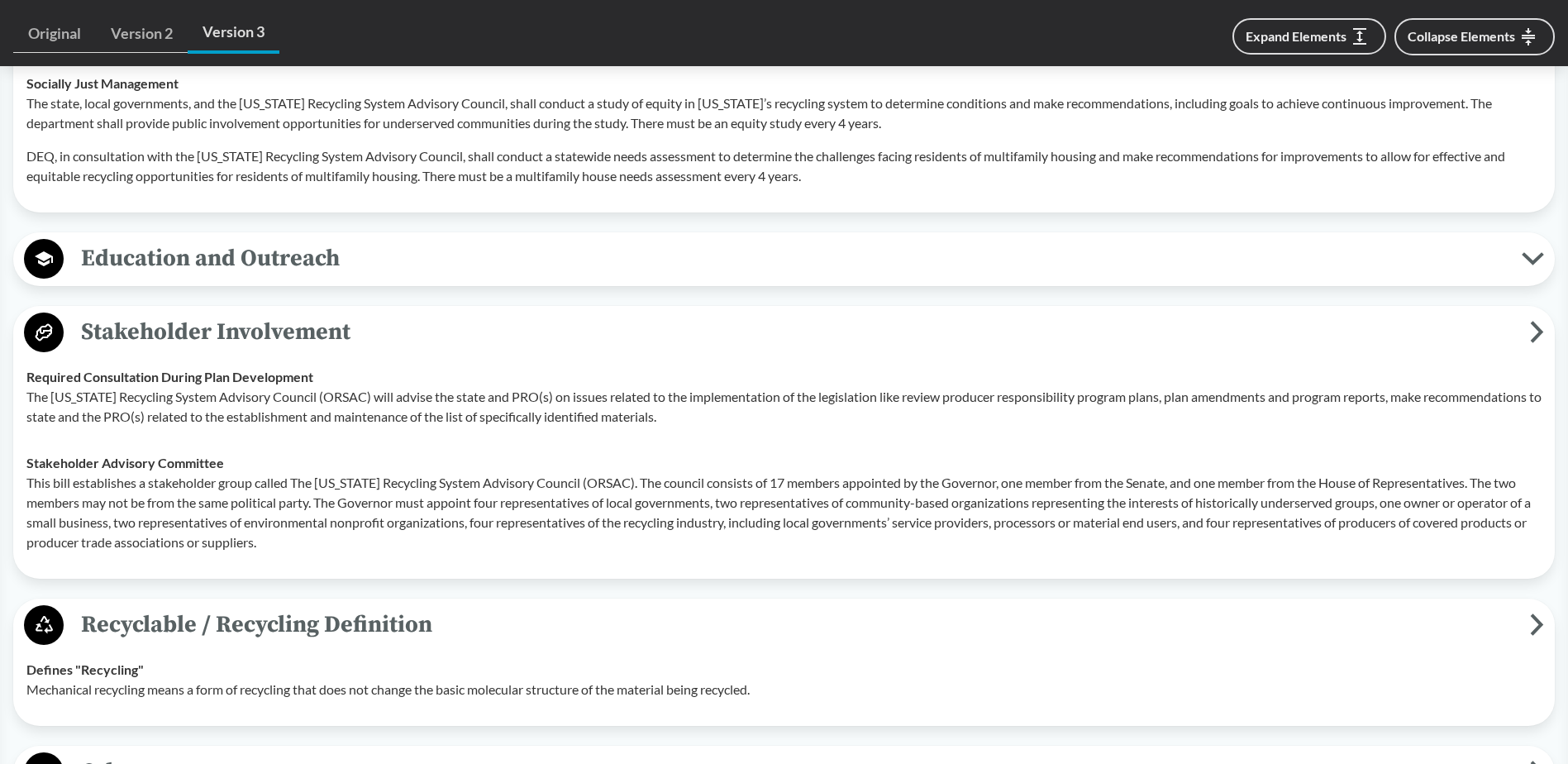
scroll to position [3558, 0]
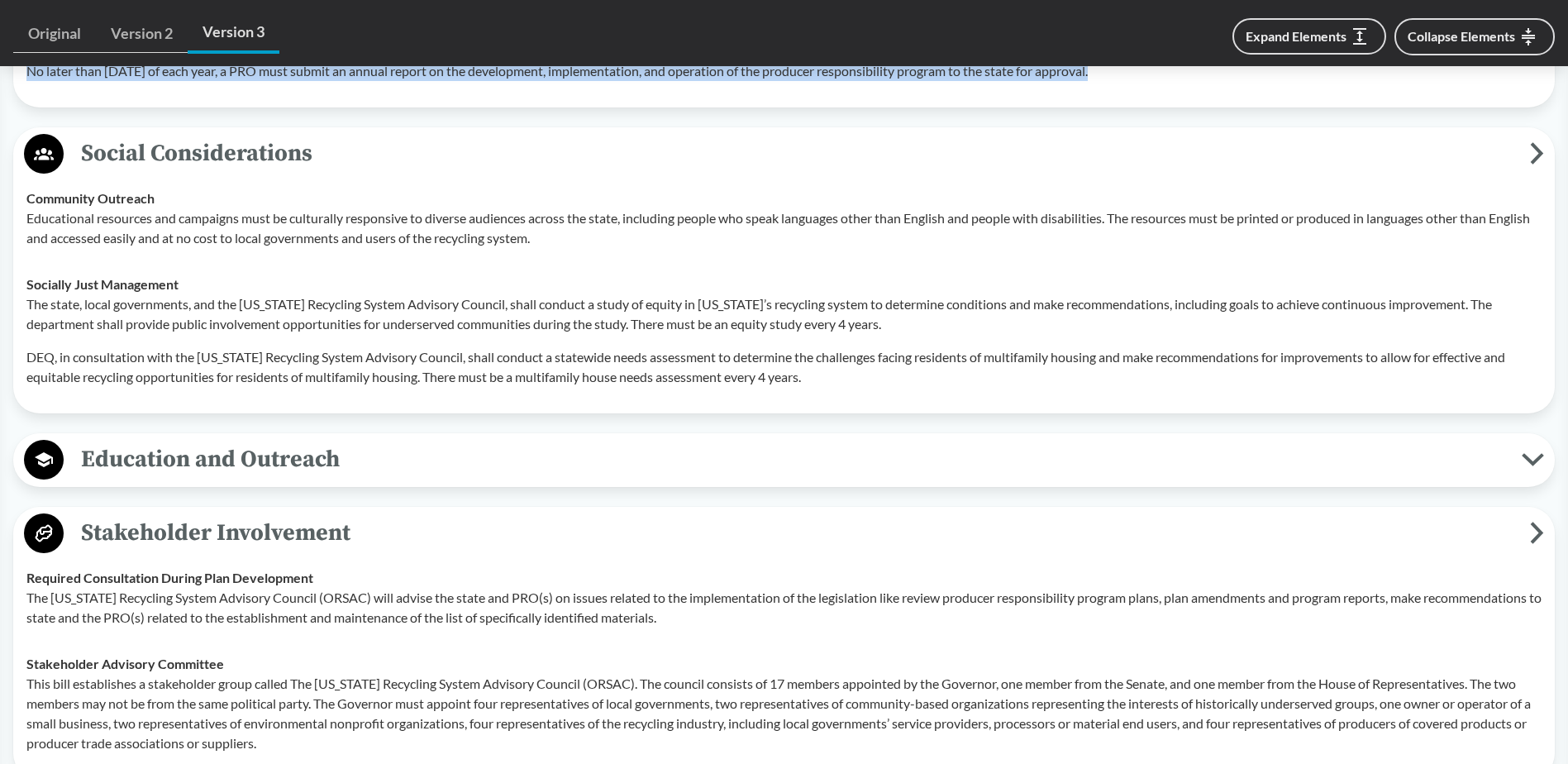
click at [223, 471] on span "Education and Outreach" at bounding box center [793, 460] width 1459 height 38
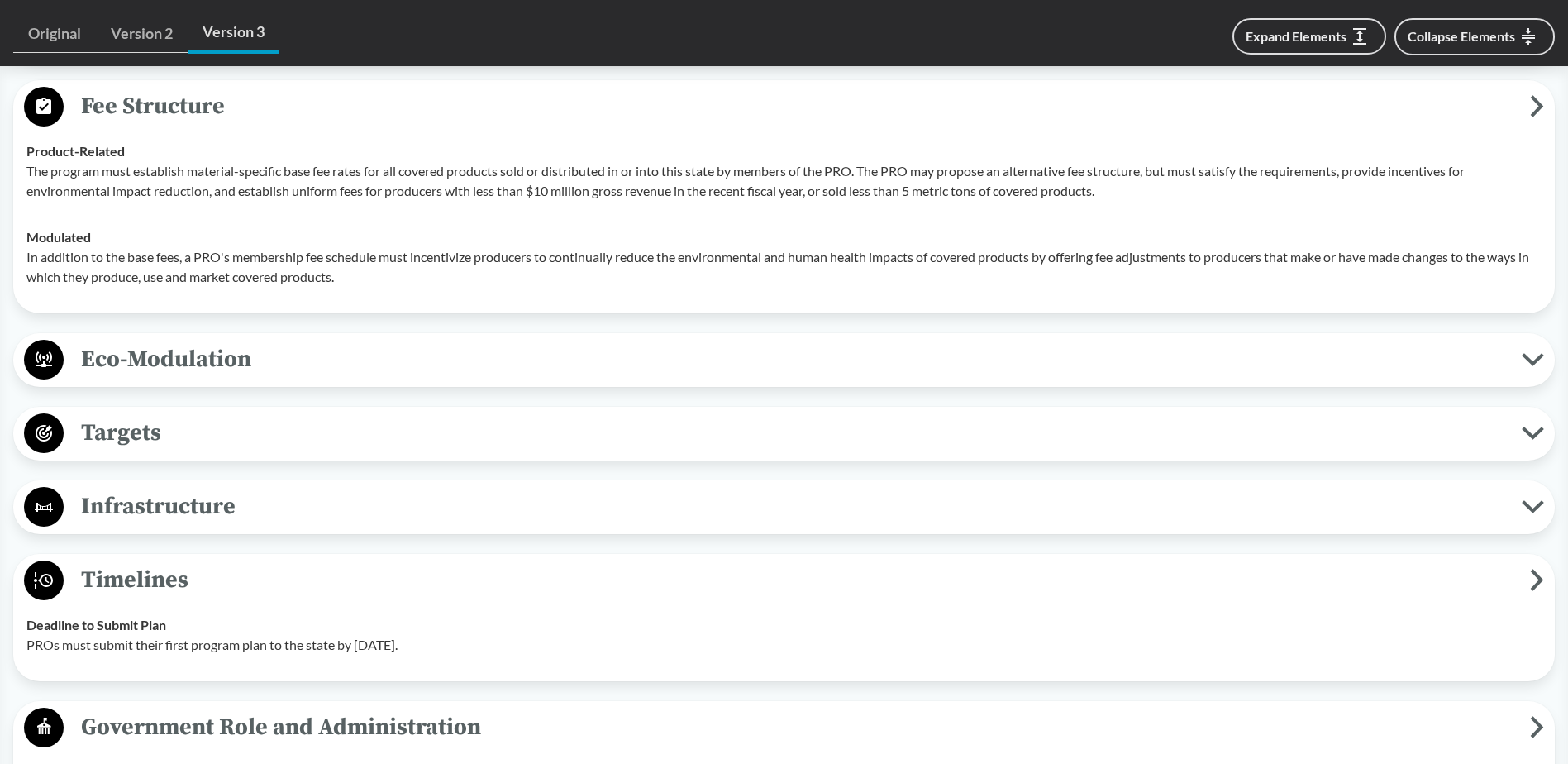
scroll to position [2565, 0]
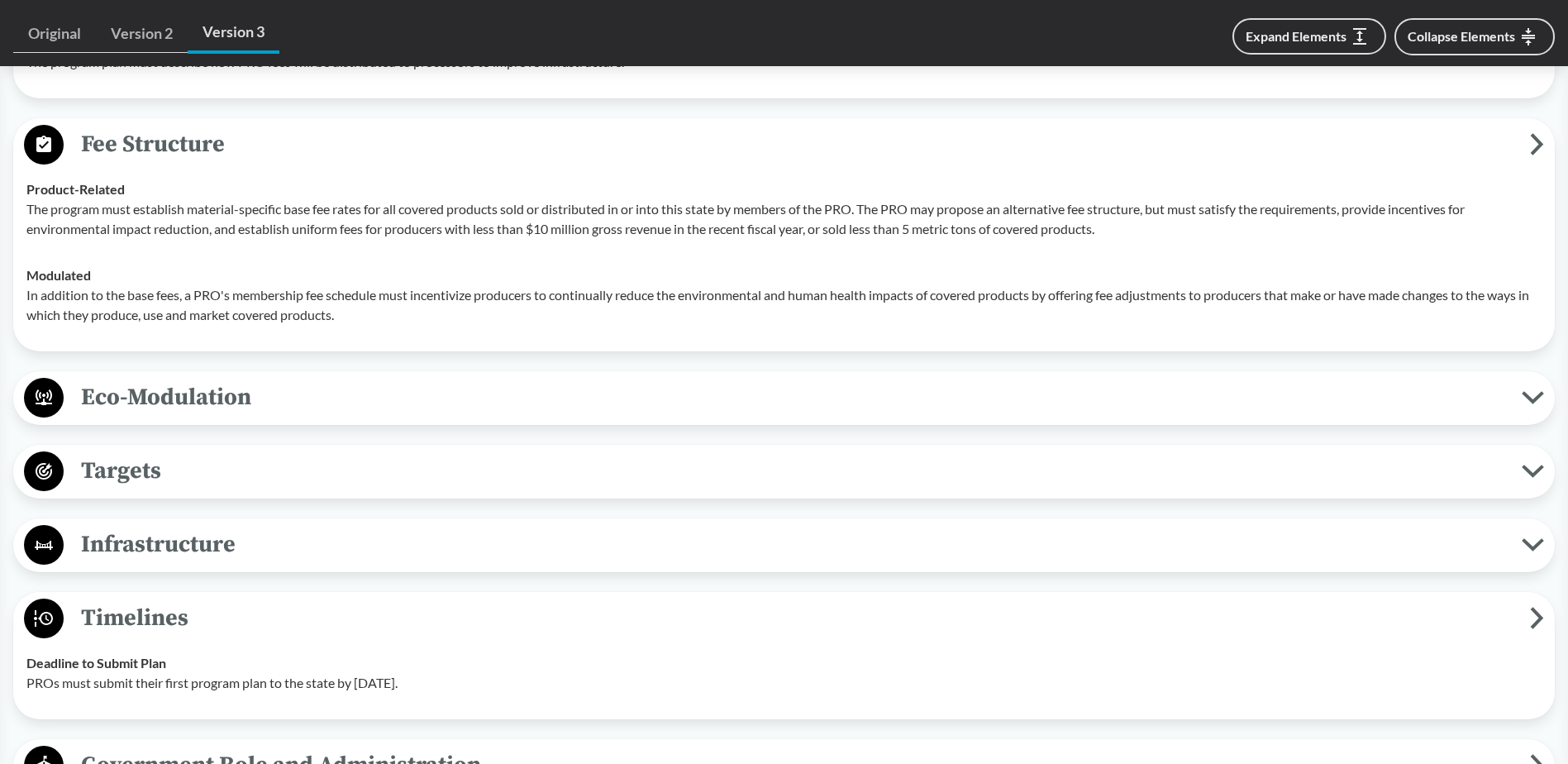
click at [146, 554] on span "Infrastructure" at bounding box center [793, 545] width 1459 height 38
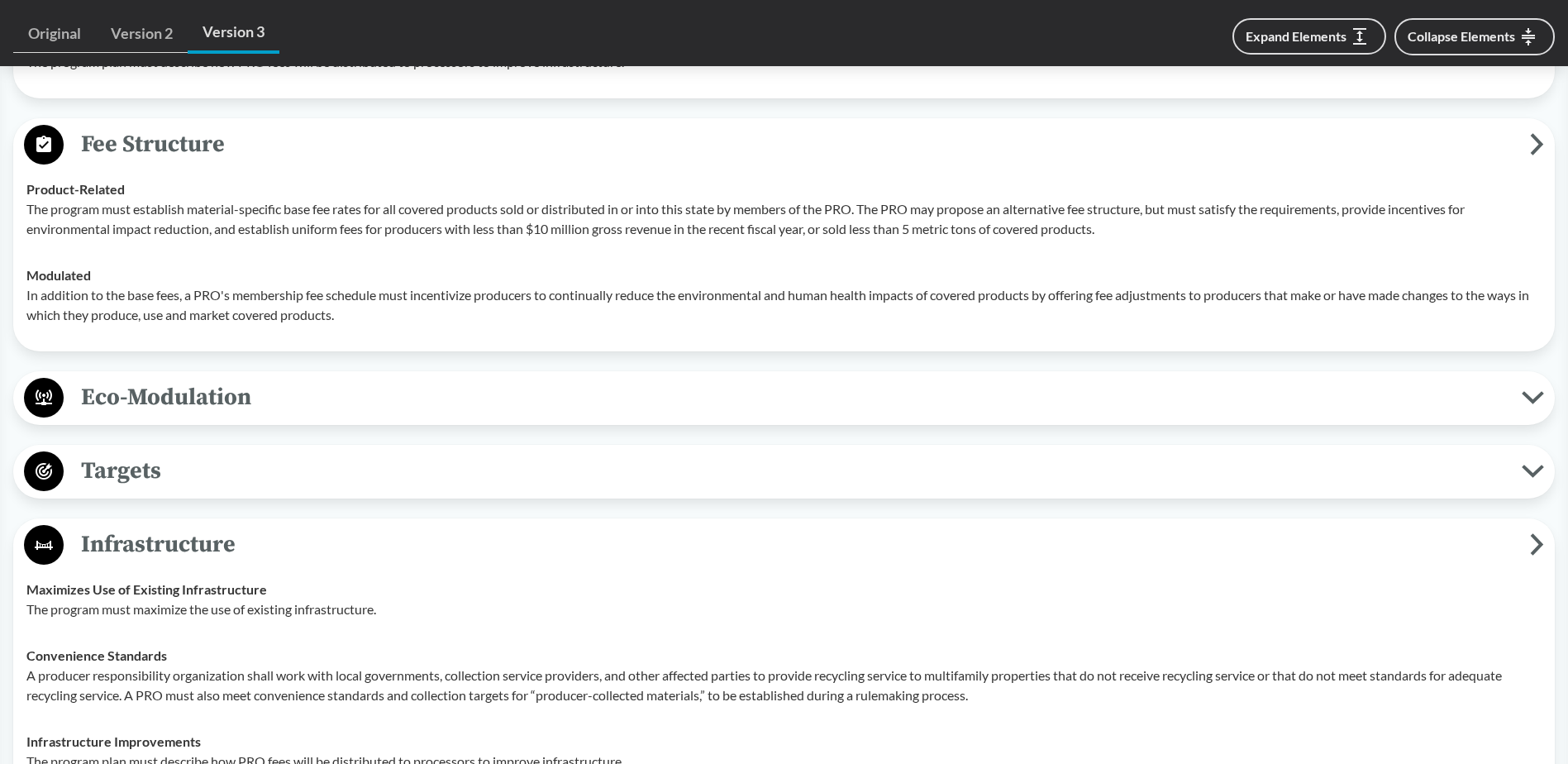
click at [150, 486] on span "Targets" at bounding box center [793, 471] width 1459 height 38
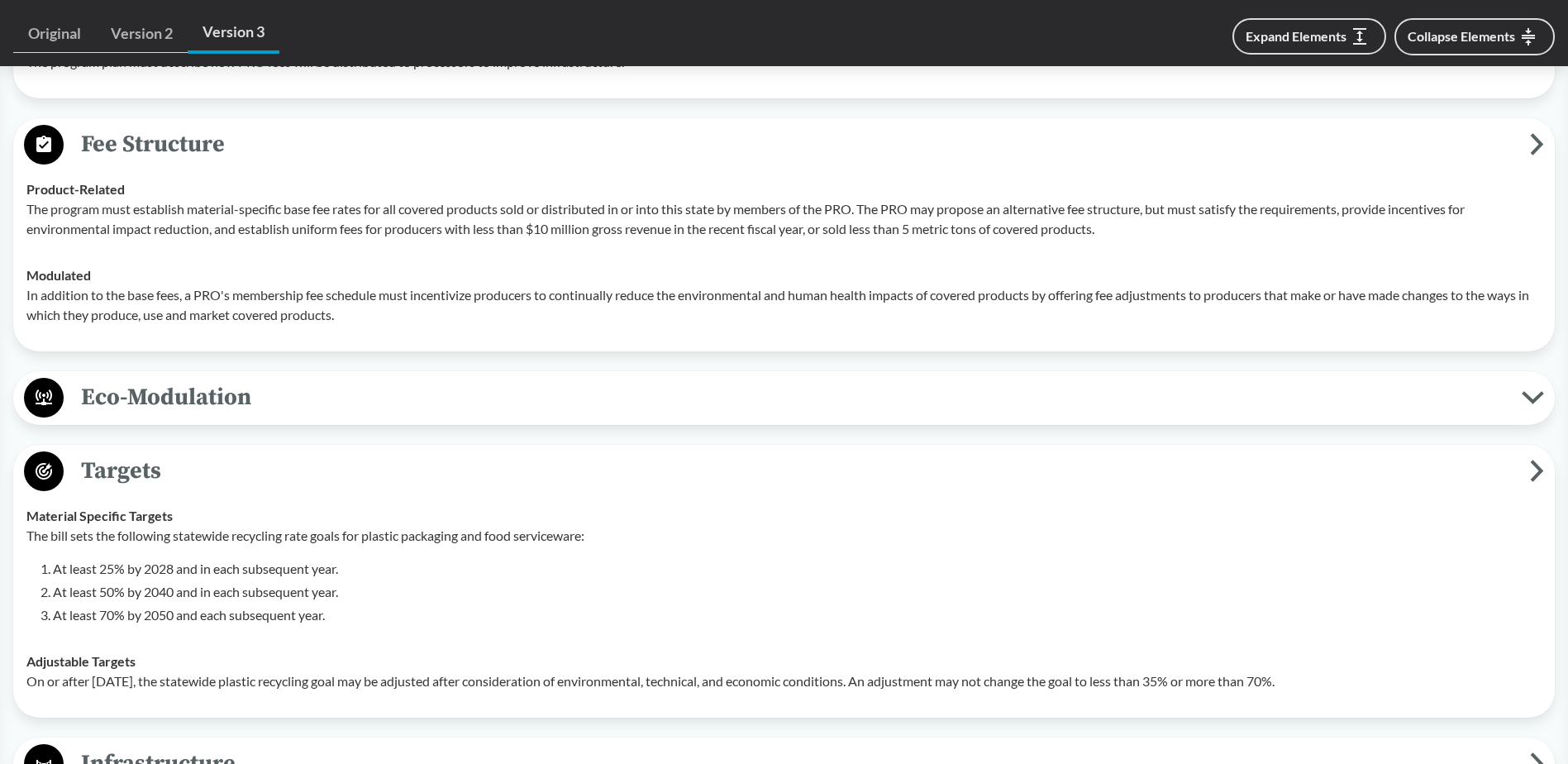
click at [149, 406] on span "Eco-Modulation" at bounding box center [793, 398] width 1459 height 38
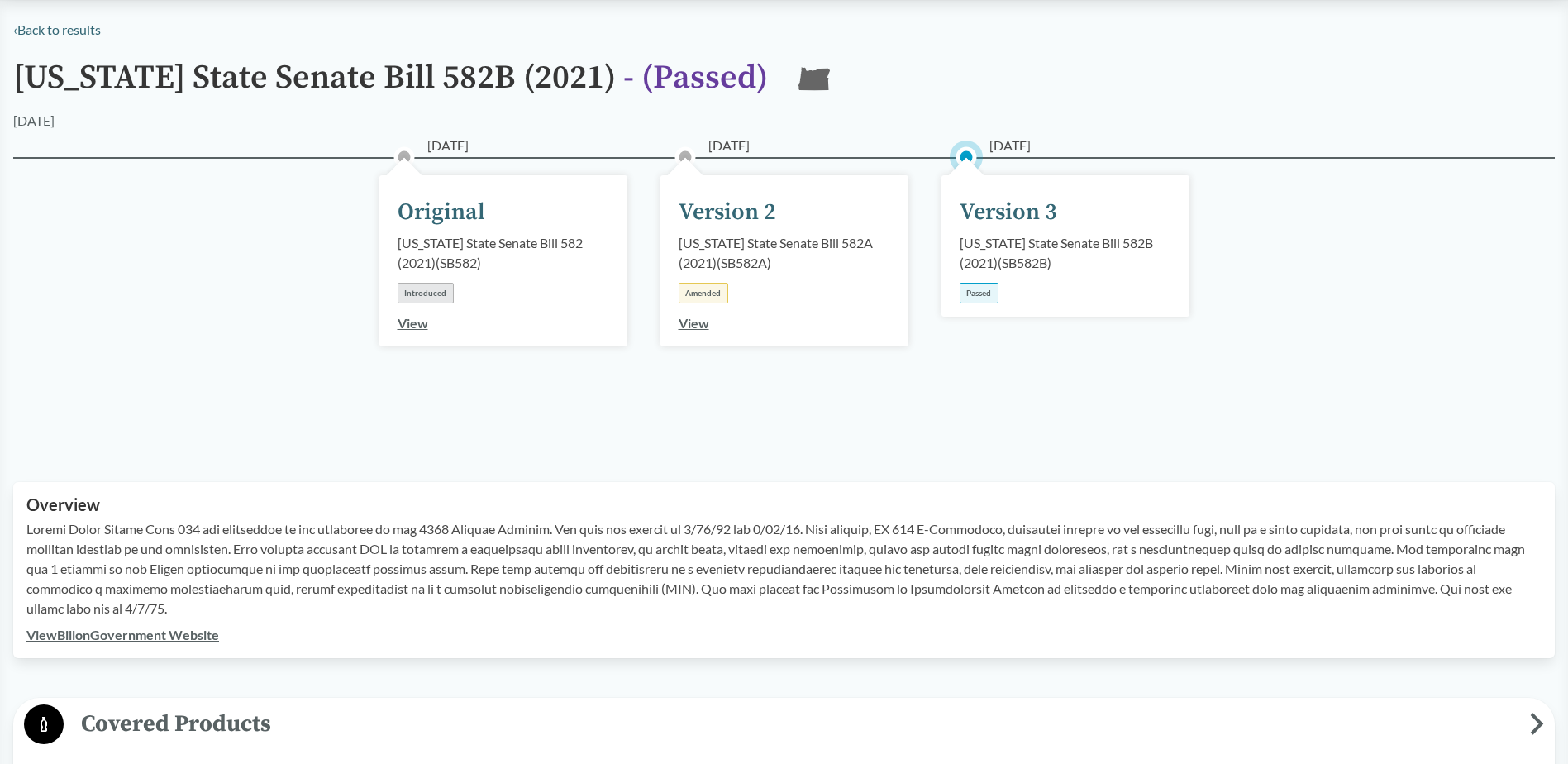
scroll to position [0, 0]
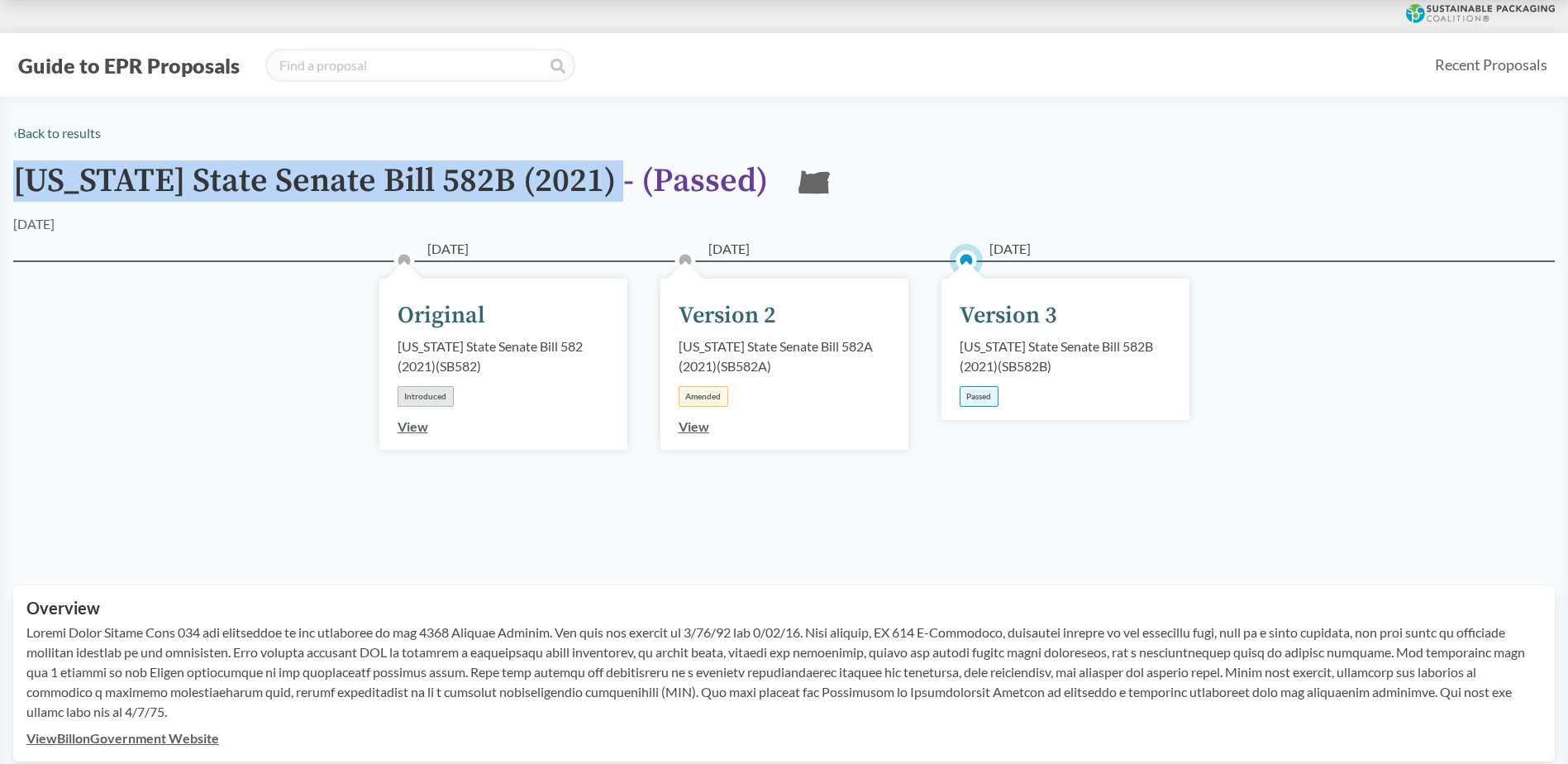
drag, startPoint x: 558, startPoint y: 179, endPoint x: 20, endPoint y: 185, distance: 538.0
click at [20, 185] on h1 "[US_STATE] State Senate Bill 582B (2021) - ( Passed )" at bounding box center [391, 188] width 755 height 51
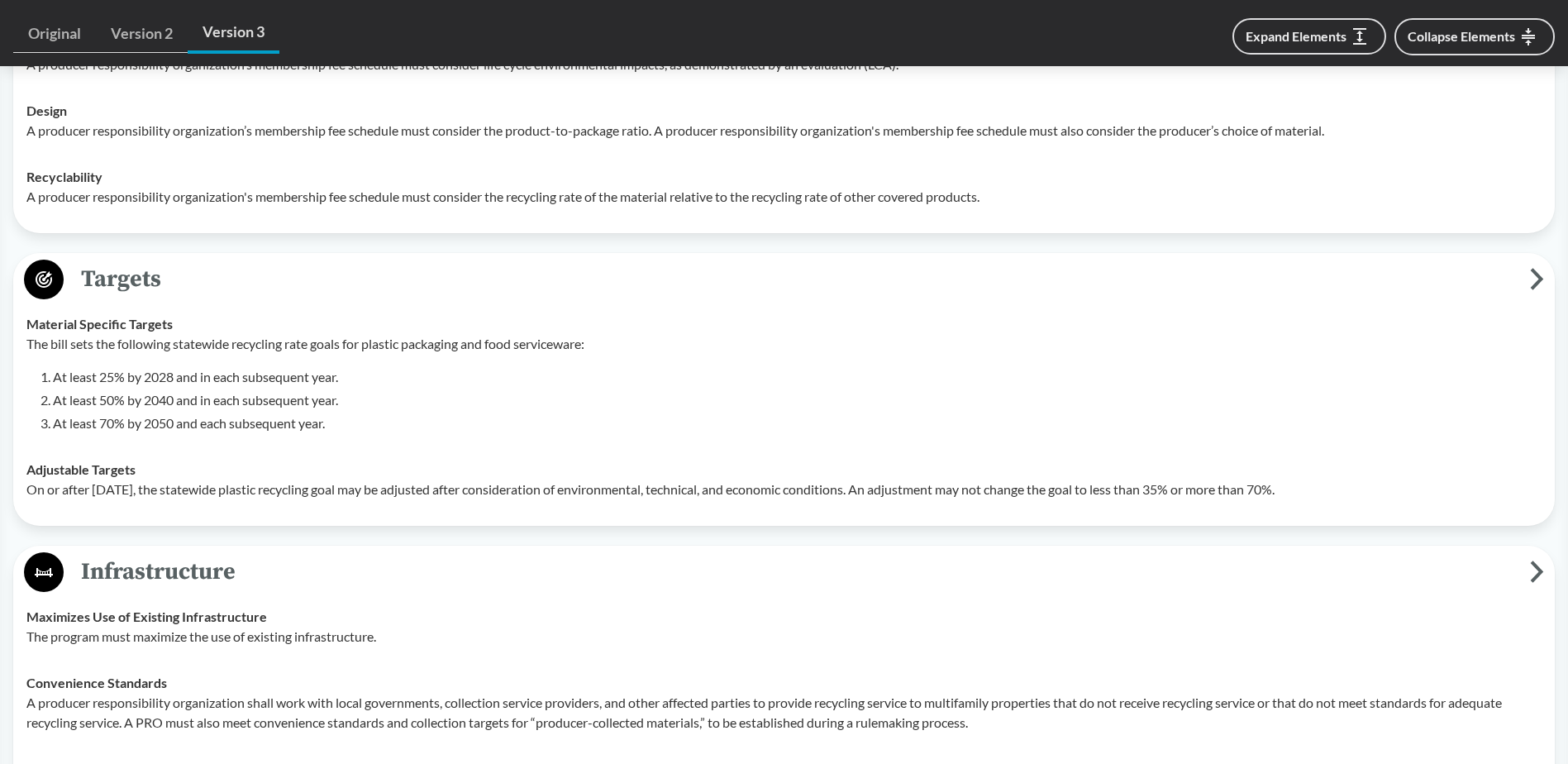
scroll to position [3060, 0]
